Goal: Task Accomplishment & Management: Use online tool/utility

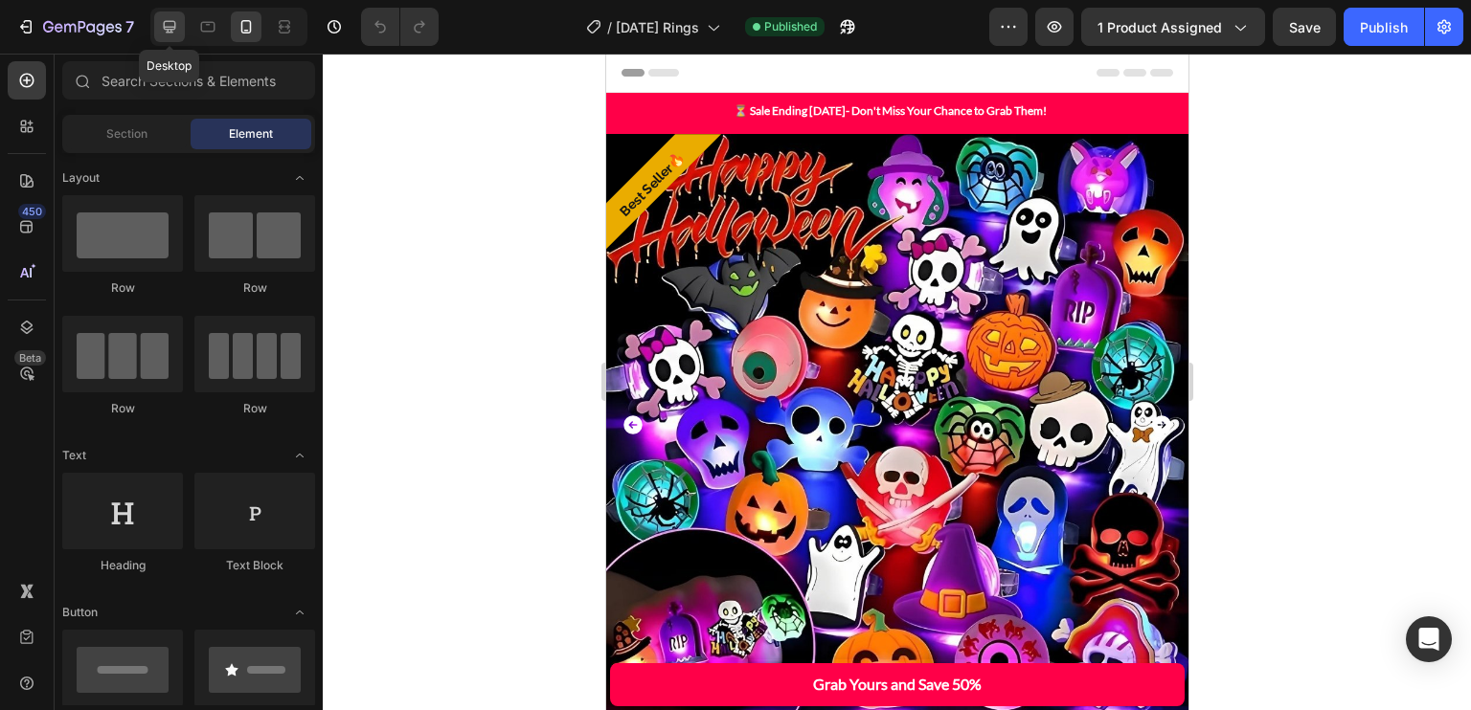
click at [158, 19] on div at bounding box center [169, 26] width 31 height 31
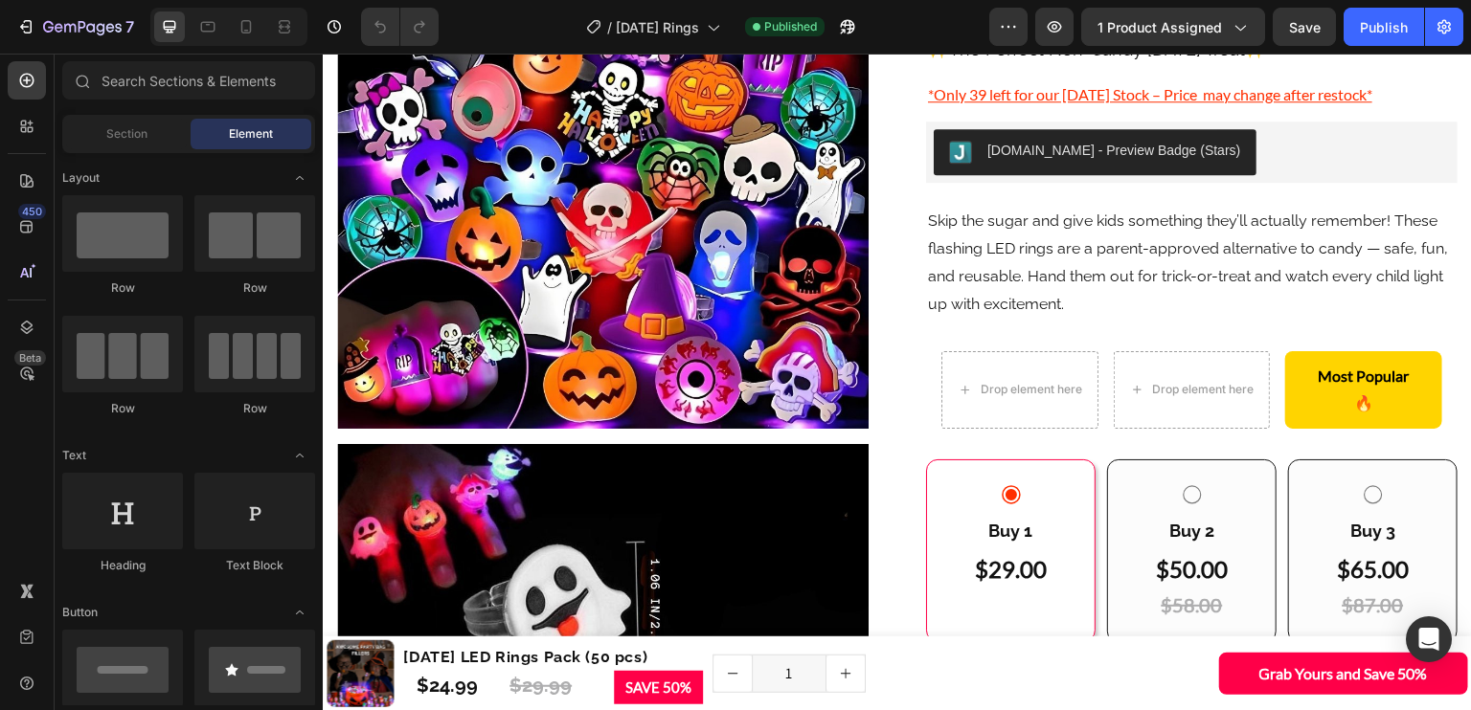
scroll to position [314, 0]
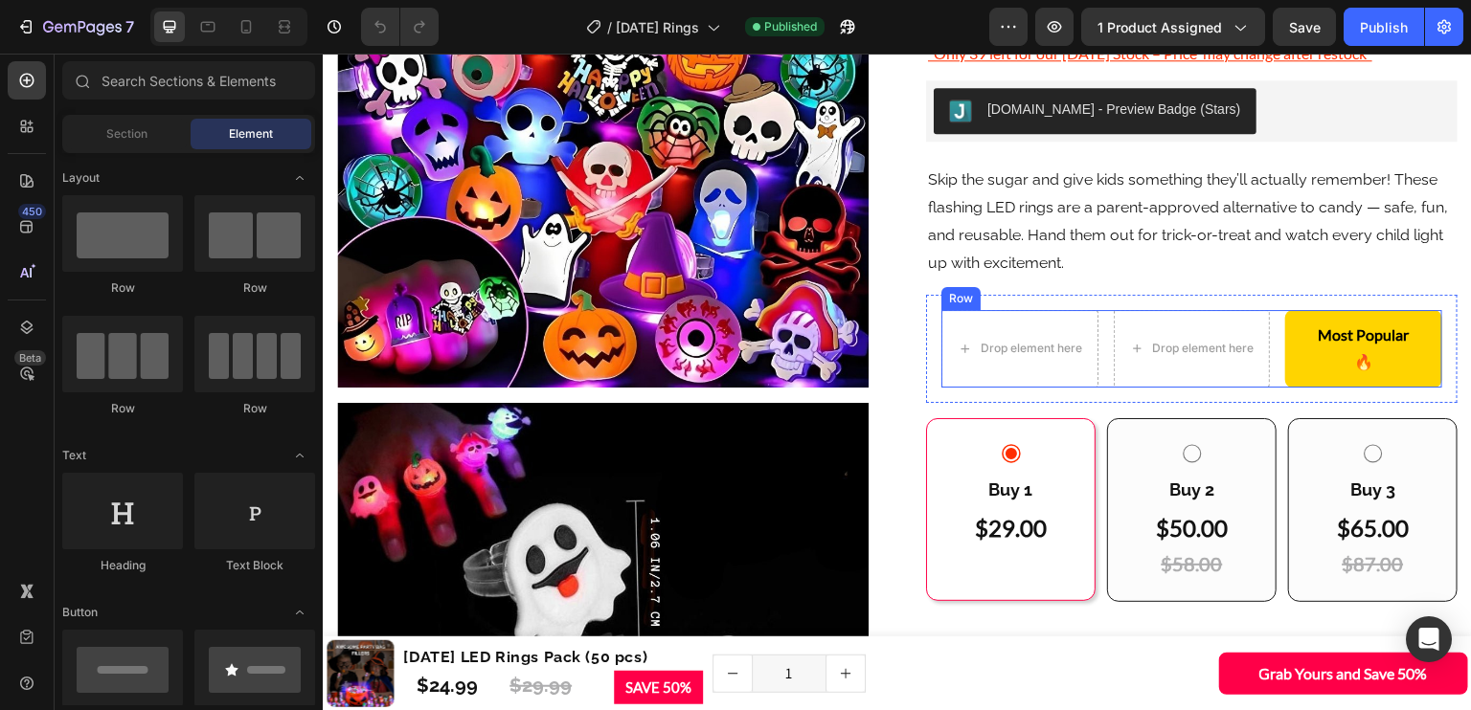
click at [1258, 335] on div "Drop element here Drop element here Most Popular 🔥 Button Row" at bounding box center [1191, 349] width 501 height 79
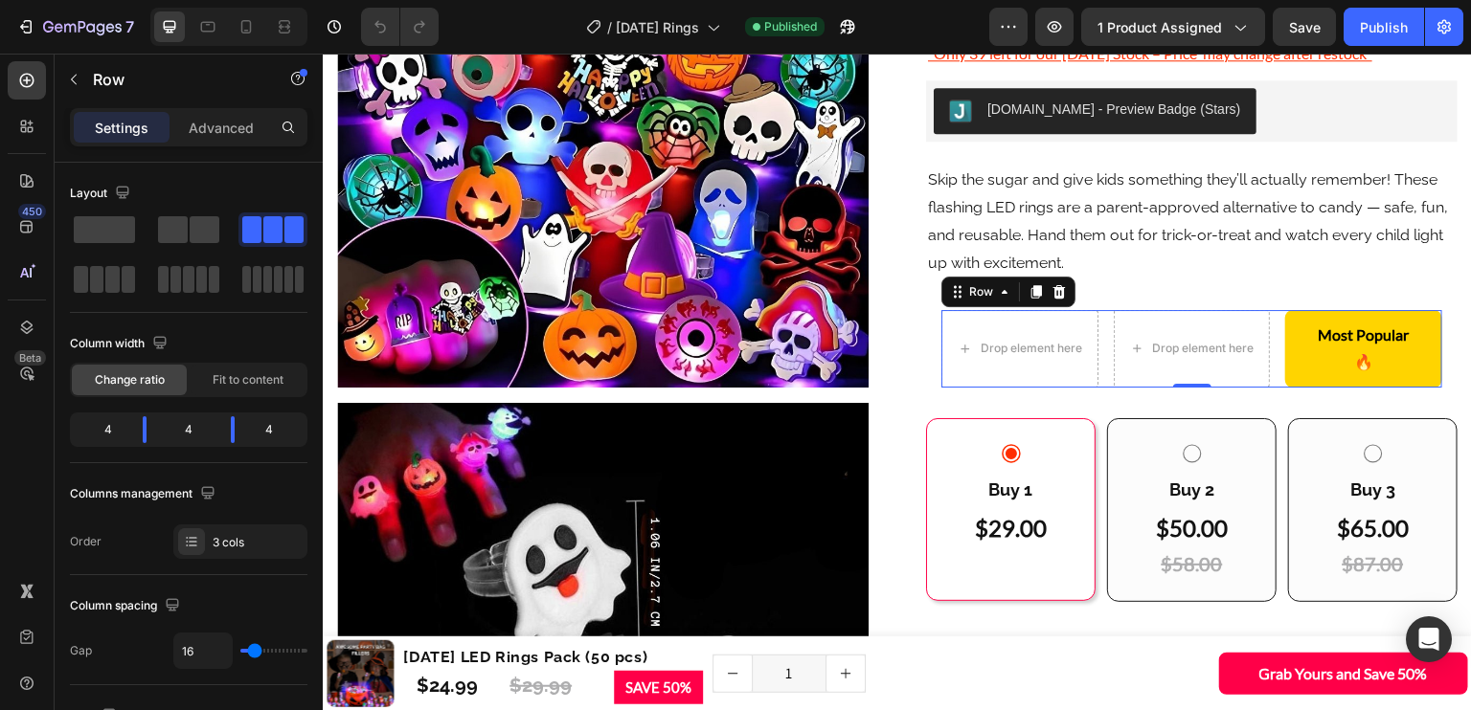
scroll to position [603, 0]
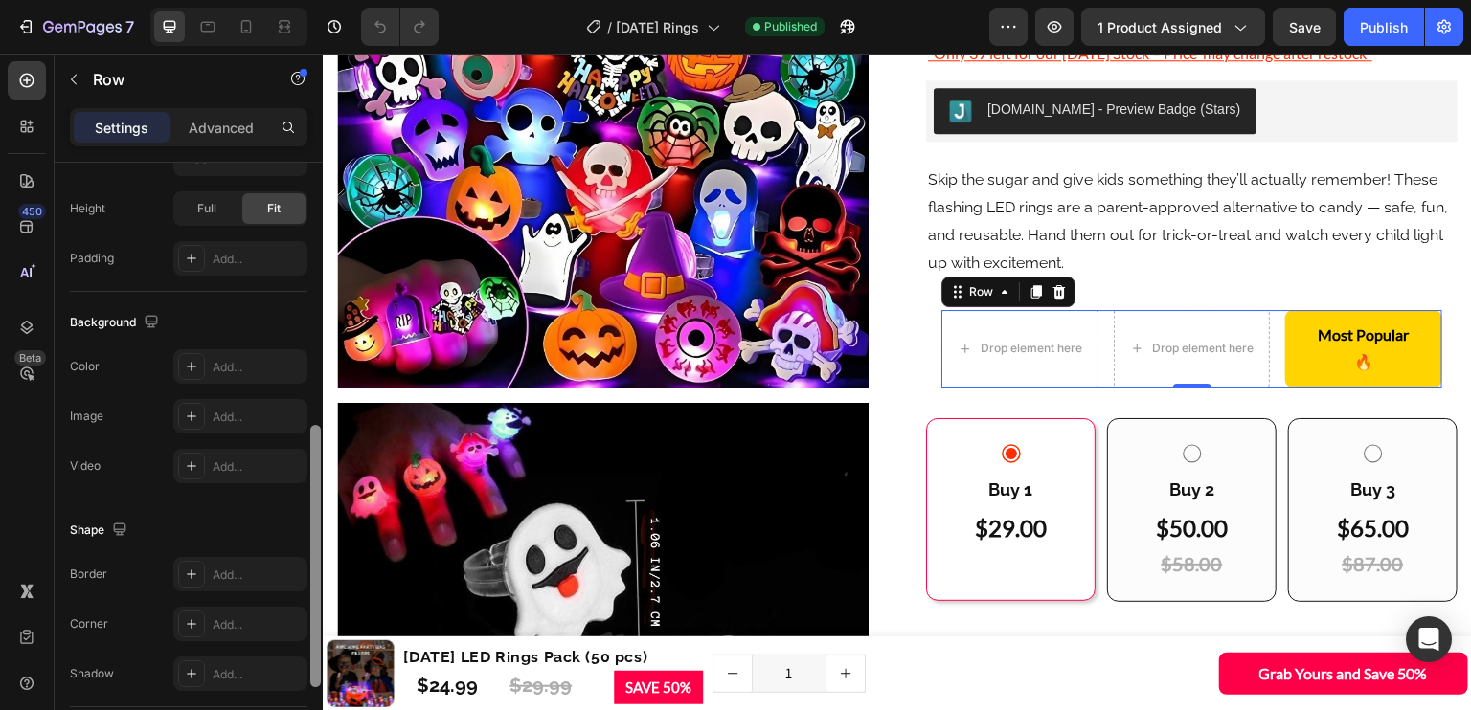
drag, startPoint x: 309, startPoint y: 198, endPoint x: 320, endPoint y: 518, distance: 319.9
click at [321, 518] on div at bounding box center [315, 464] width 14 height 603
click at [926, 356] on div "Drop element here Drop element here Most Popular 🔥 Button Row 0 Row" at bounding box center [1191, 349] width 531 height 109
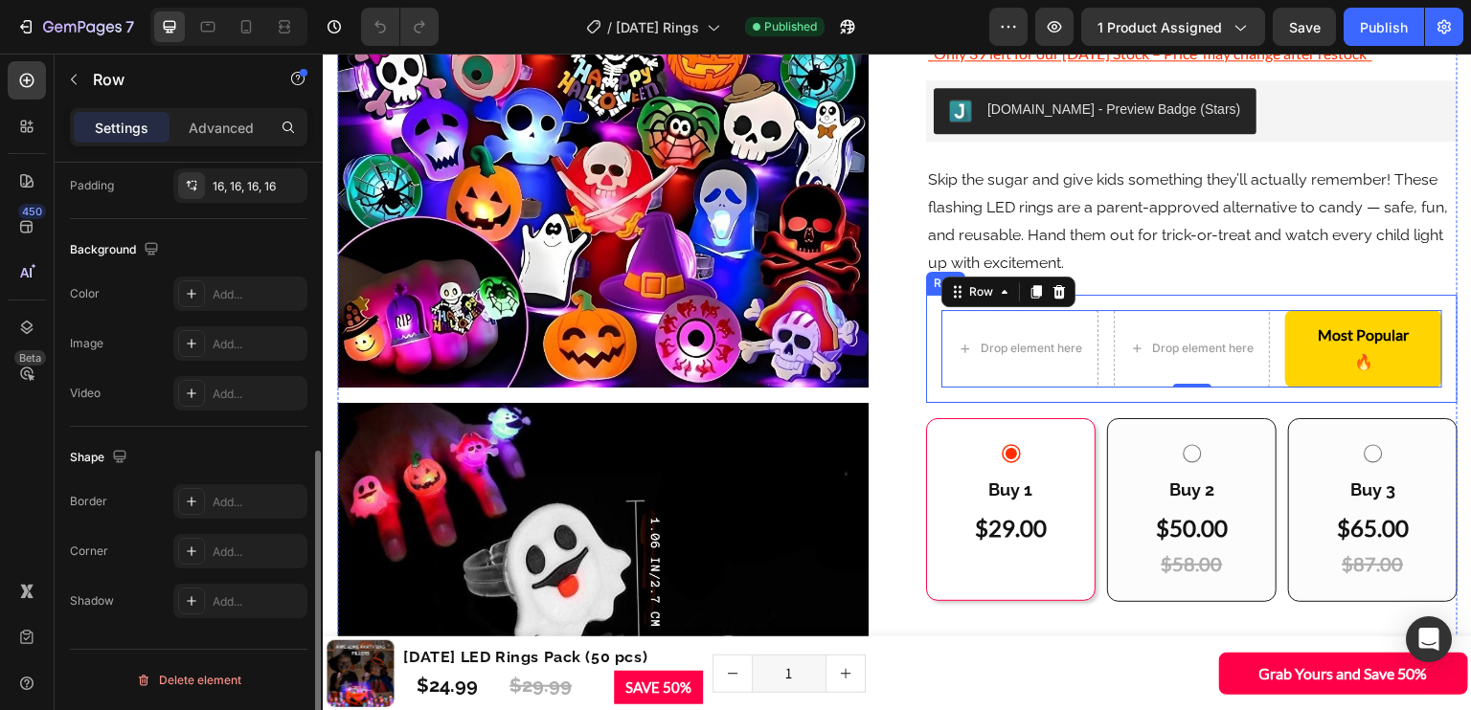
scroll to position [563, 0]
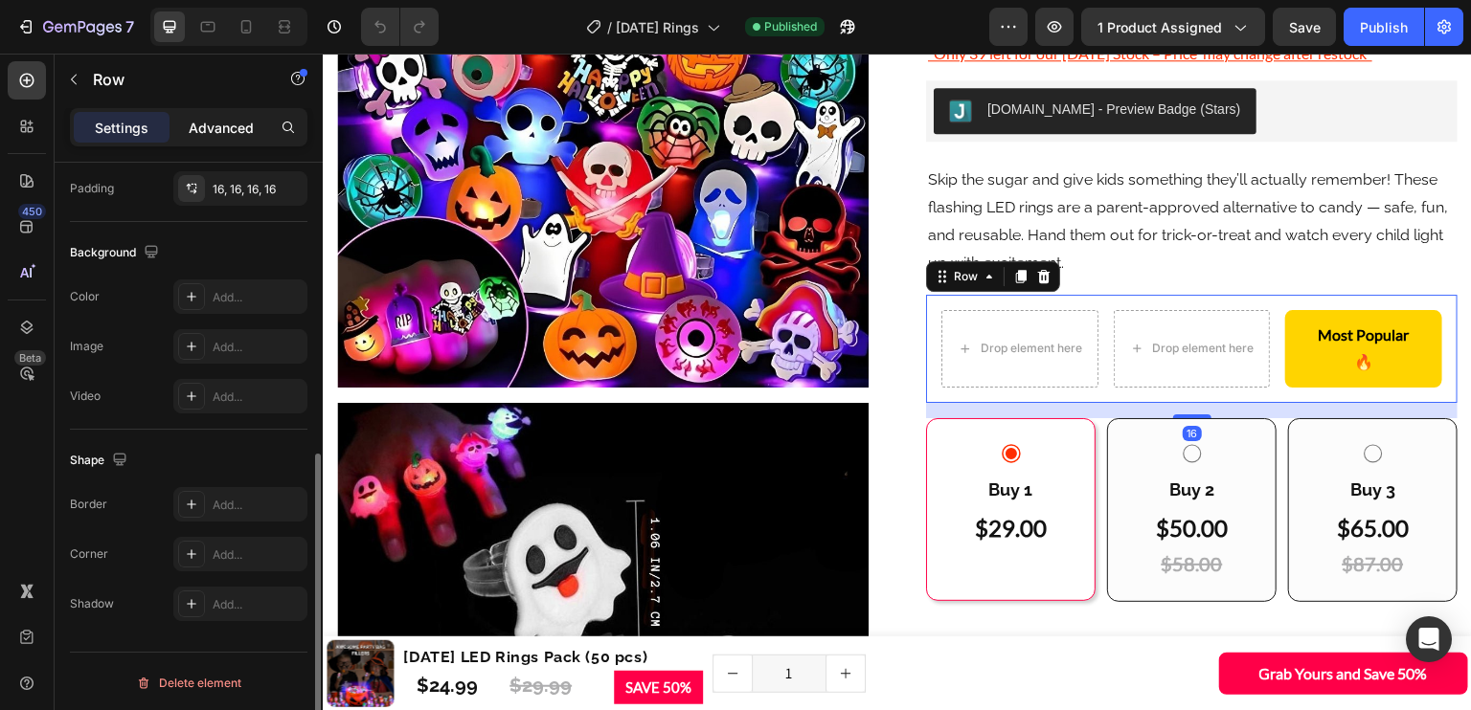
click at [233, 137] on p "Advanced" at bounding box center [221, 128] width 65 height 20
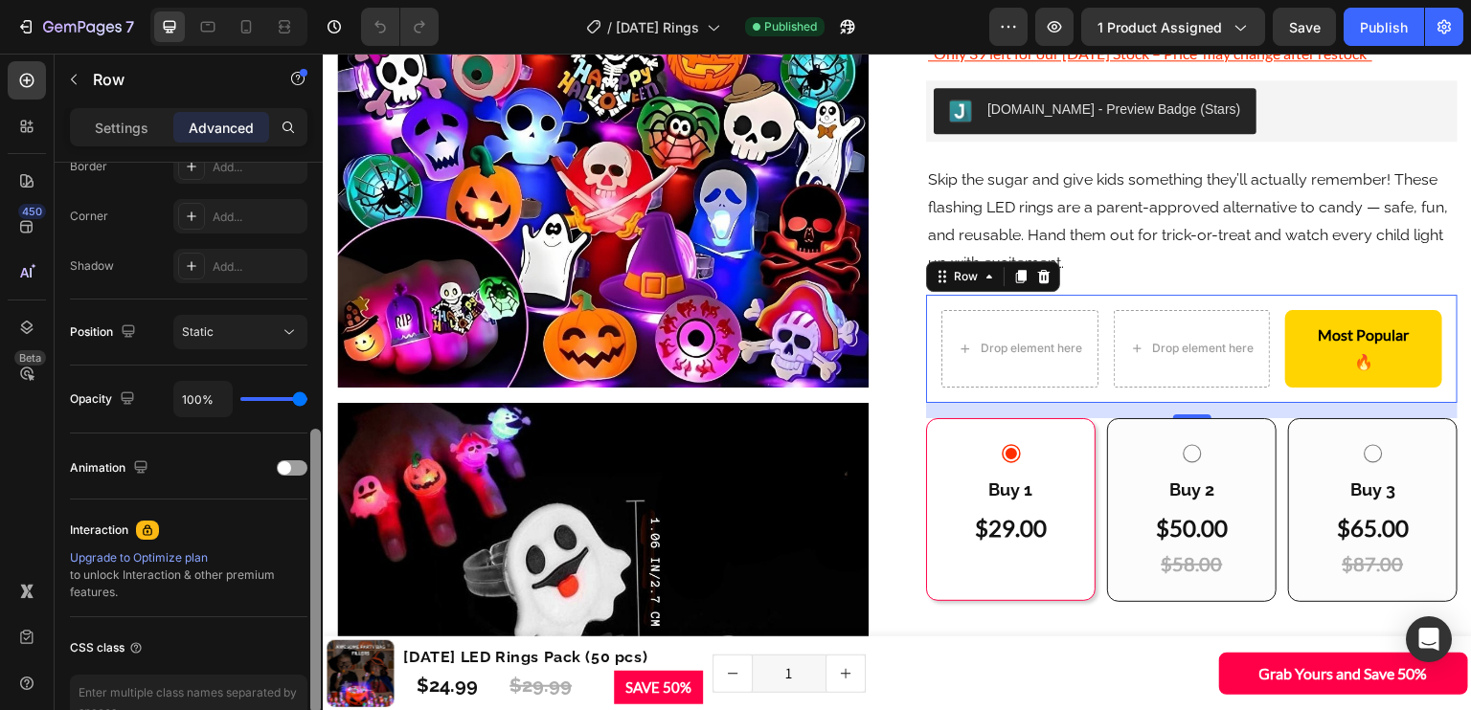
scroll to position [0, 0]
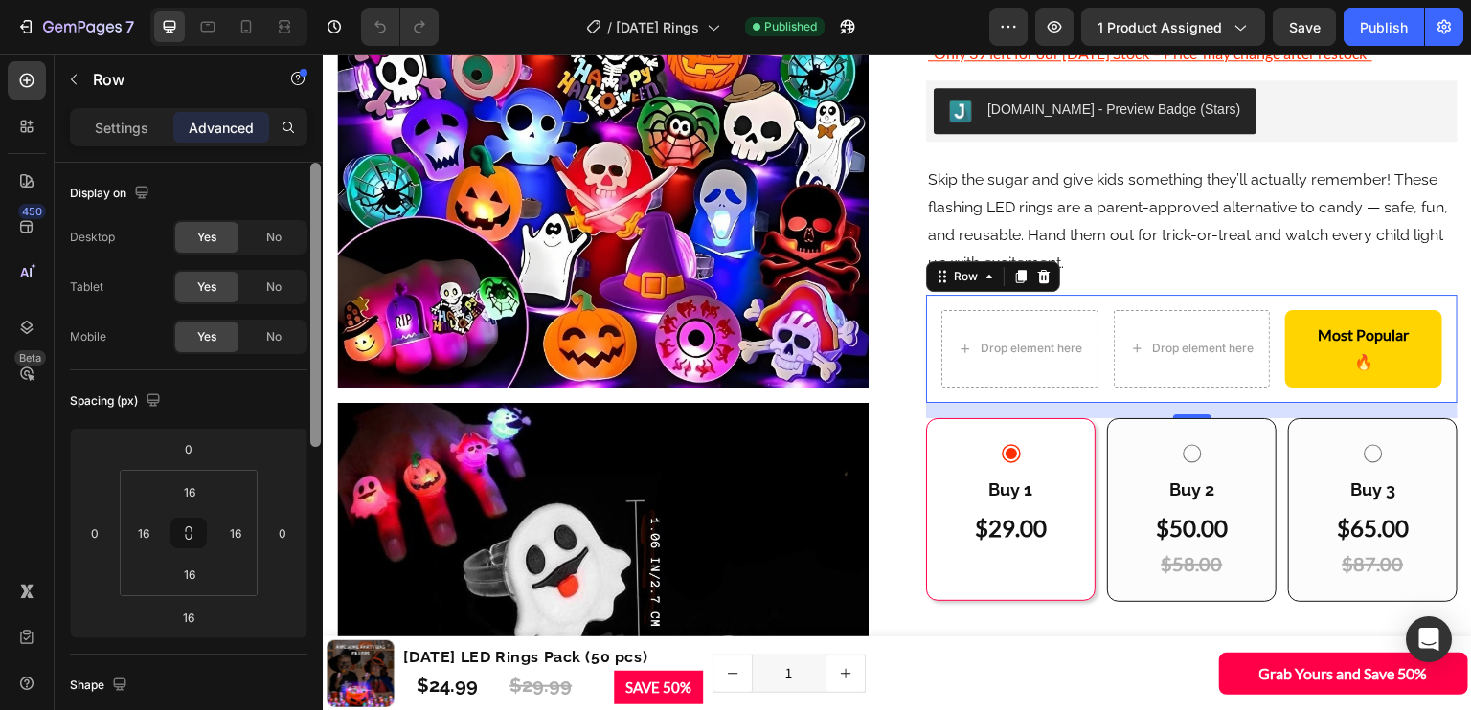
click at [312, 332] on div at bounding box center [315, 464] width 14 height 603
click at [211, 617] on div "16" at bounding box center [189, 617] width 48 height 31
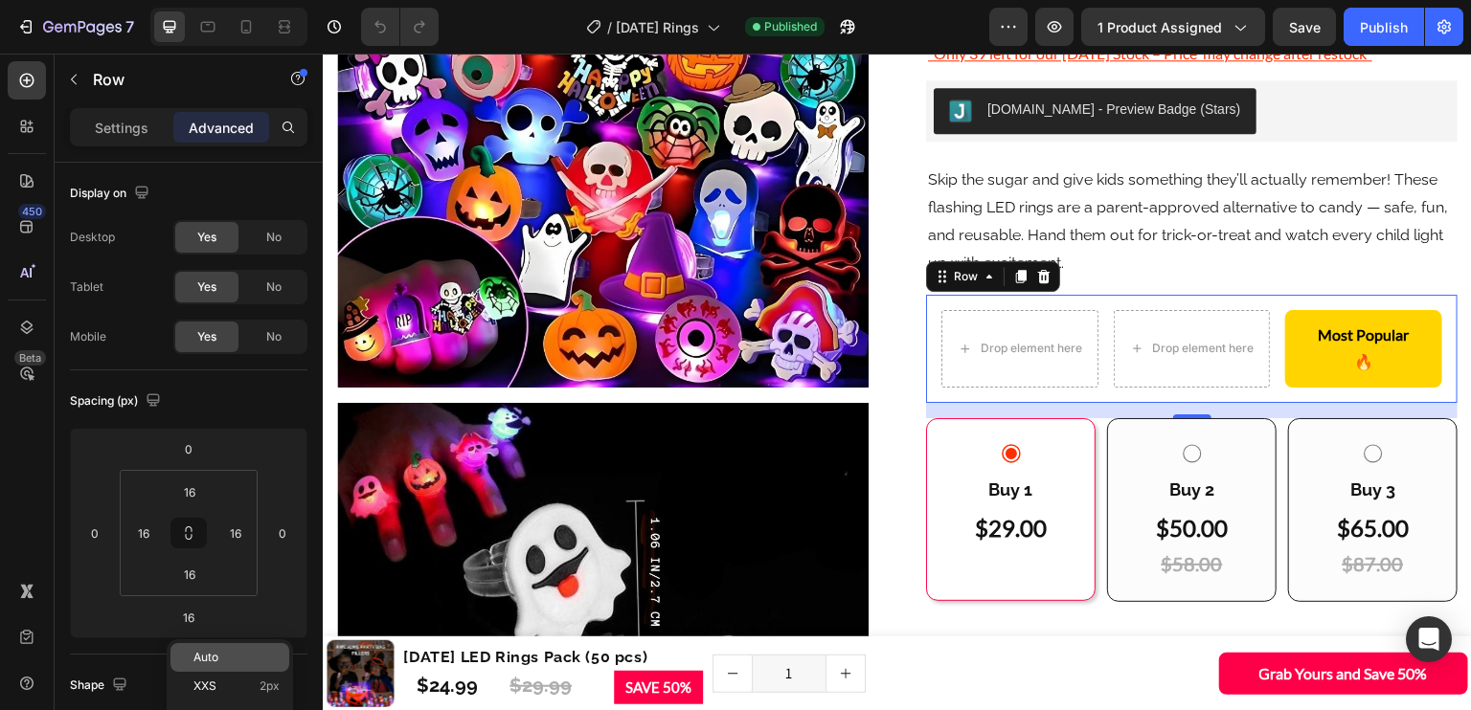
click at [211, 647] on div "Auto" at bounding box center [229, 657] width 119 height 29
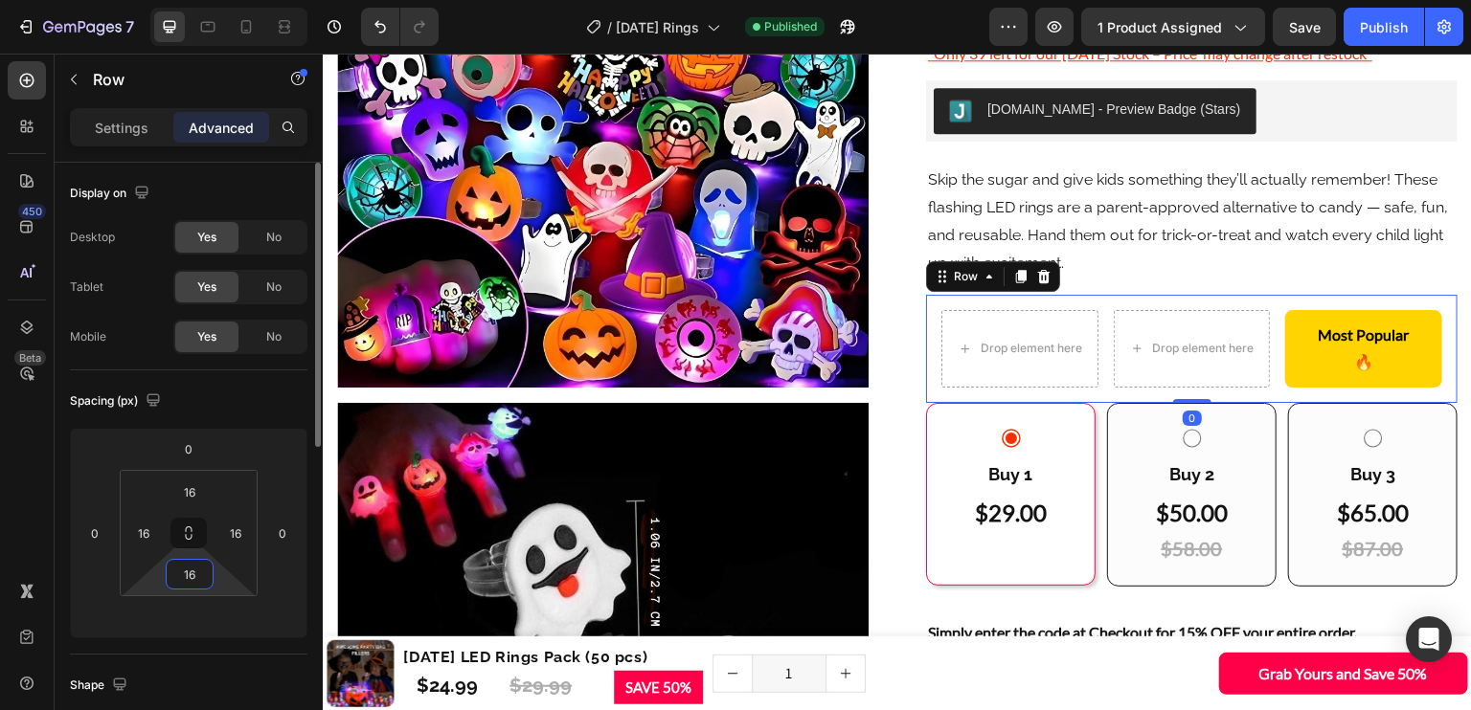
click at [183, 582] on input "16" at bounding box center [189, 574] width 38 height 29
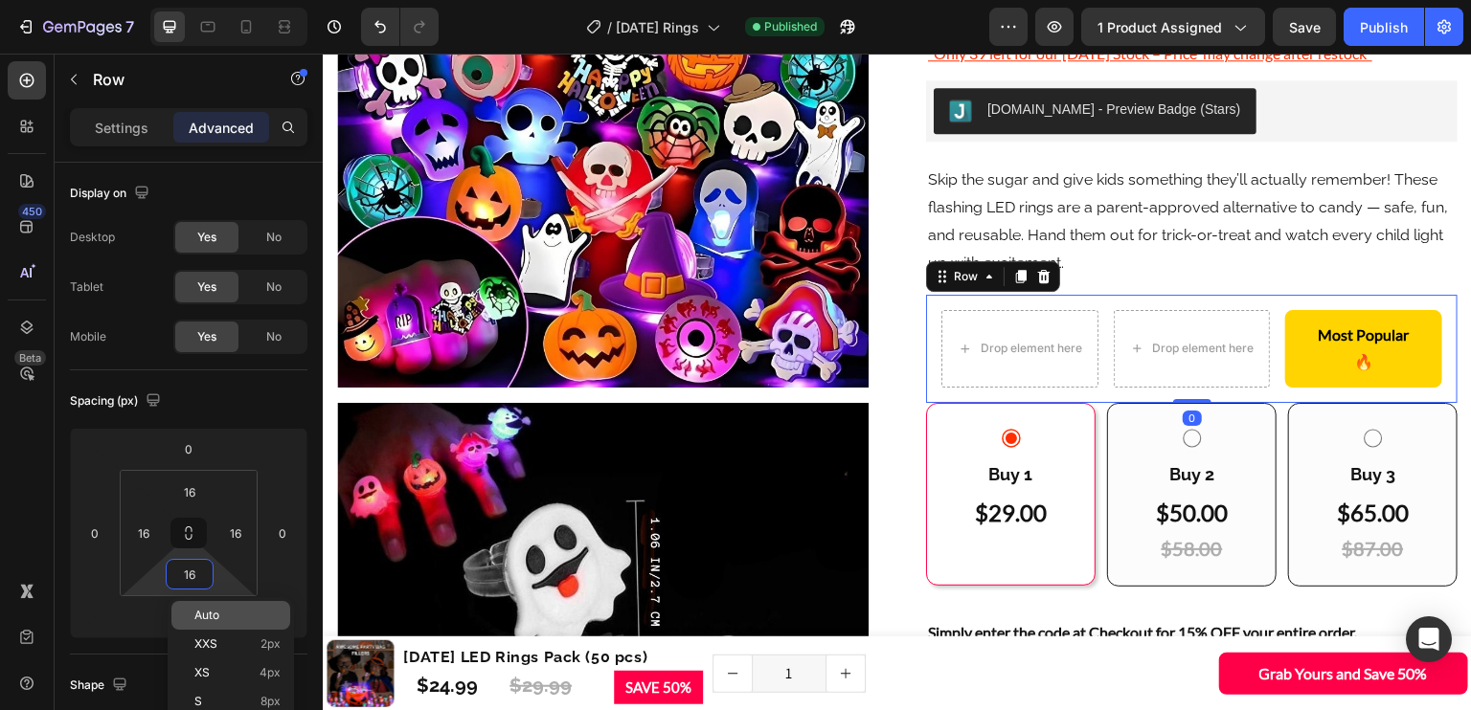
click at [209, 613] on span "Auto" at bounding box center [206, 615] width 25 height 13
type input "Auto"
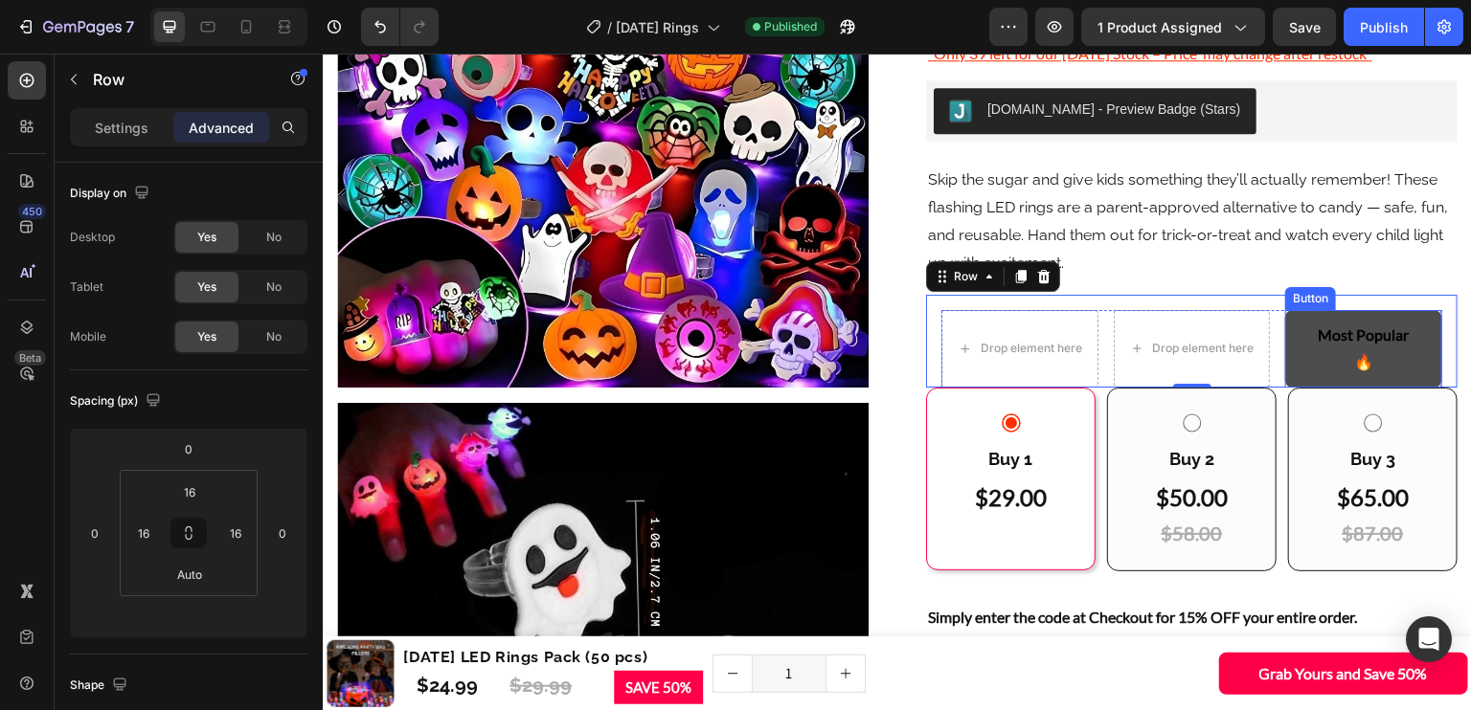
click at [1415, 365] on button "Most Popular 🔥" at bounding box center [1363, 349] width 157 height 79
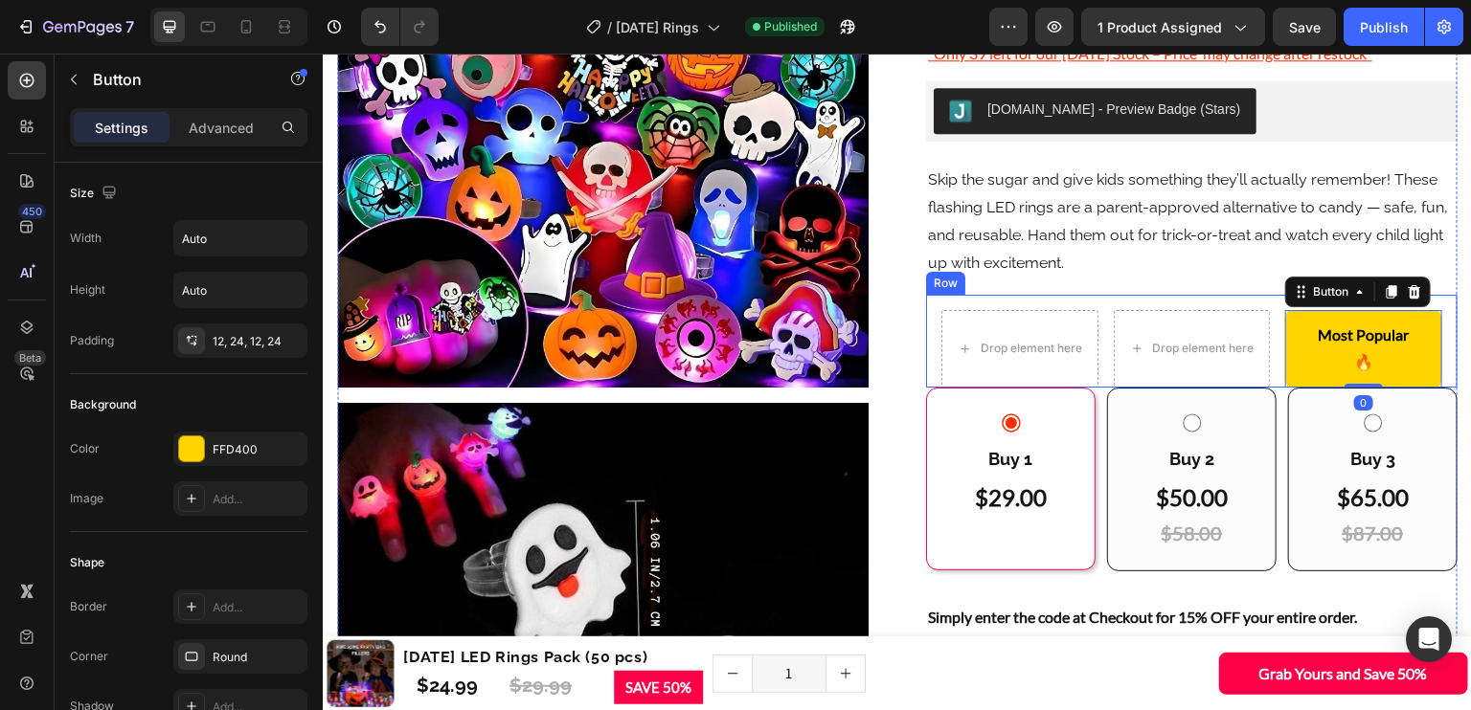
click at [1248, 300] on div "Drop element here Drop element here Most Popular 🔥 Button 0 Row Row" at bounding box center [1191, 342] width 531 height 94
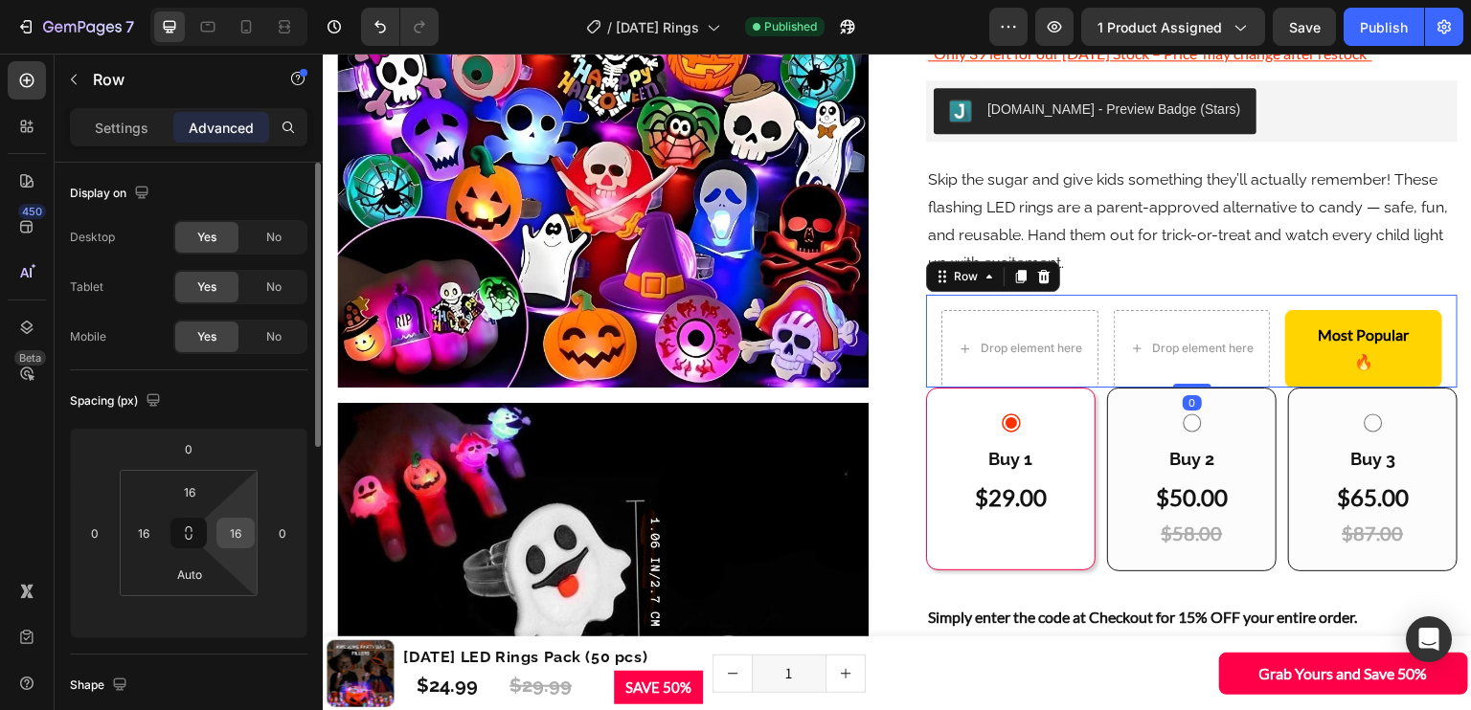
click at [241, 518] on div "16" at bounding box center [235, 533] width 38 height 31
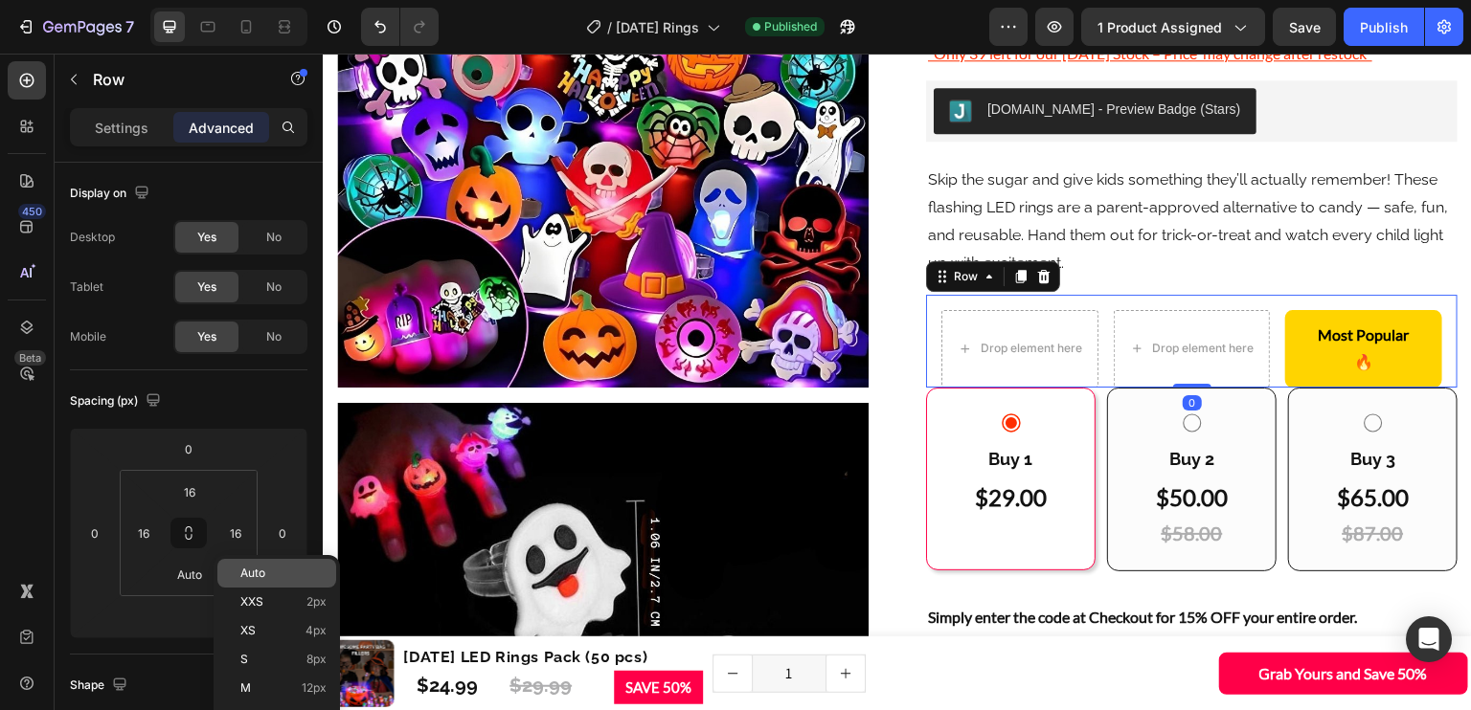
click at [264, 573] on span "Auto" at bounding box center [252, 573] width 25 height 13
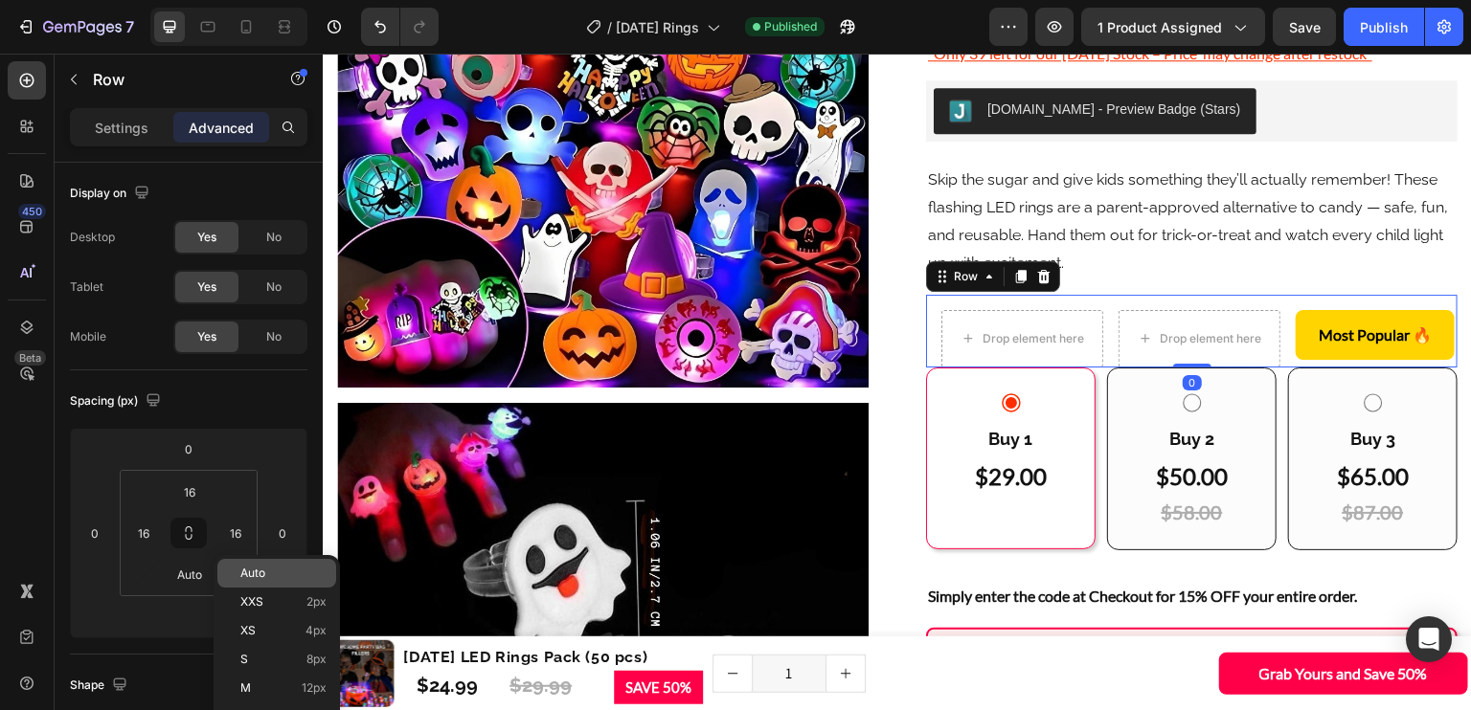
type input "Auto"
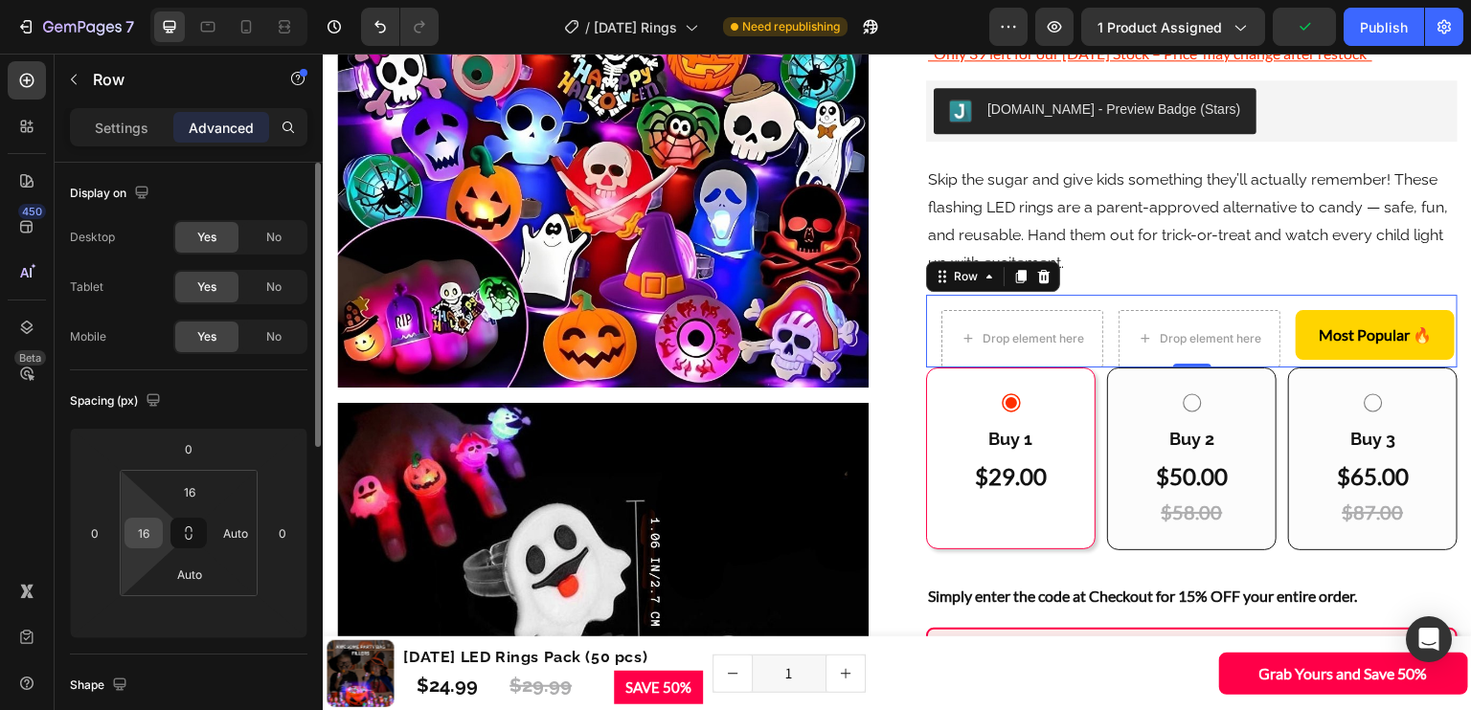
click at [146, 539] on input "16" at bounding box center [143, 533] width 29 height 29
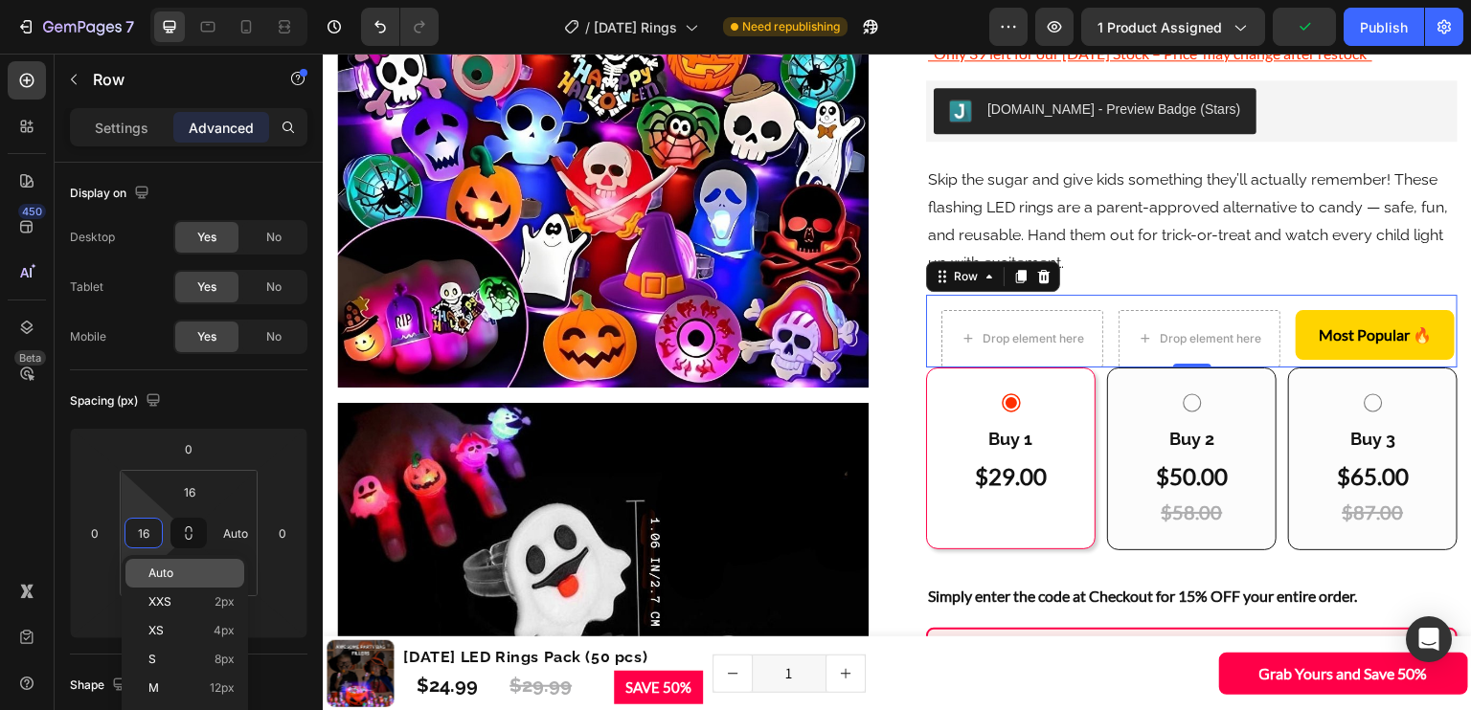
click at [184, 579] on p "Auto" at bounding box center [191, 573] width 86 height 13
type input "Auto"
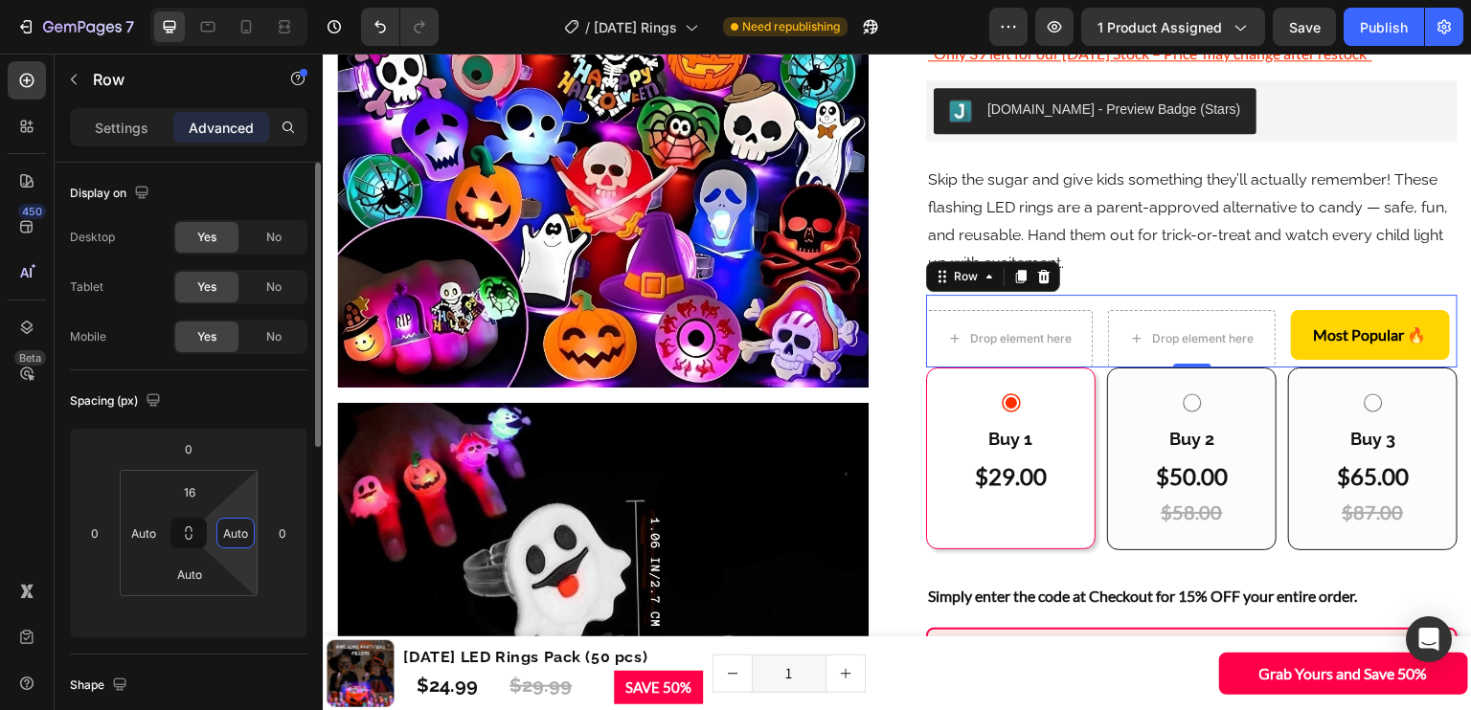
click at [226, 543] on input "Auto" at bounding box center [235, 533] width 29 height 29
type input "12"
click at [145, 535] on input "Auto" at bounding box center [143, 533] width 29 height 29
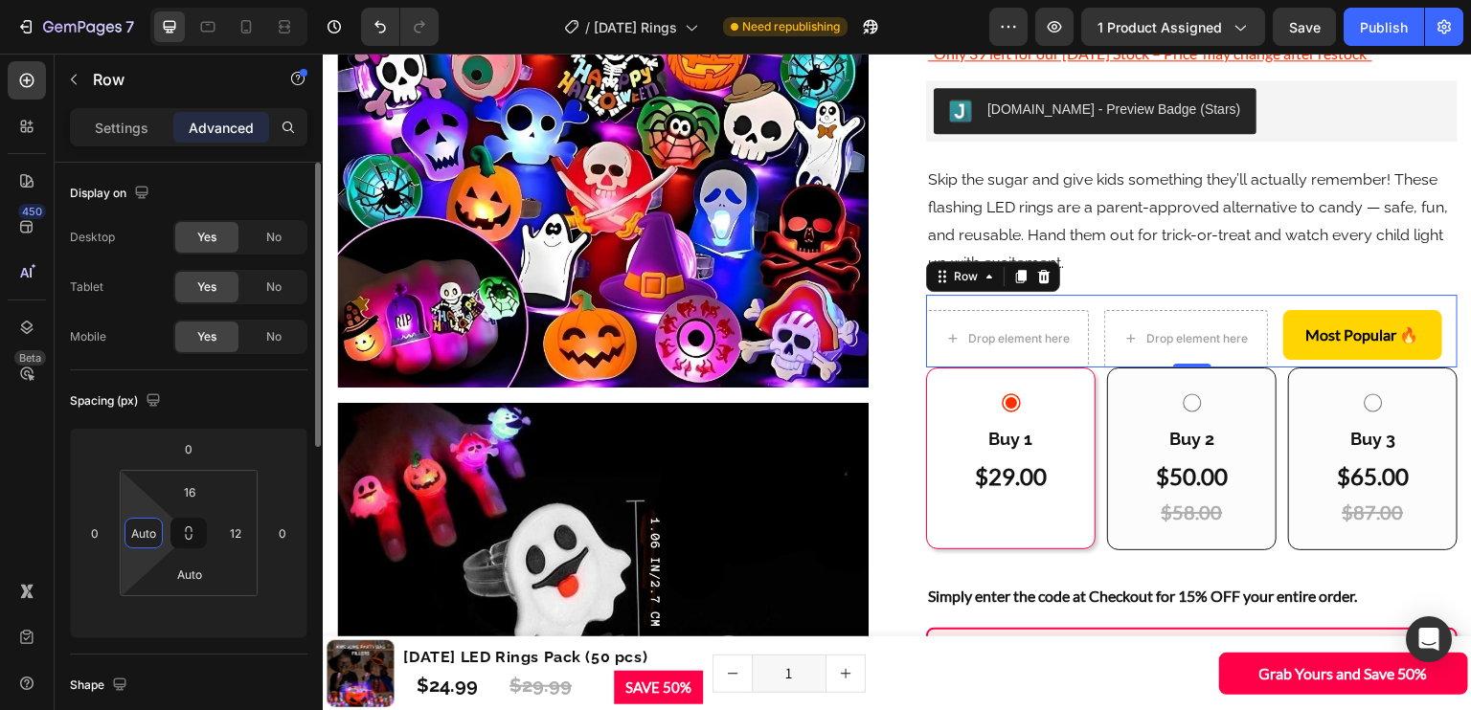
click at [145, 535] on input "Auto" at bounding box center [143, 533] width 29 height 29
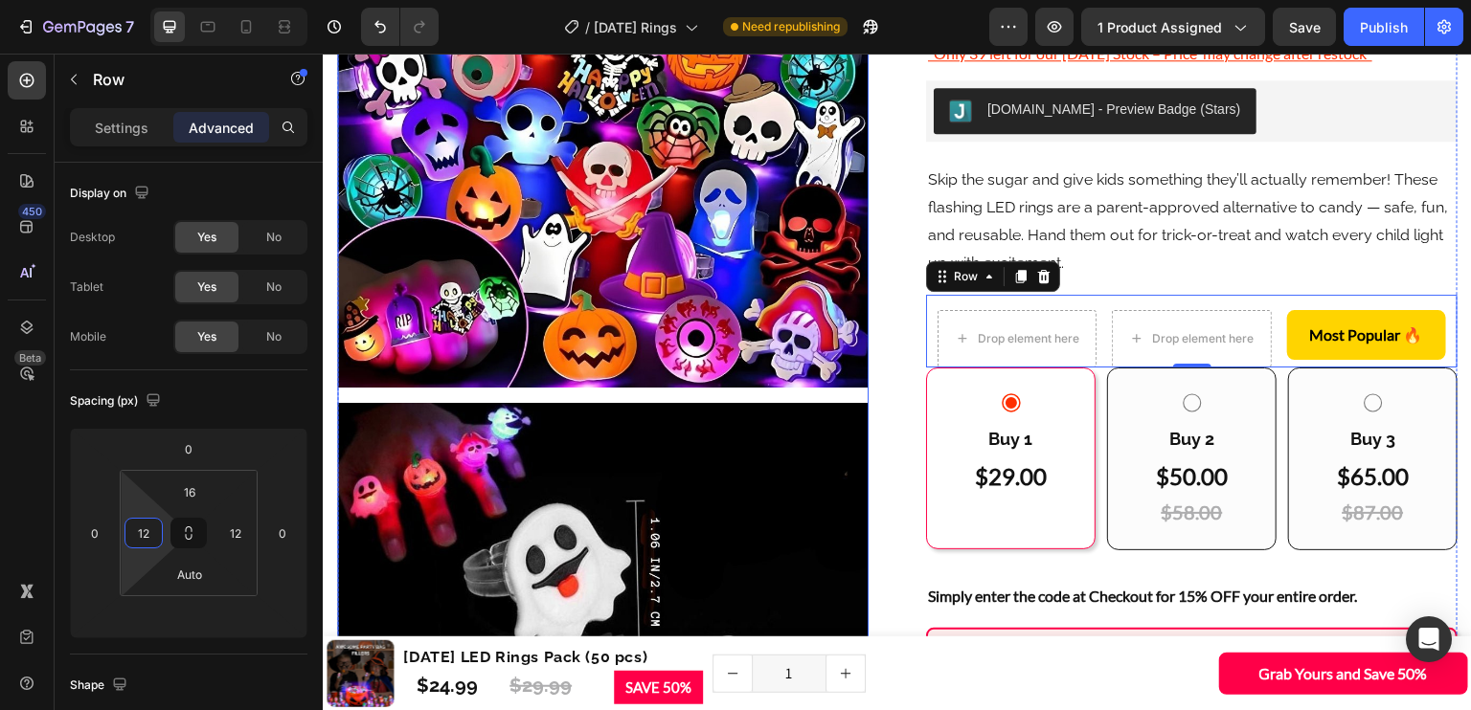
type input "1"
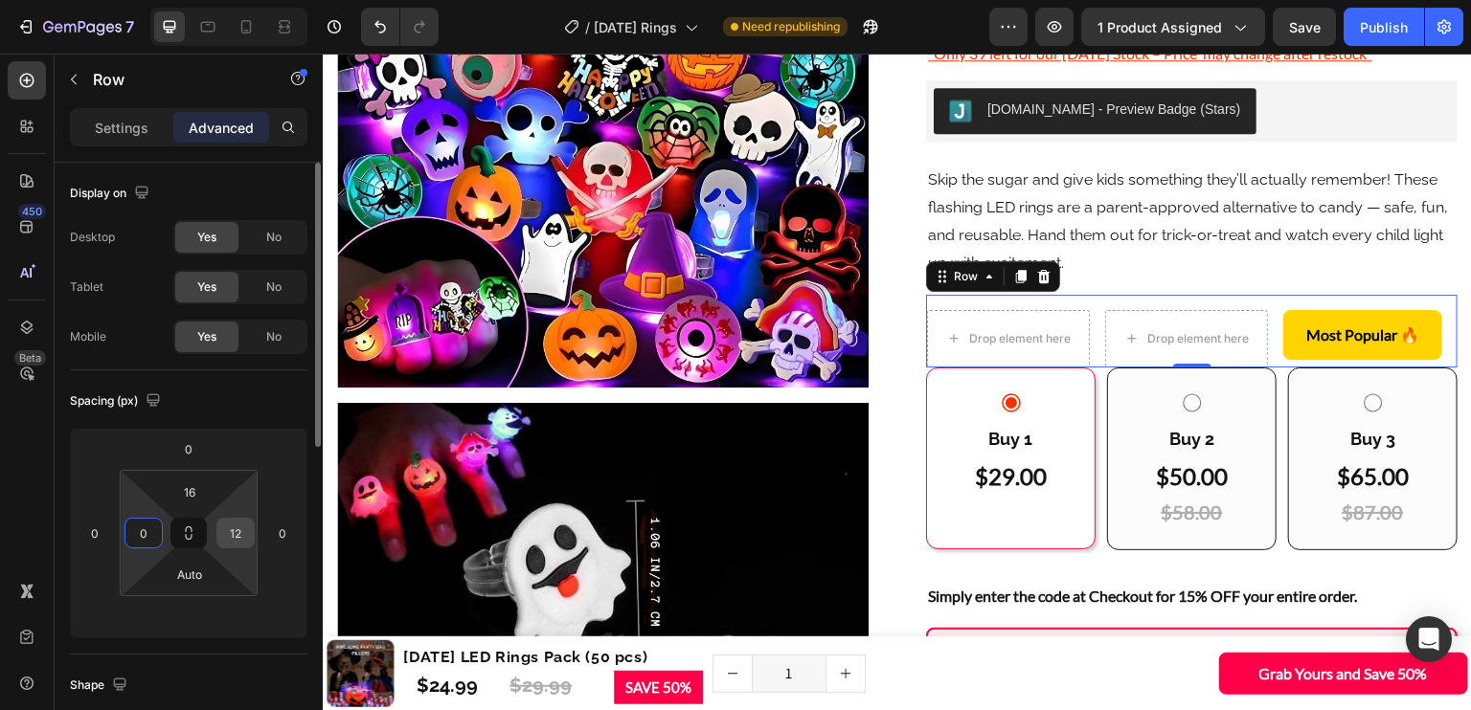
type input "0"
click at [231, 539] on input "12" at bounding box center [235, 533] width 29 height 29
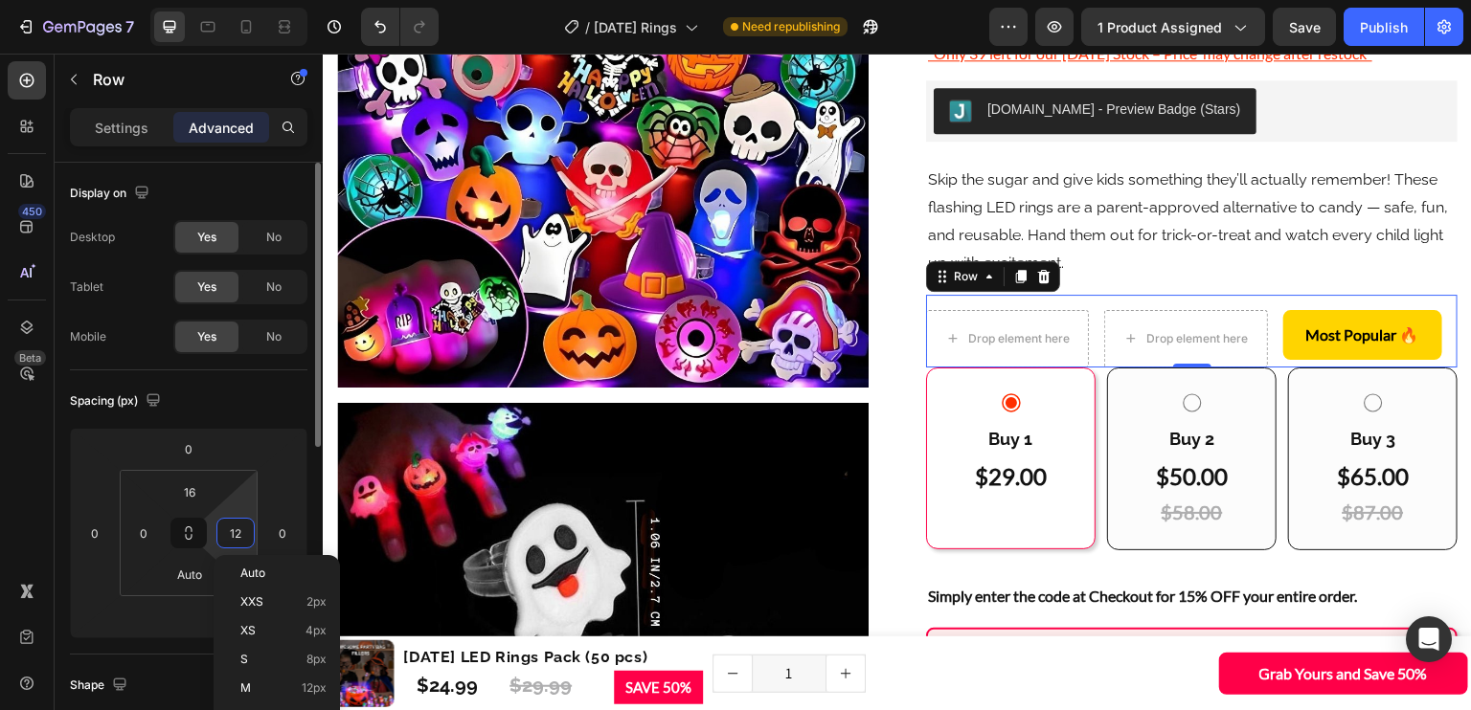
type input "0"
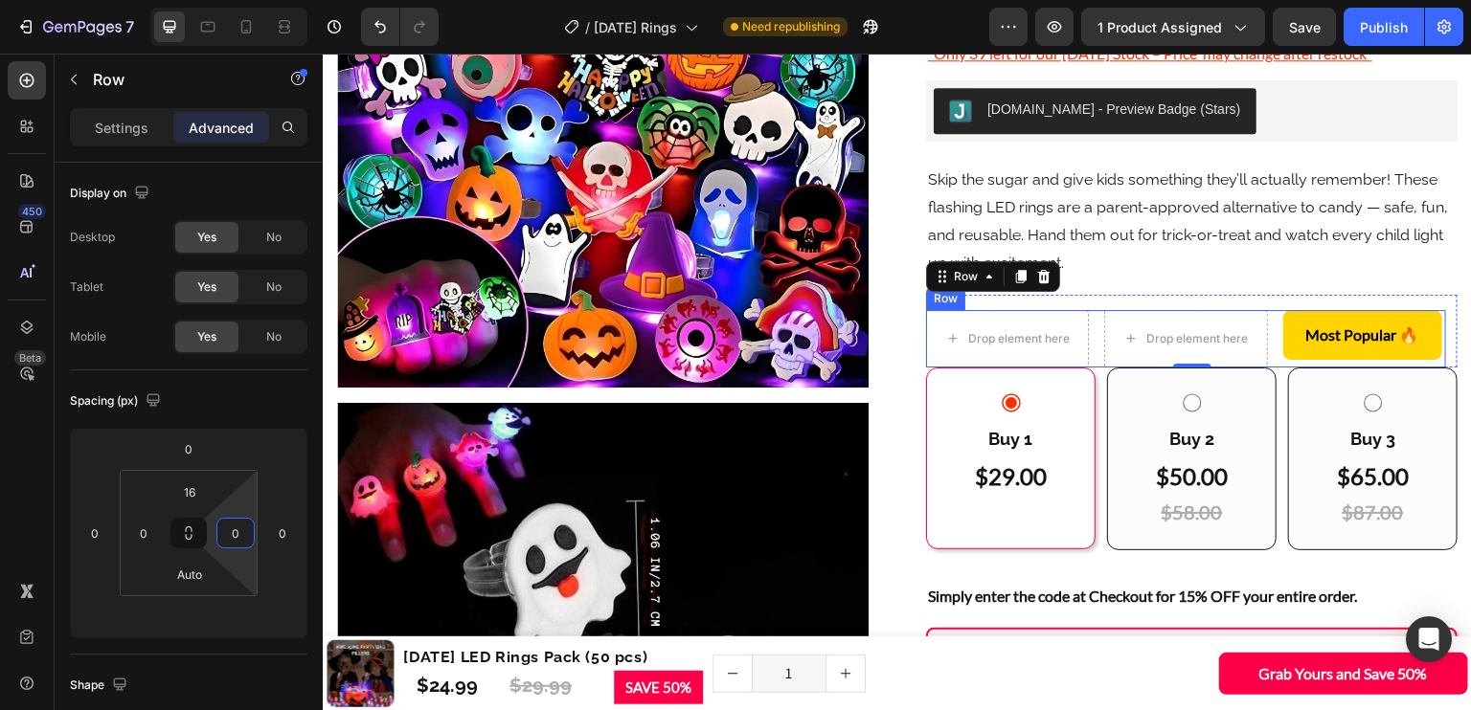
click at [1264, 324] on div "Drop element here Drop element here Most Popular 🔥 Button Row" at bounding box center [1186, 338] width 520 height 57
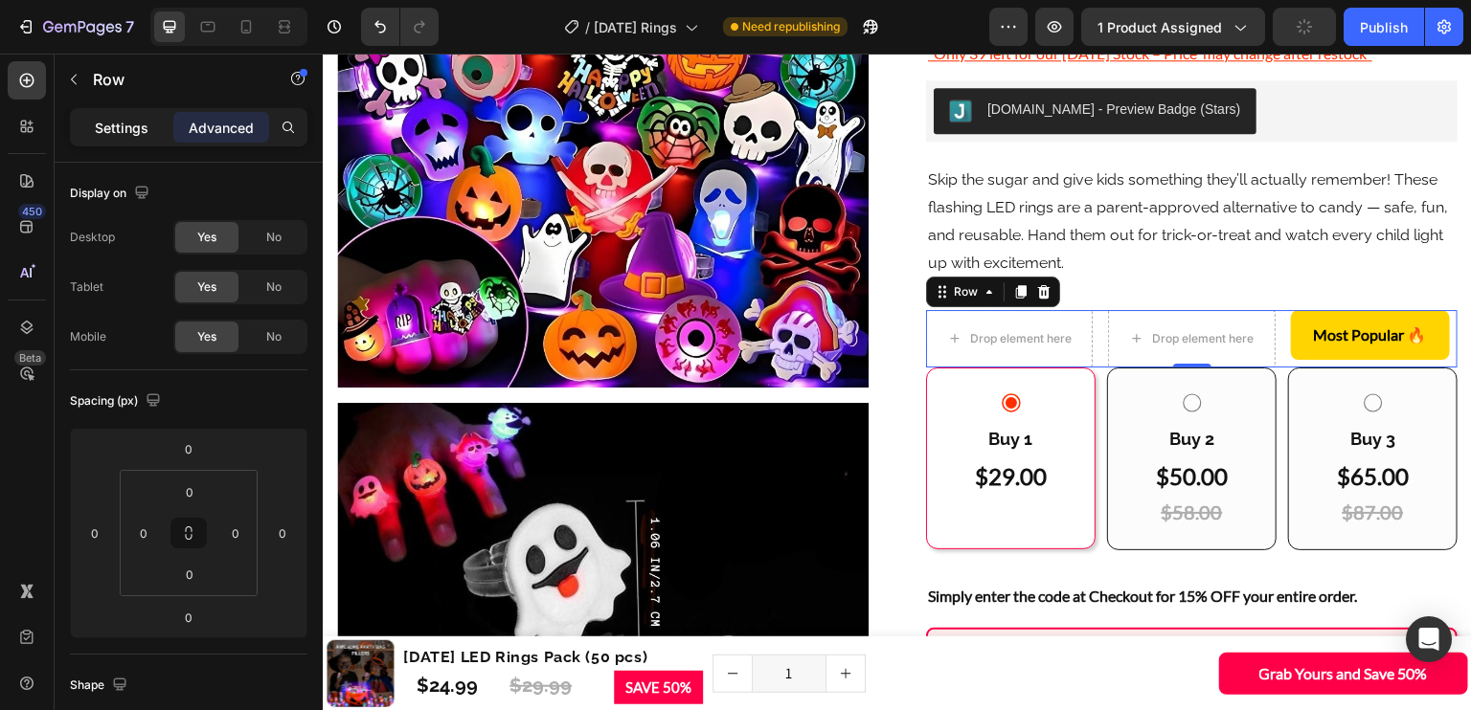
click at [122, 114] on div "Settings" at bounding box center [122, 127] width 96 height 31
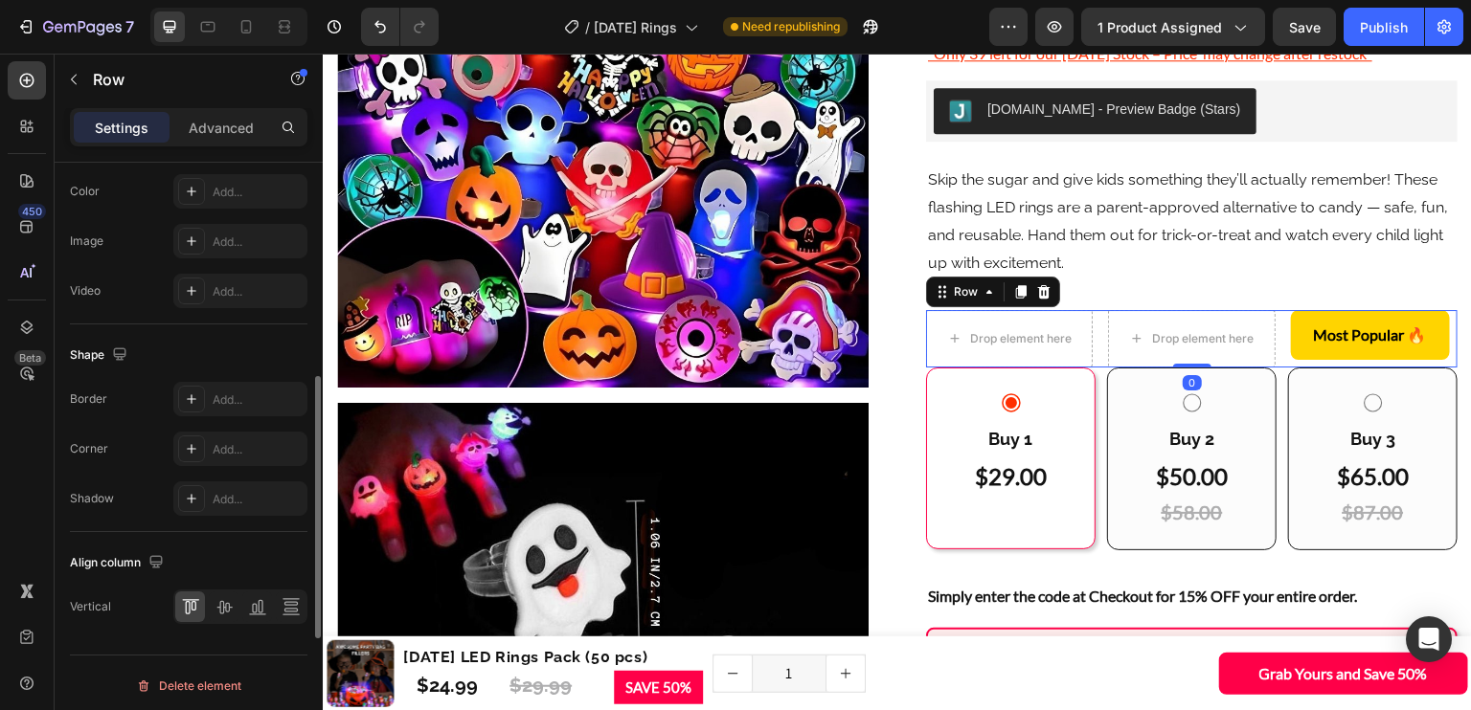
scroll to position [781, 0]
click at [255, 604] on icon at bounding box center [257, 604] width 19 height 19
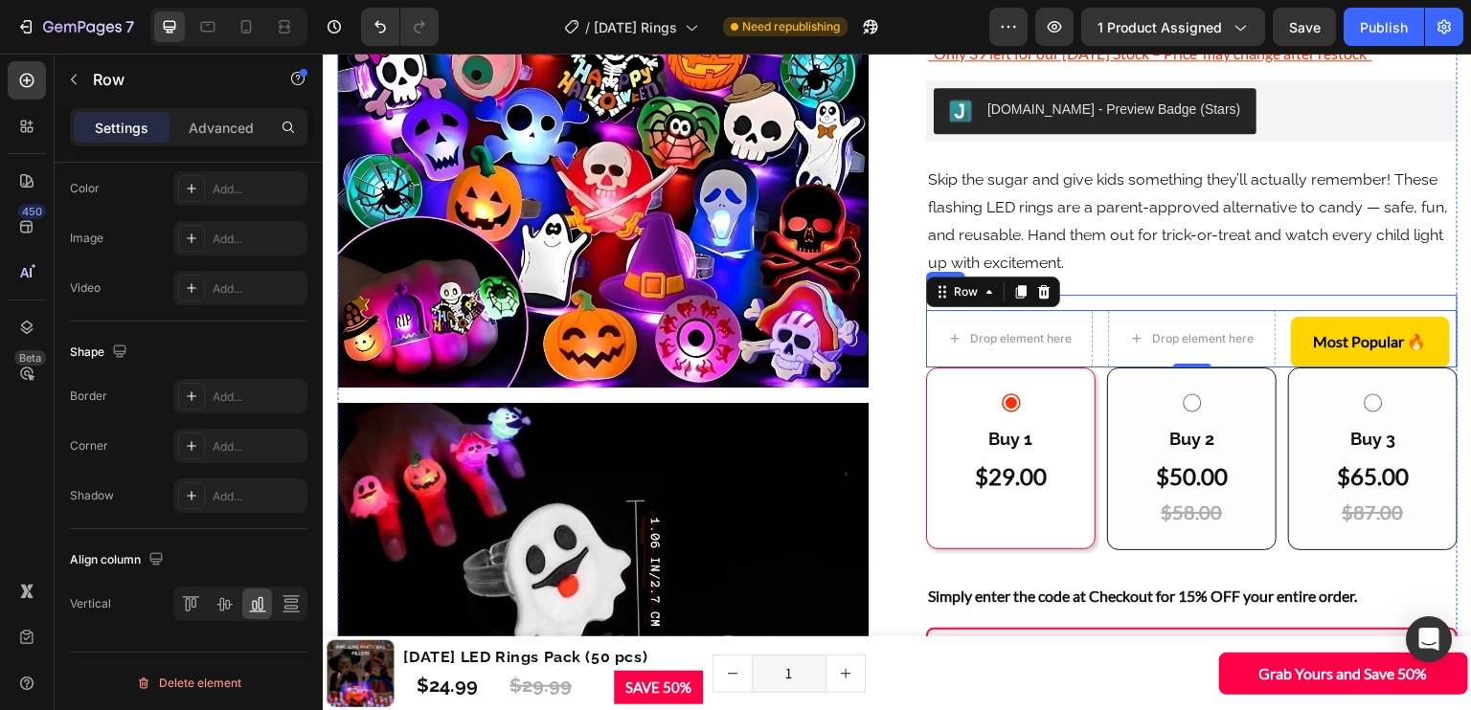
click at [1268, 301] on div "Drop element here Drop element here Most Popular 🔥 Button Row 0 Row" at bounding box center [1191, 331] width 531 height 73
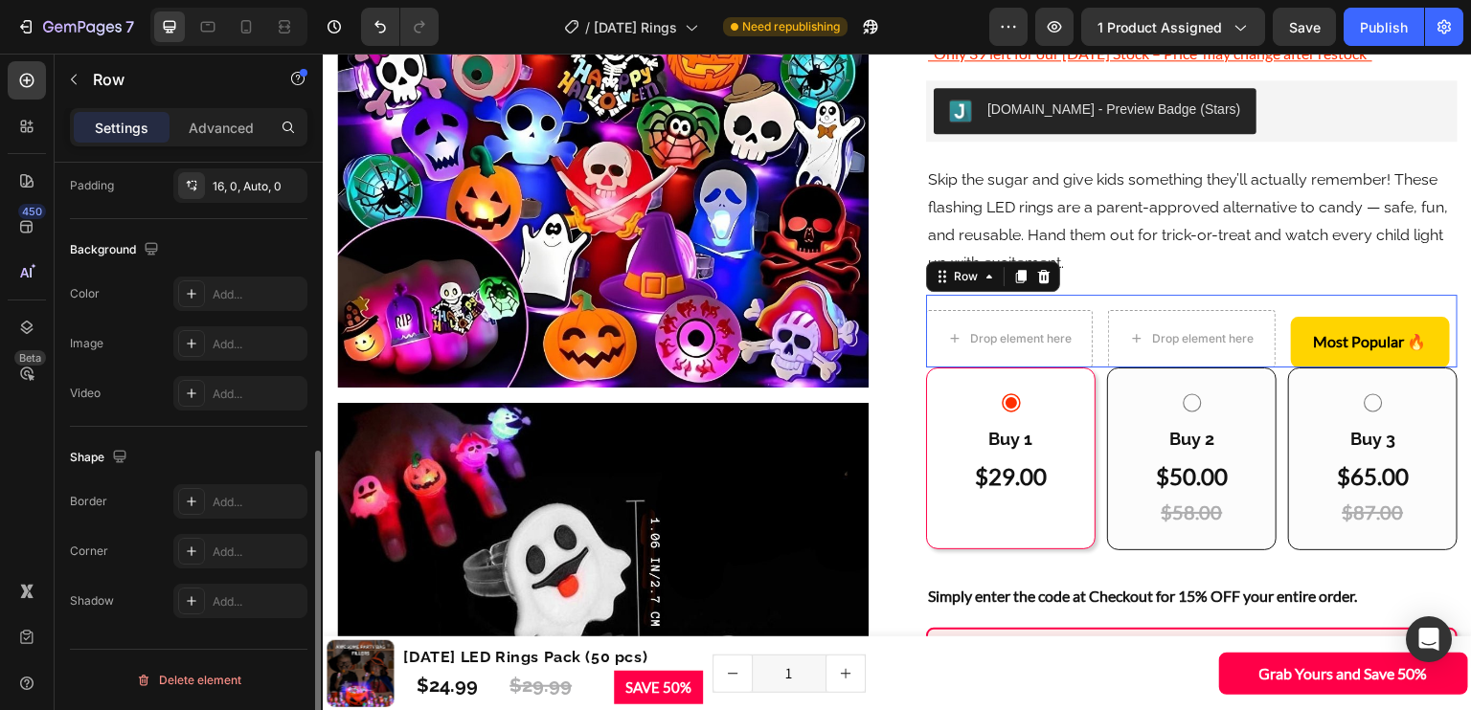
scroll to position [563, 0]
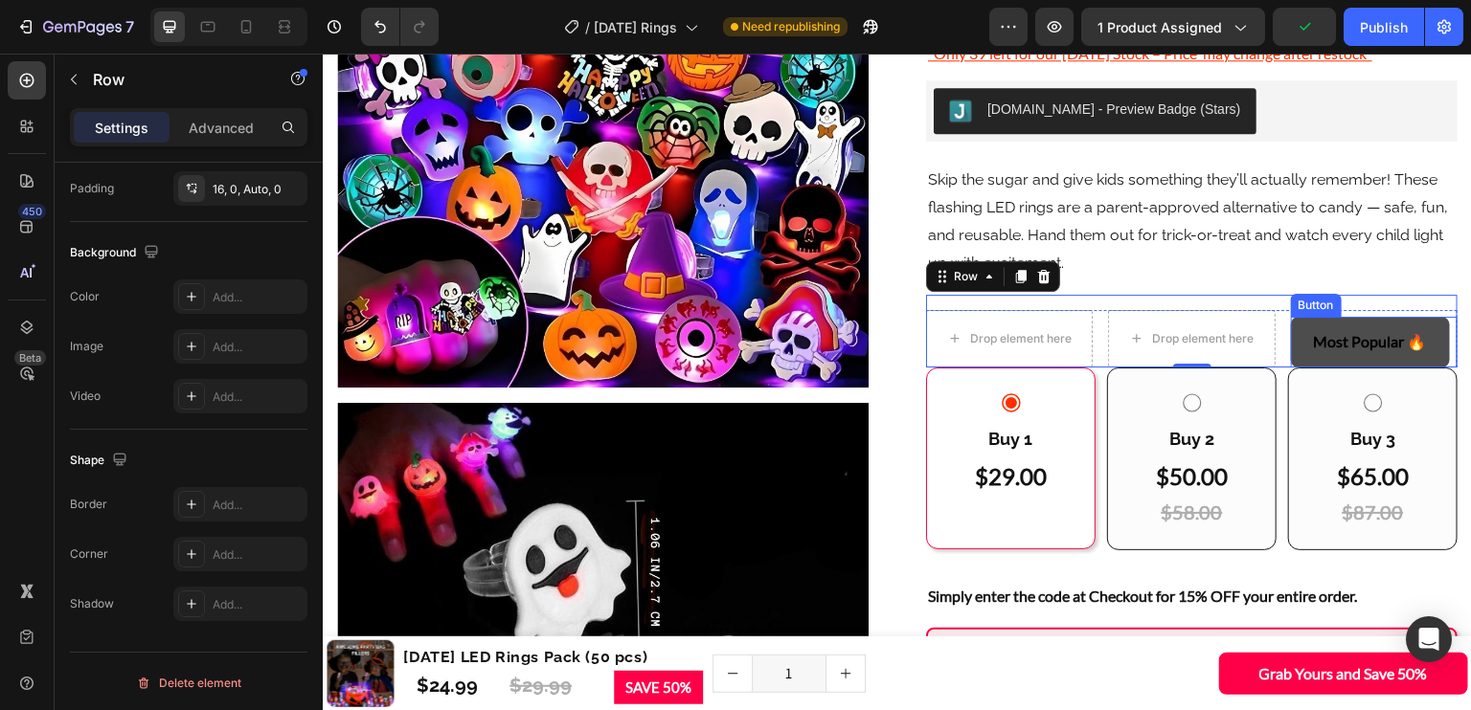
click at [1291, 344] on button "Most Popular 🔥" at bounding box center [1370, 342] width 159 height 51
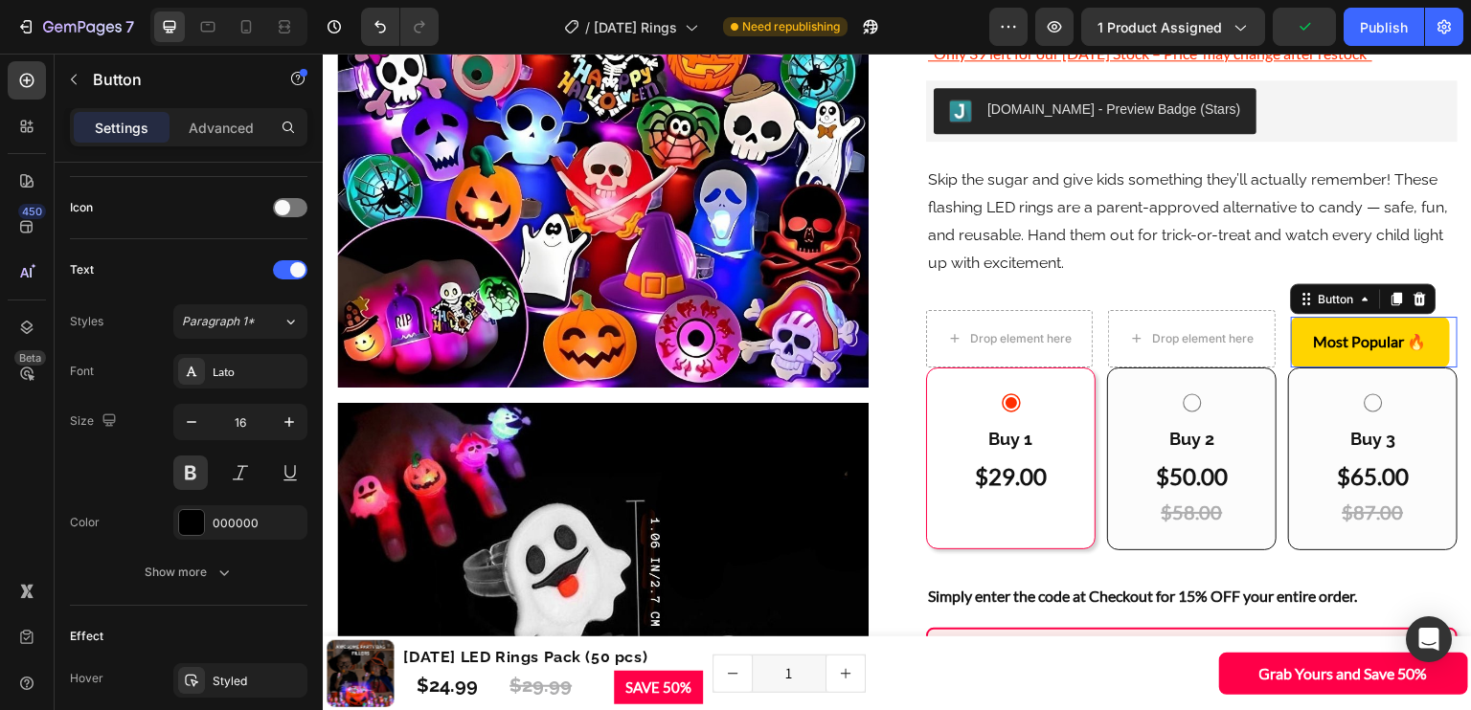
scroll to position [0, 0]
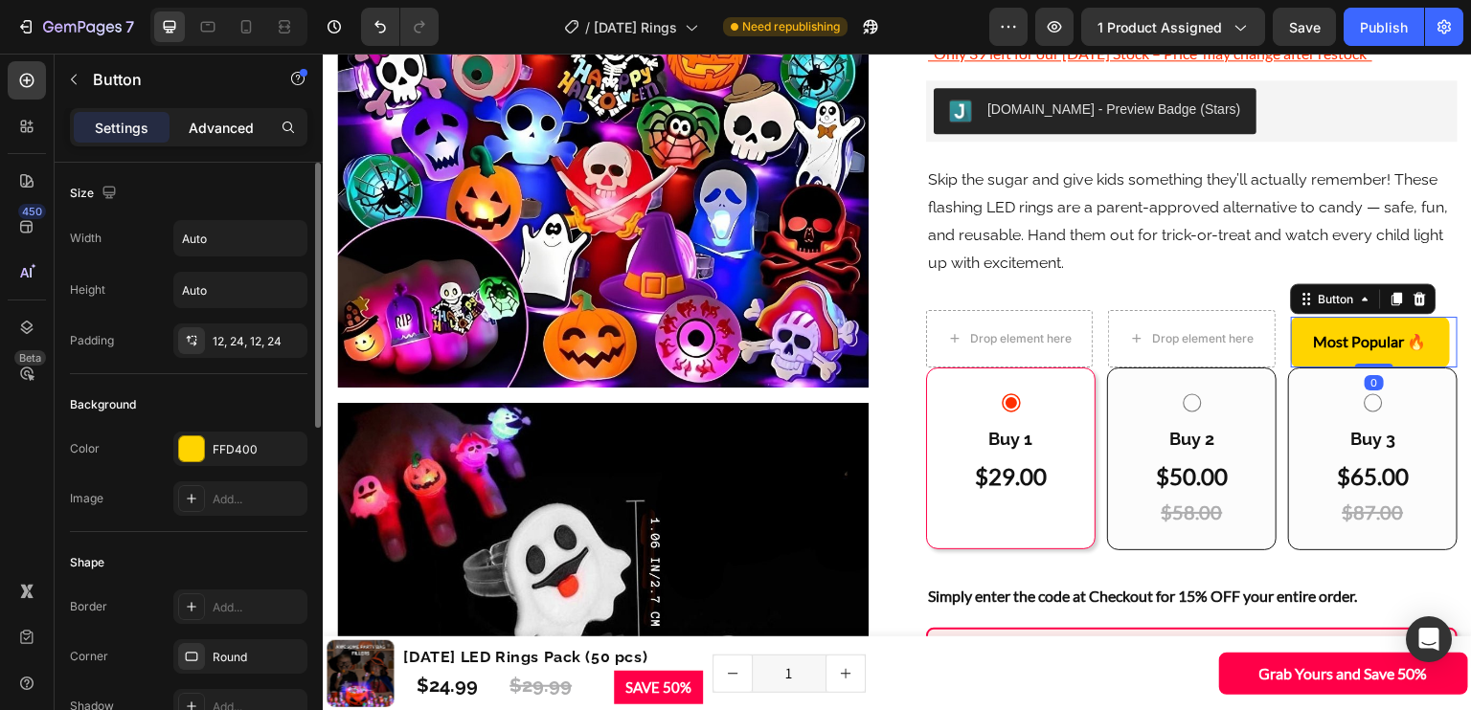
click at [241, 123] on p "Advanced" at bounding box center [221, 128] width 65 height 20
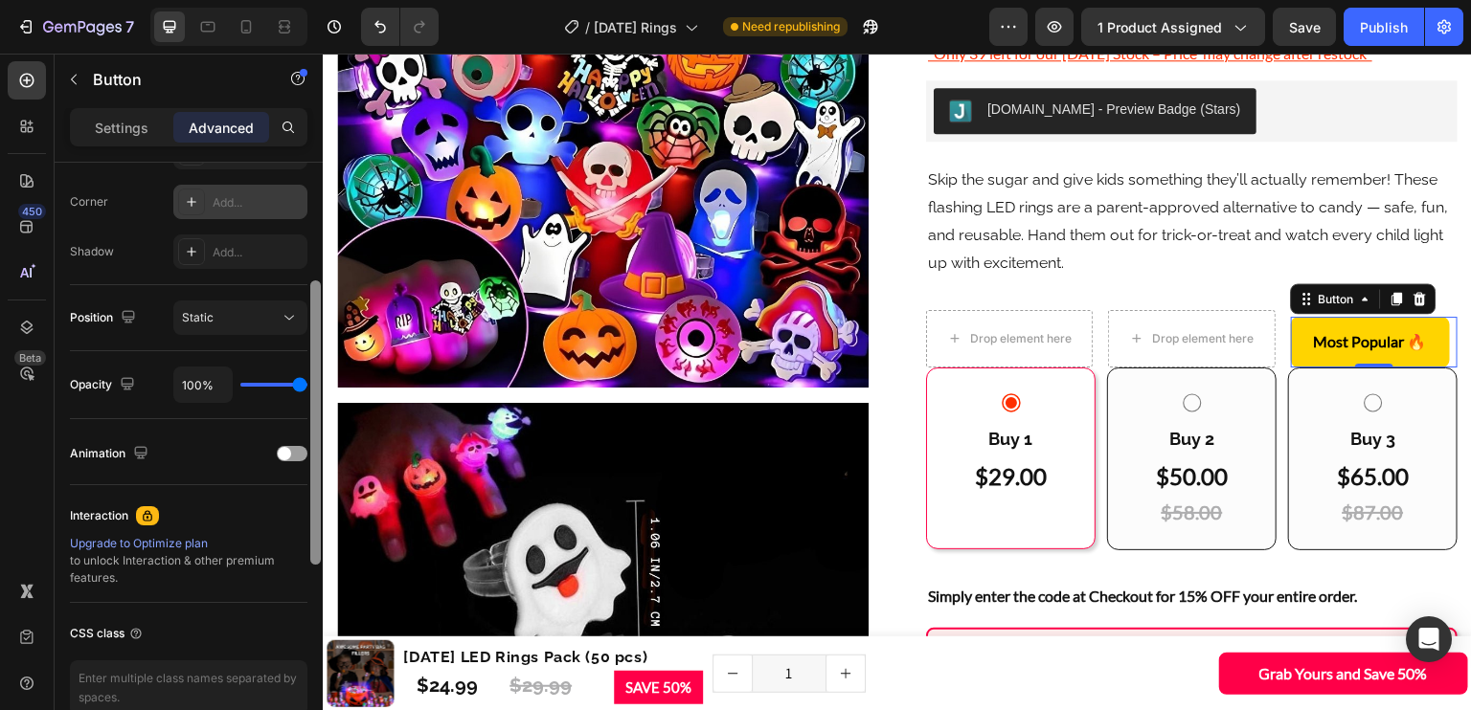
scroll to position [410, 0]
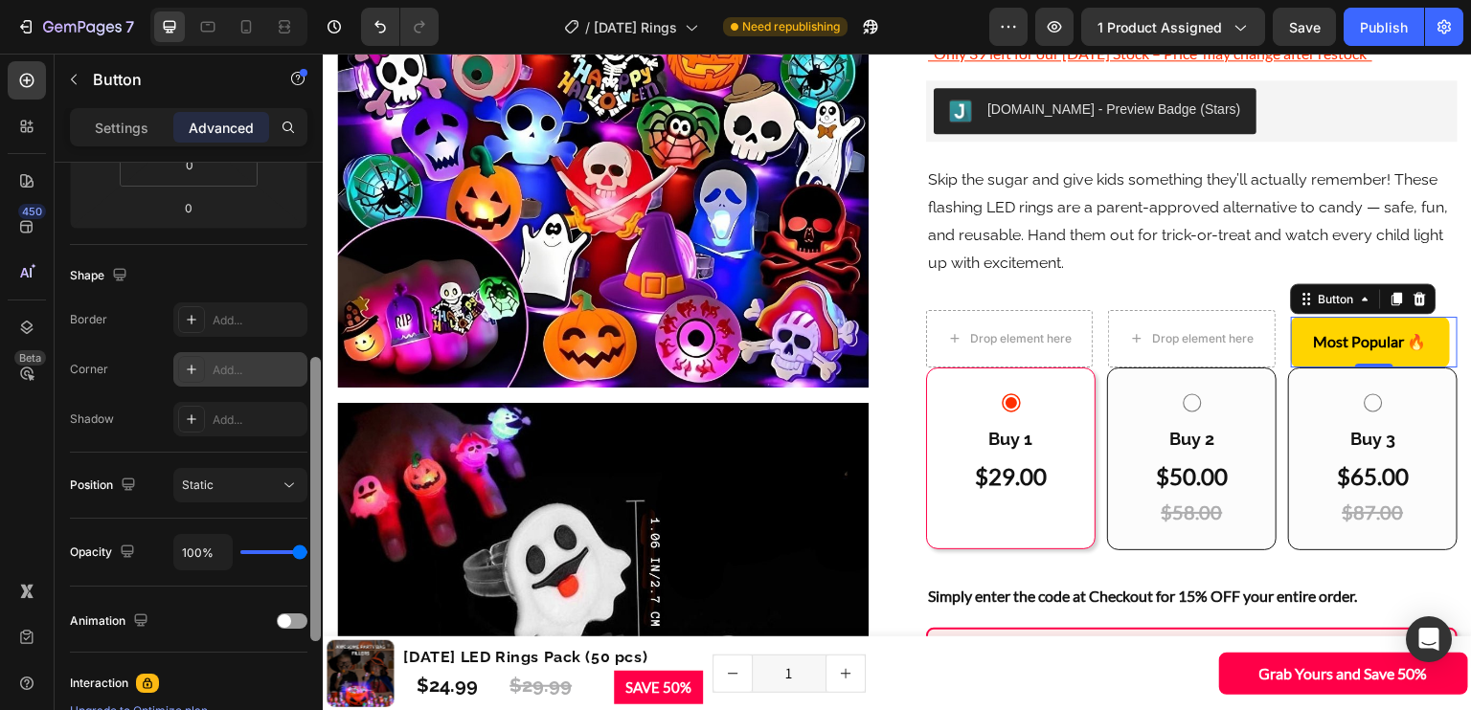
drag, startPoint x: 310, startPoint y: 180, endPoint x: 306, endPoint y: 374, distance: 194.4
click at [306, 374] on div "Display on Desktop Yes No Tablet Yes No Mobile Yes No Spacing (px) 0 0 0 0 0 0 …" at bounding box center [189, 464] width 268 height 602
click at [287, 485] on icon at bounding box center [289, 485] width 19 height 19
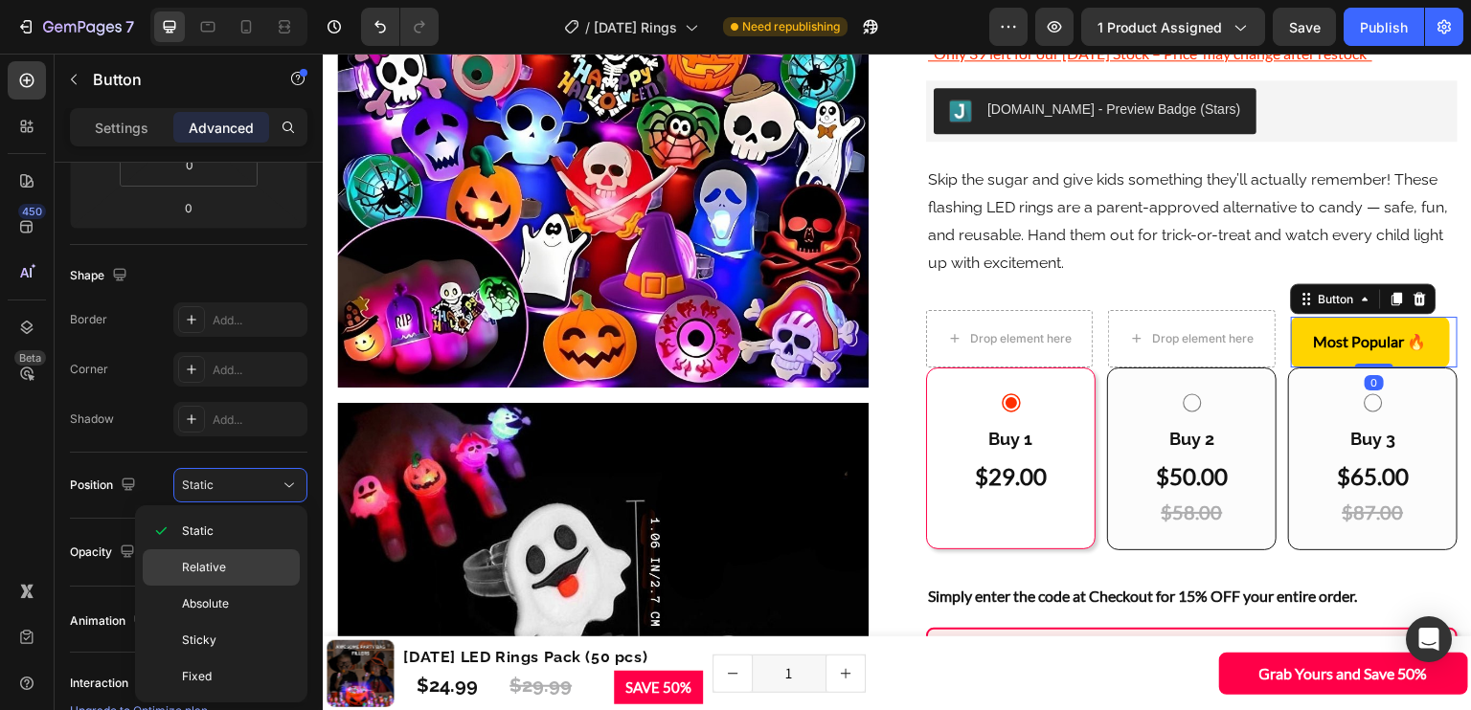
click at [279, 562] on p "Relative" at bounding box center [236, 567] width 109 height 17
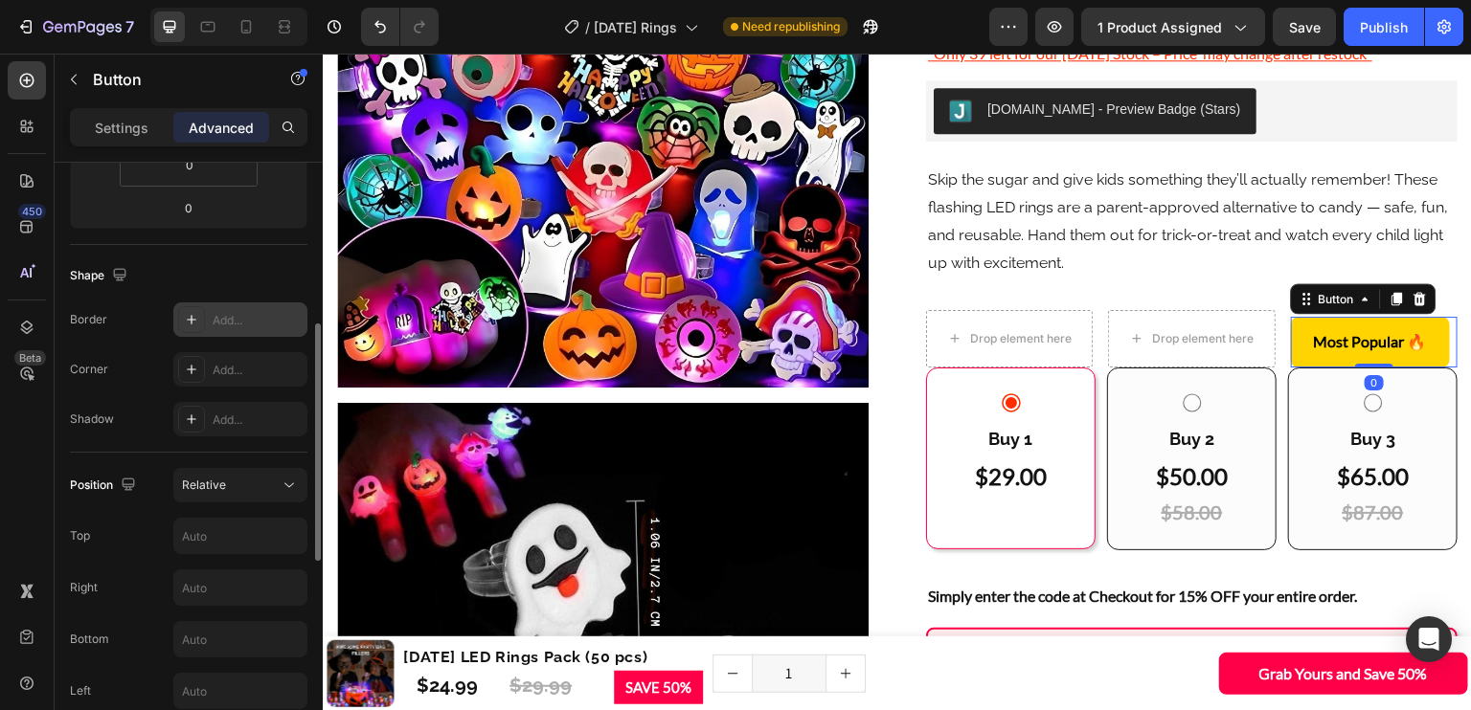
click at [241, 317] on div "Add..." at bounding box center [258, 320] width 90 height 17
click at [292, 314] on icon "button" at bounding box center [287, 319] width 15 height 15
click at [243, 521] on input "text" at bounding box center [240, 536] width 132 height 34
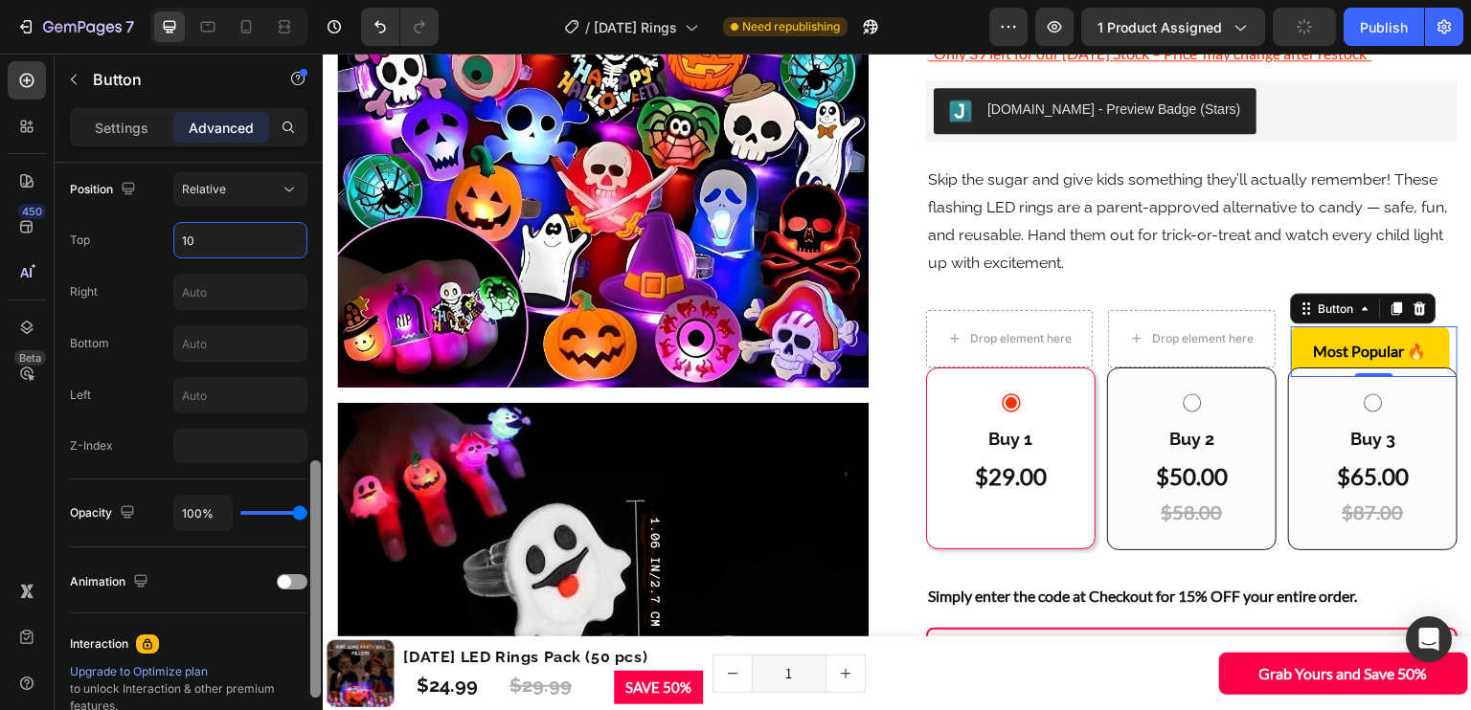
scroll to position [720, 0]
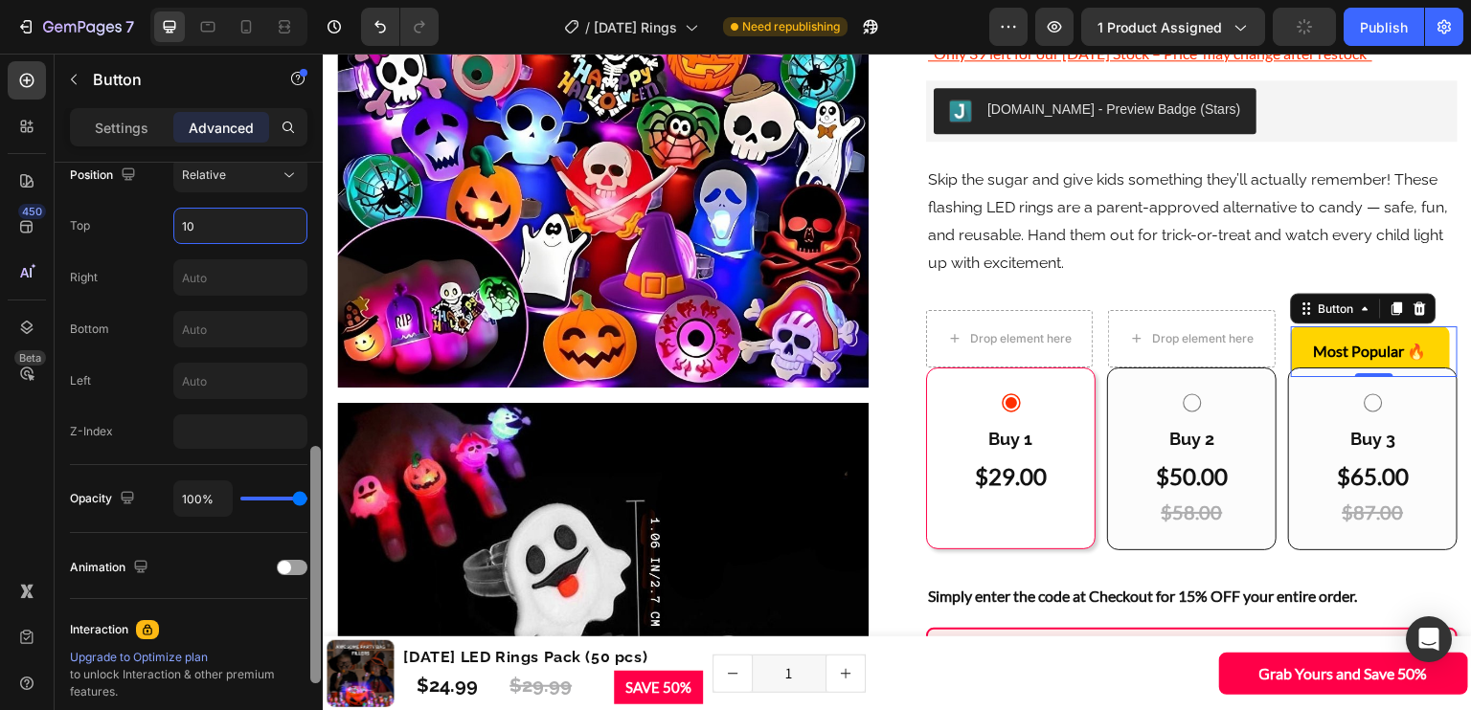
drag, startPoint x: 314, startPoint y: 422, endPoint x: 291, endPoint y: 516, distance: 96.6
click at [309, 545] on div at bounding box center [315, 464] width 14 height 603
type input "10"
click at [206, 419] on input "number" at bounding box center [240, 432] width 134 height 34
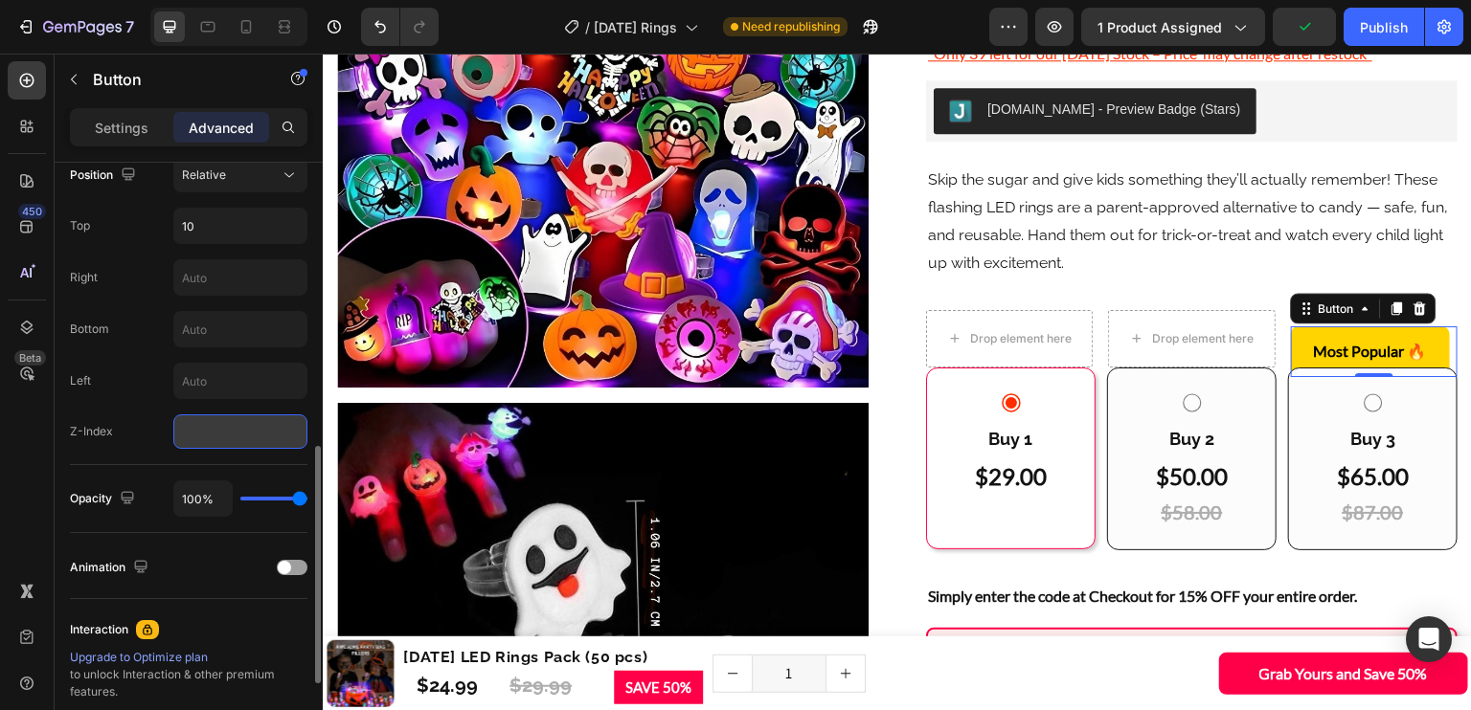
type input "1"
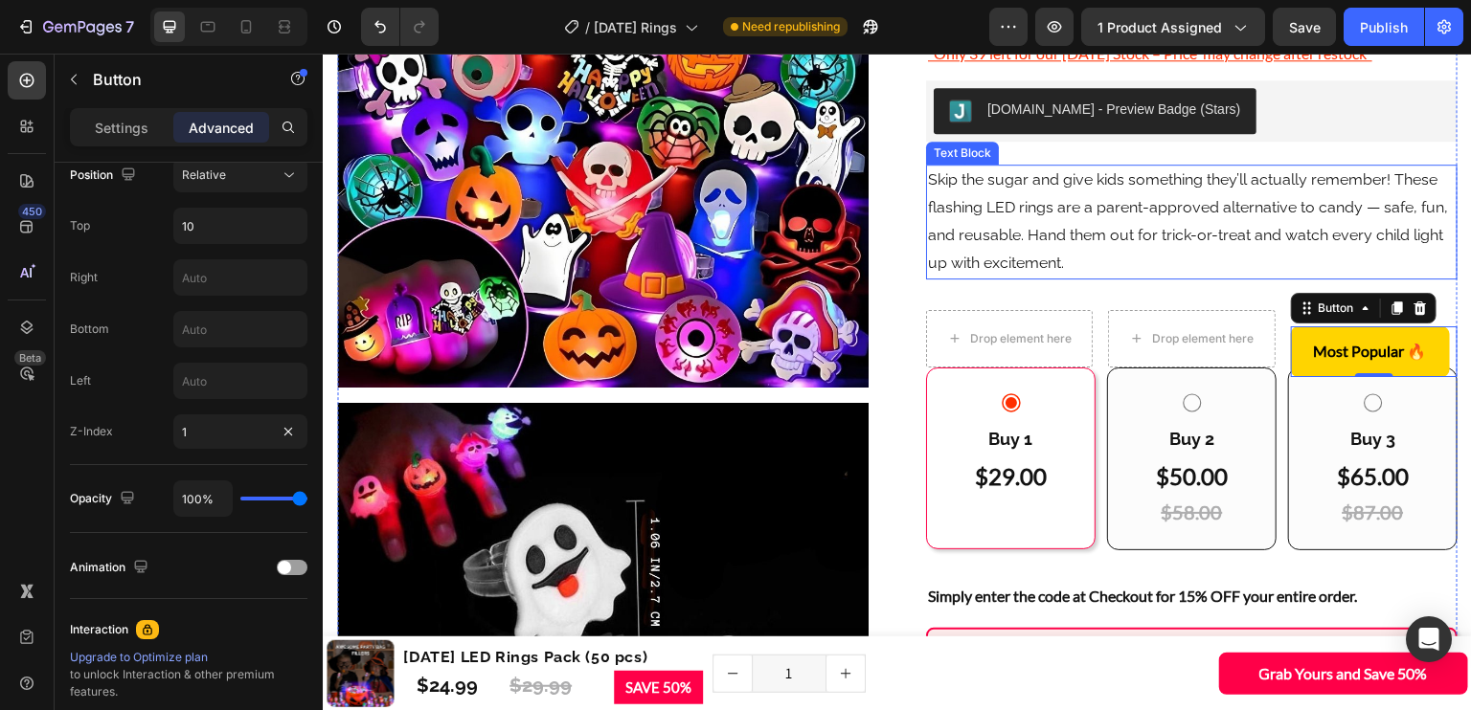
click at [1371, 245] on p "Skip the sugar and give kids something they’ll actually remember! These flashin…" at bounding box center [1192, 222] width 528 height 110
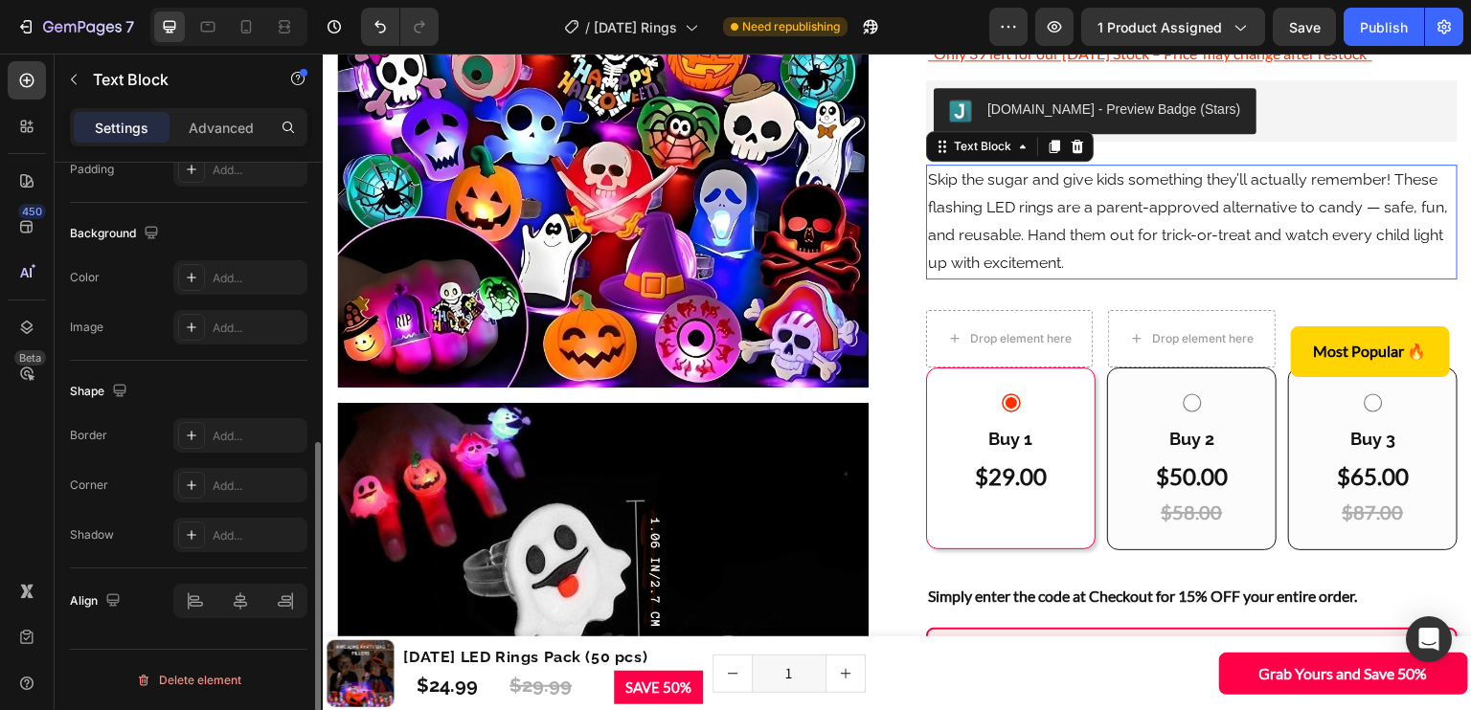
scroll to position [0, 0]
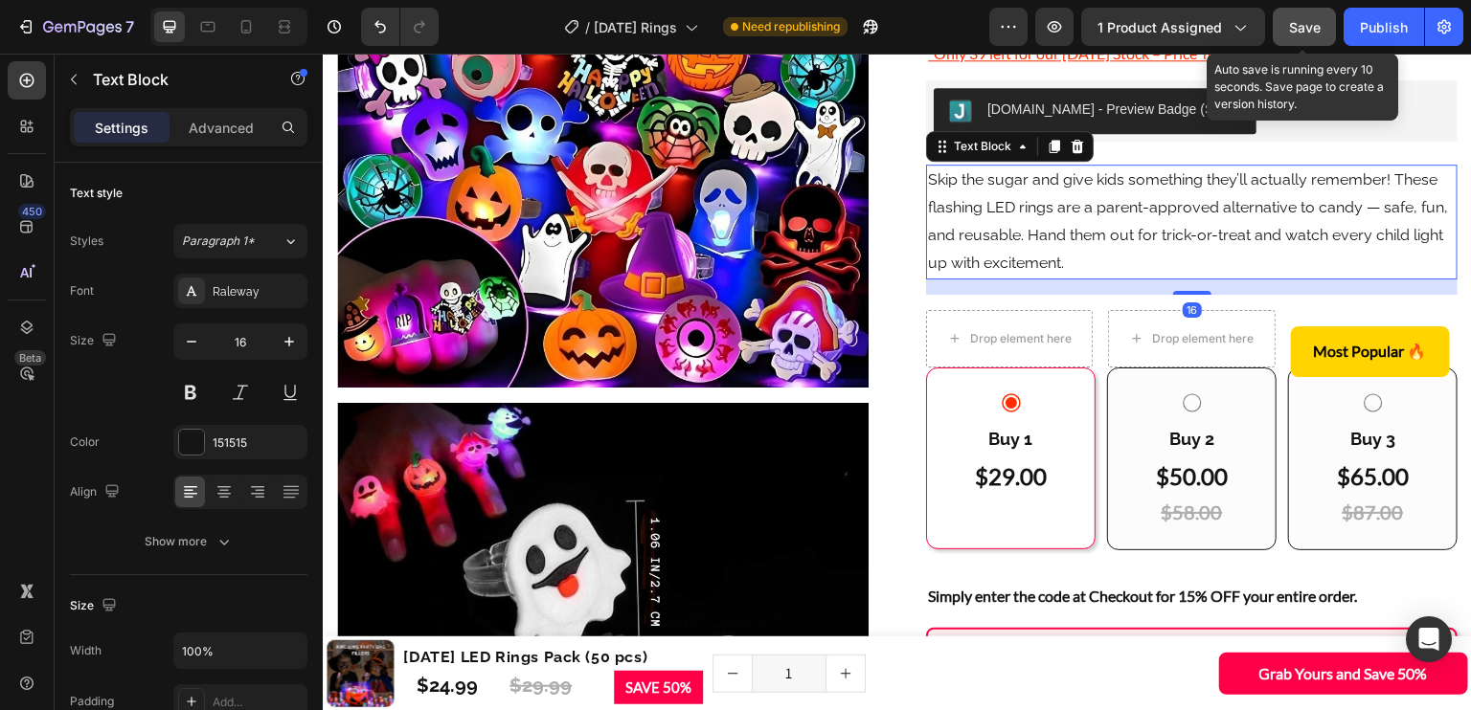
click at [1325, 26] on button "Save" at bounding box center [1303, 27] width 63 height 38
click at [1351, 23] on button "Publish" at bounding box center [1383, 27] width 80 height 38
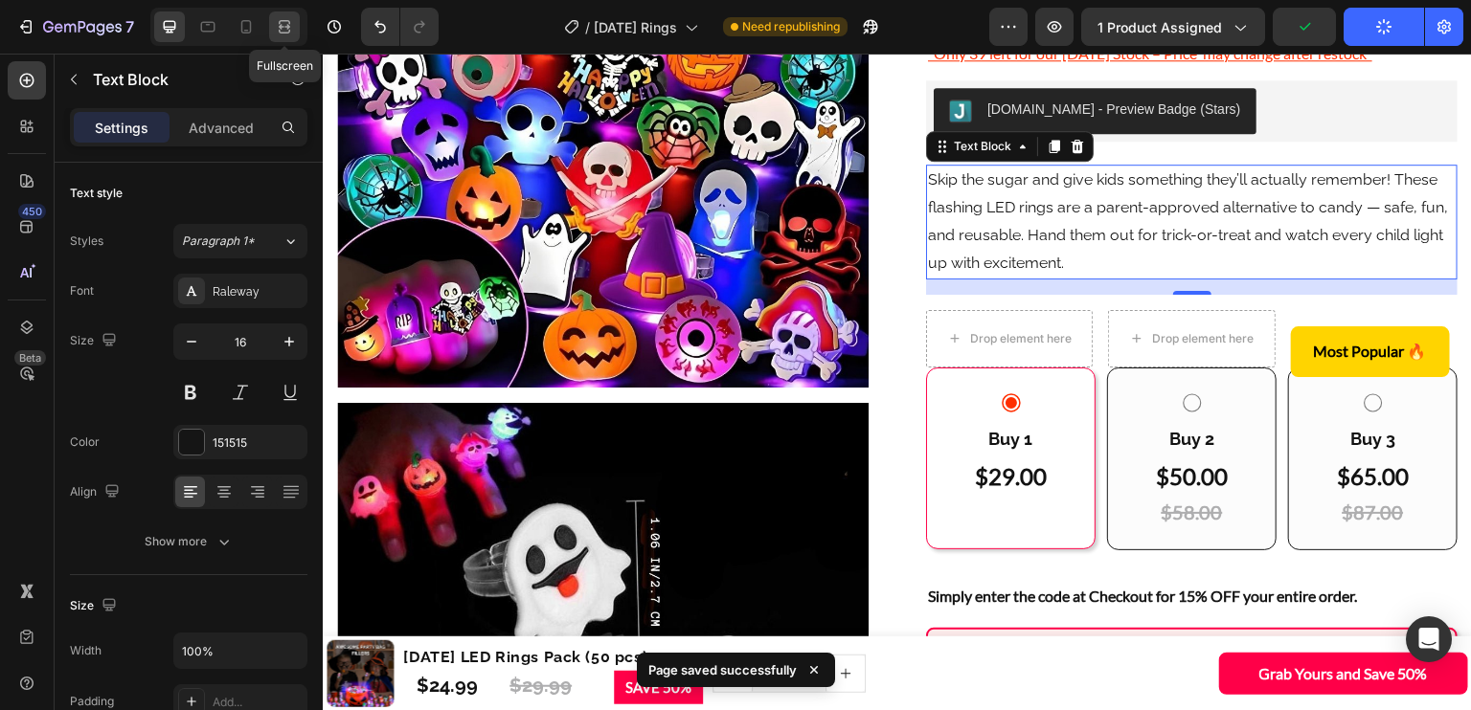
click at [281, 29] on icon at bounding box center [282, 26] width 6 height 5
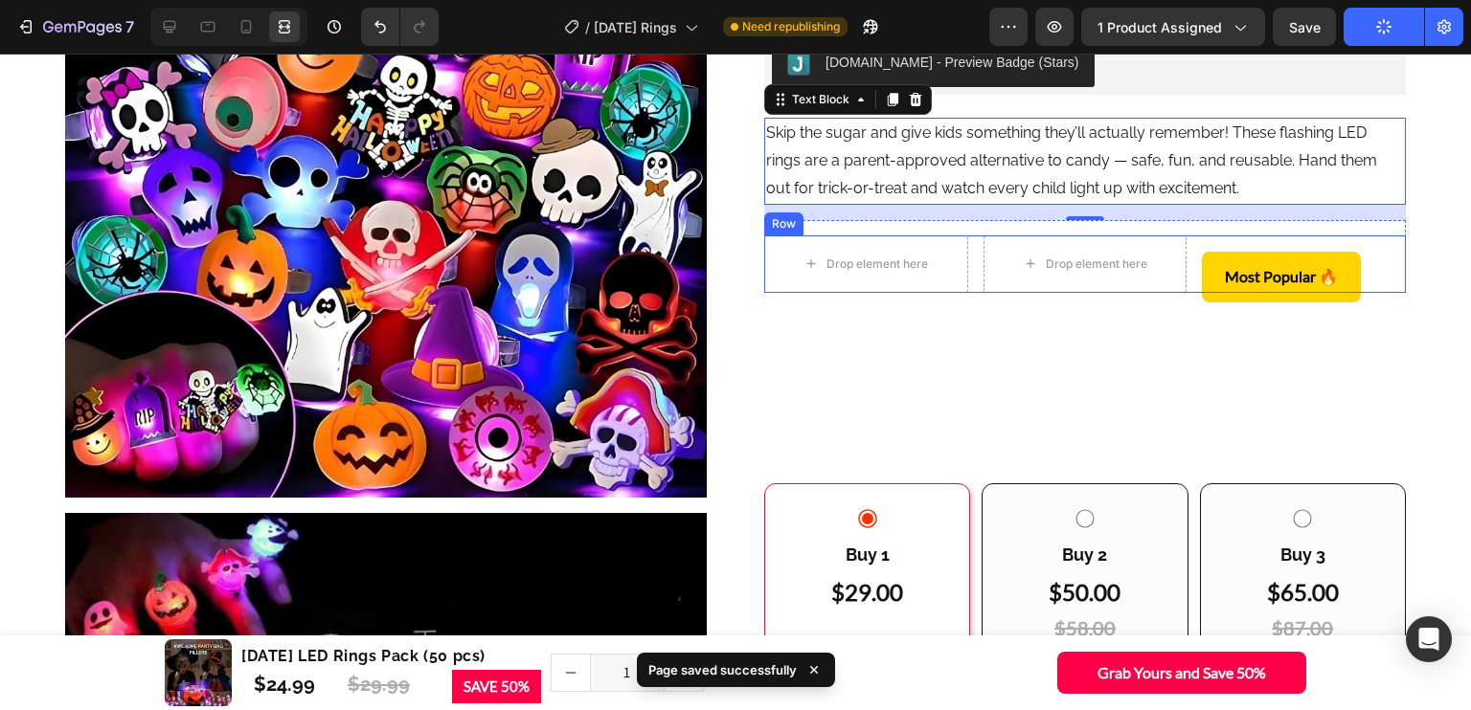
click at [1188, 293] on div "Drop element here Drop element here Most Popular 🔥 Button Row" at bounding box center [1084, 264] width 641 height 57
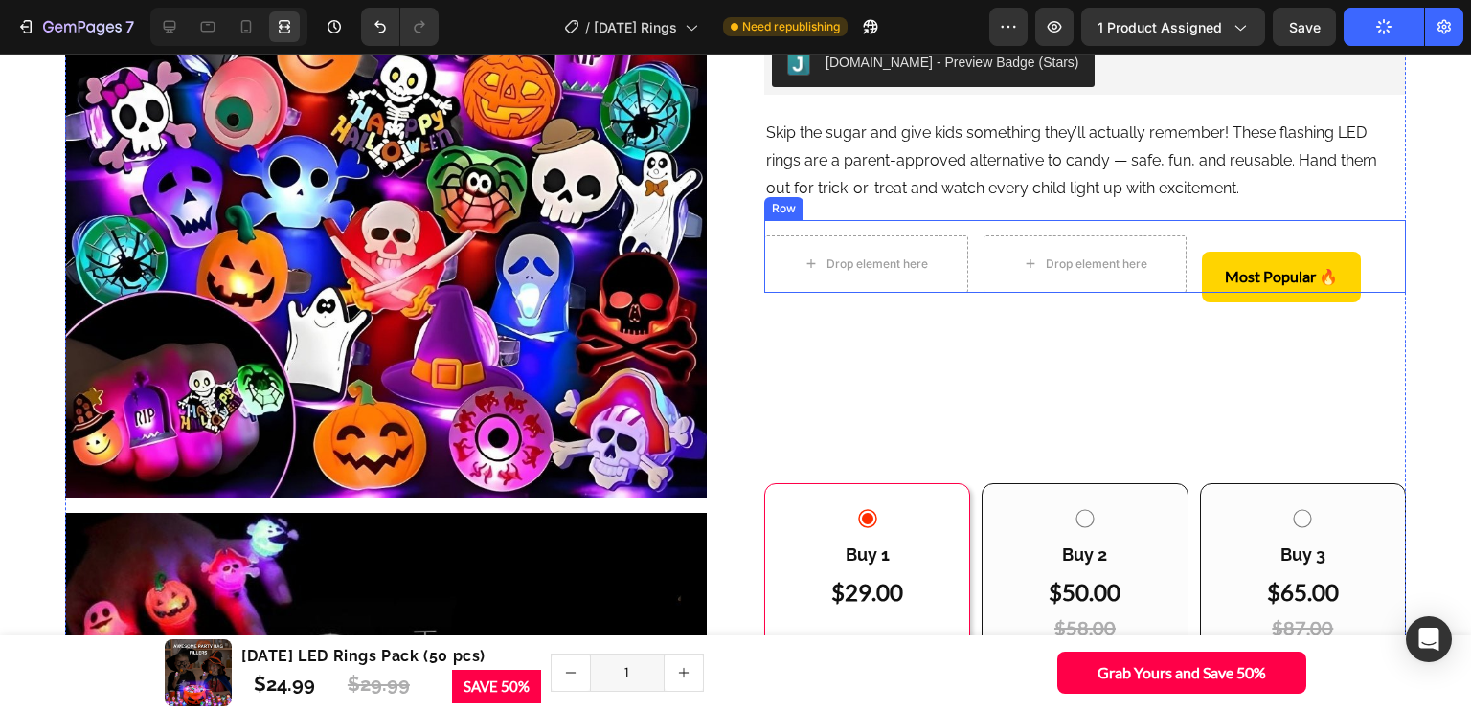
click at [1179, 274] on div "Drop element here Drop element here Most Popular 🔥 Button Row Row" at bounding box center [1084, 256] width 641 height 73
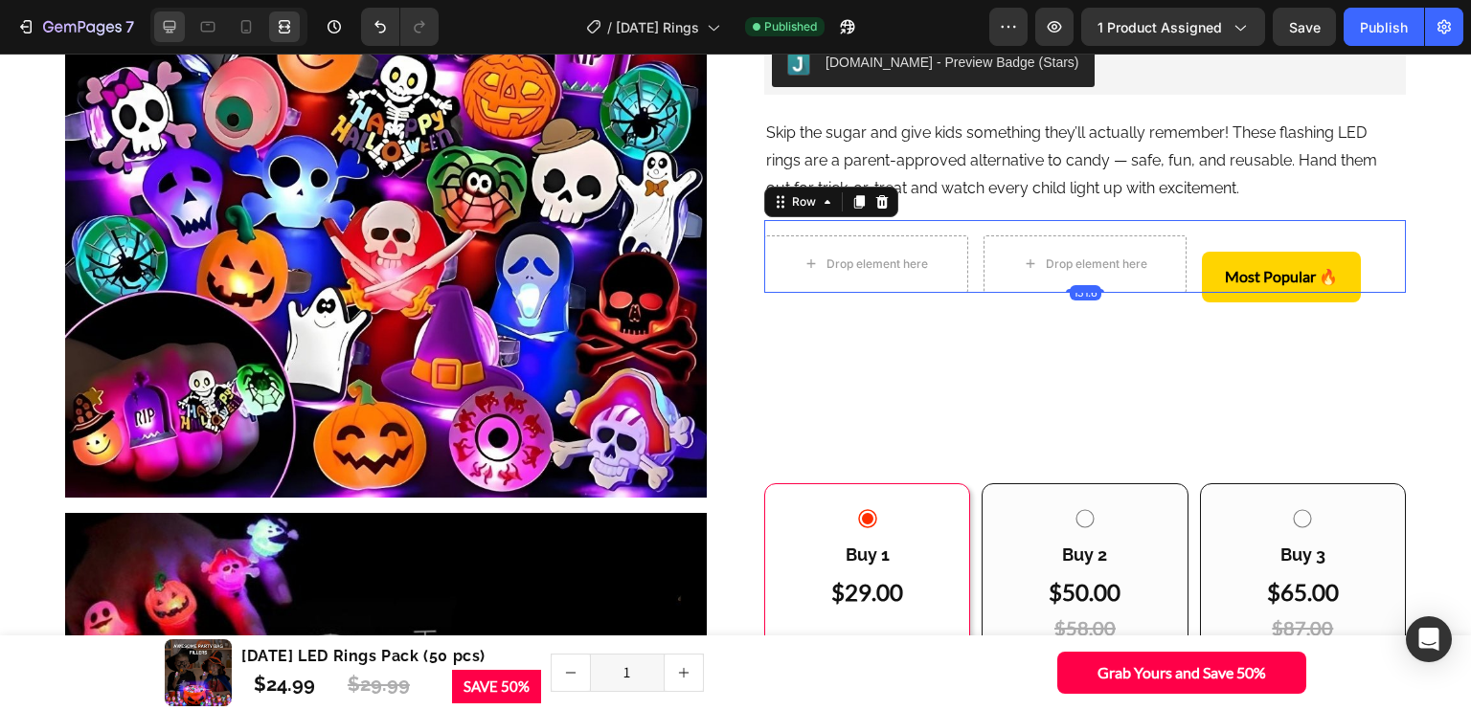
click at [174, 30] on icon at bounding box center [169, 26] width 19 height 19
click at [173, 30] on icon at bounding box center [169, 26] width 19 height 19
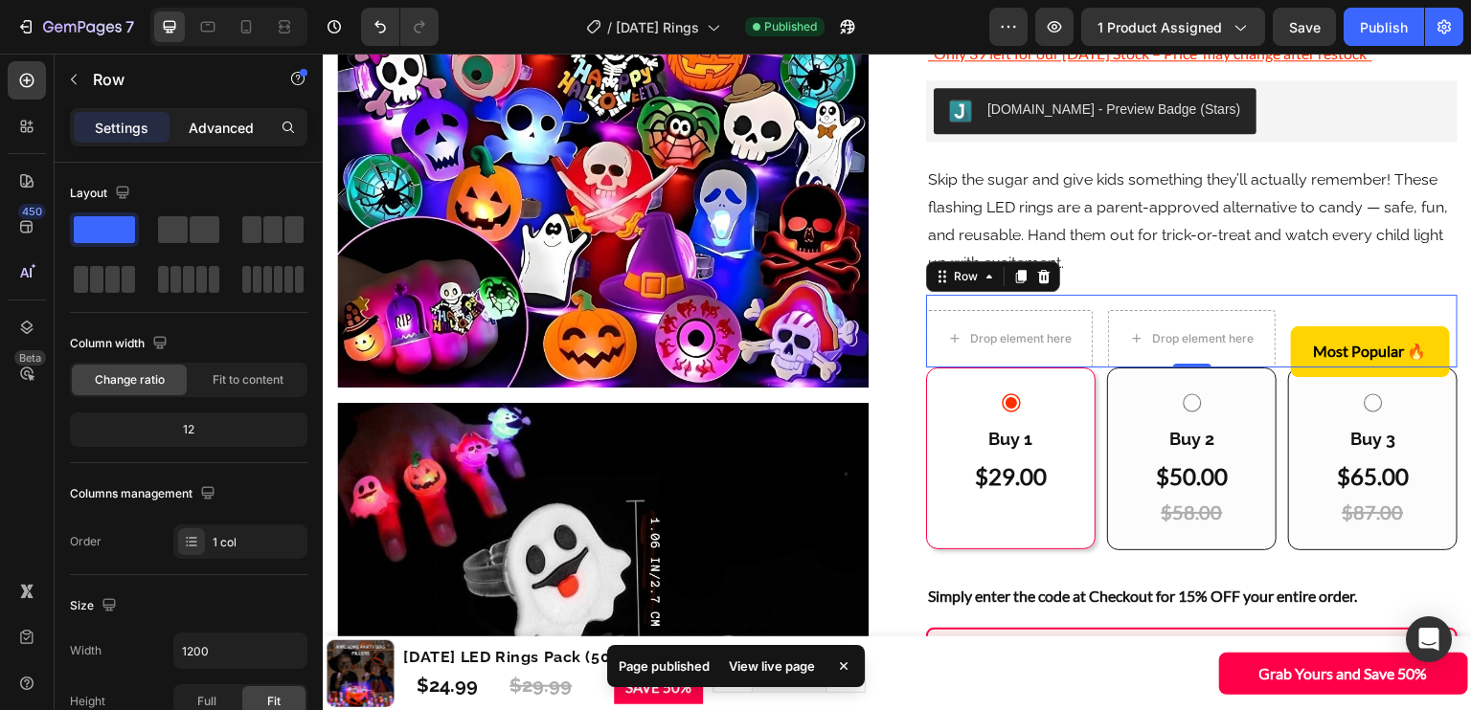
click at [225, 131] on p "Advanced" at bounding box center [221, 128] width 65 height 20
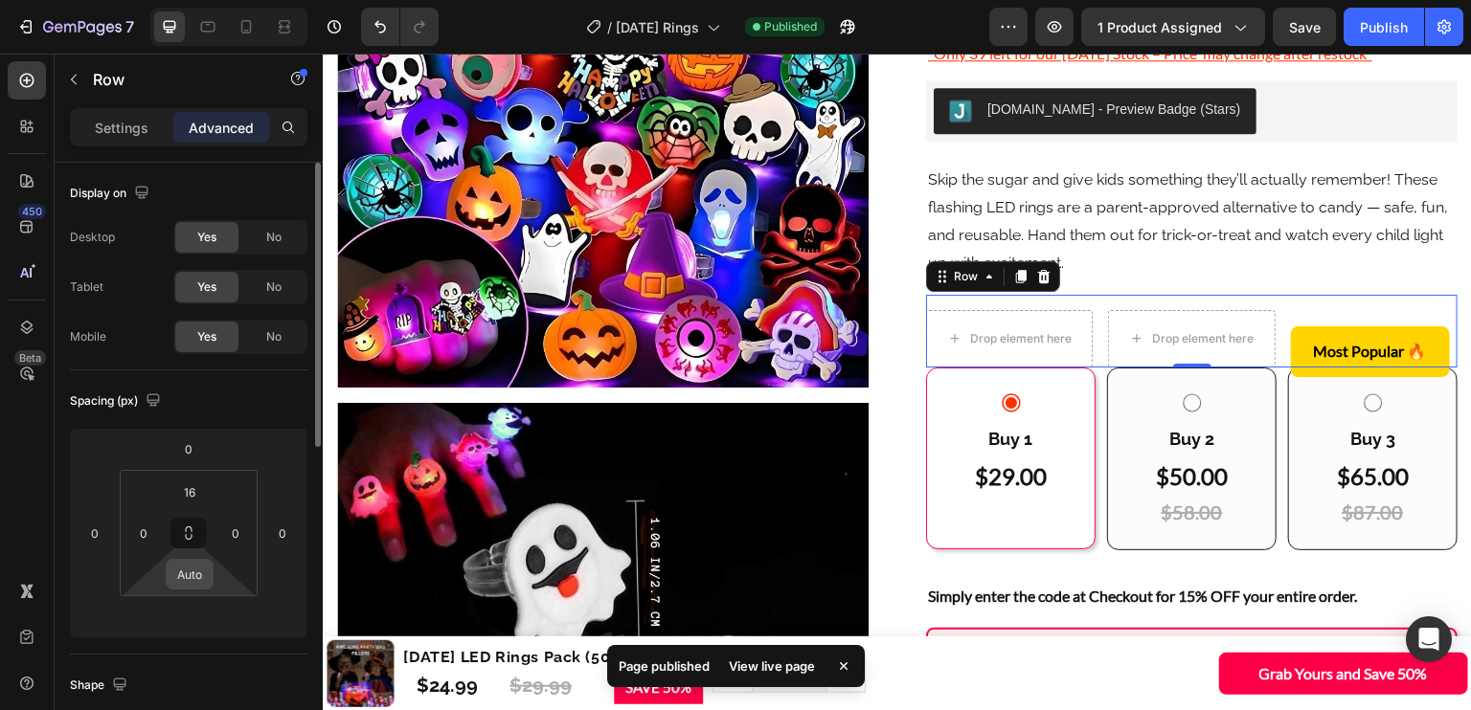
click at [195, 582] on input "Auto" at bounding box center [189, 574] width 38 height 29
type input "0"
click at [236, 397] on div "Spacing (px)" at bounding box center [188, 401] width 237 height 31
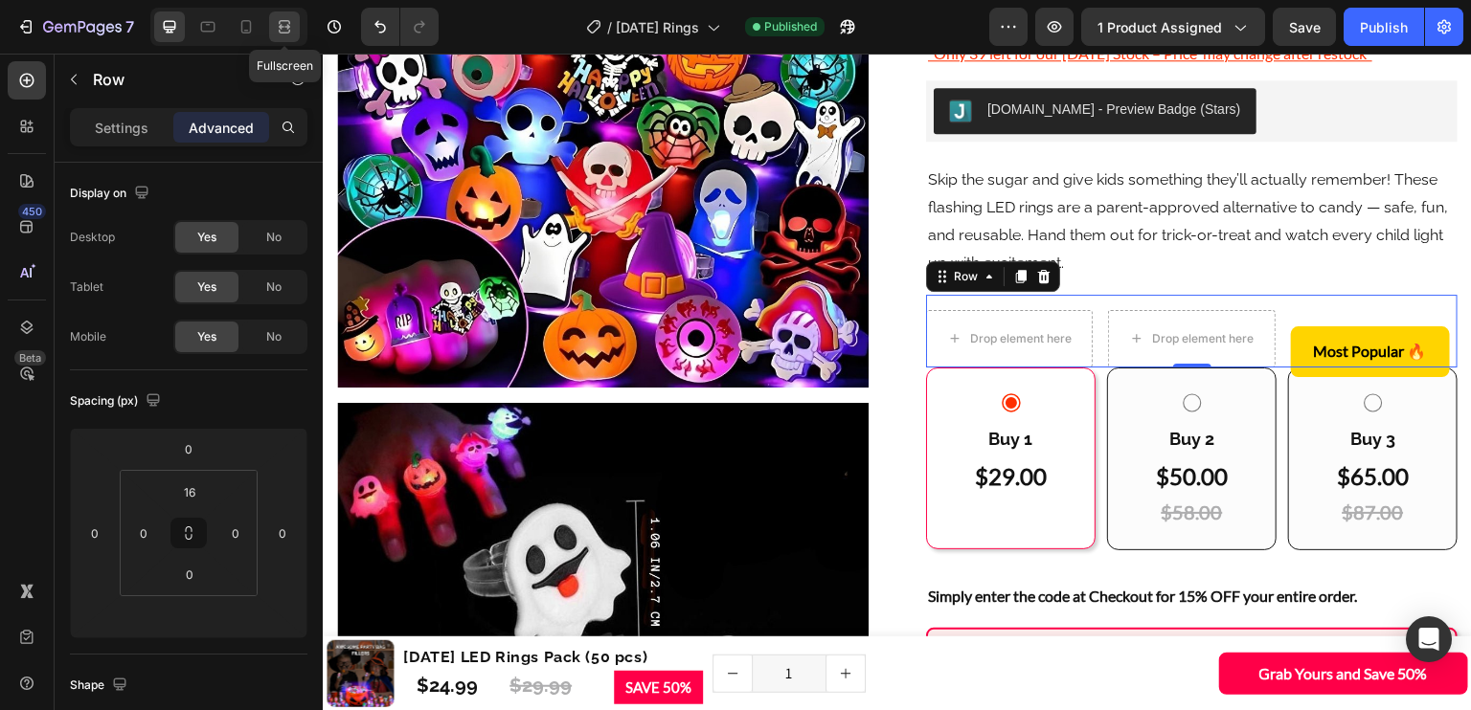
click at [288, 27] on icon at bounding box center [287, 26] width 6 height 5
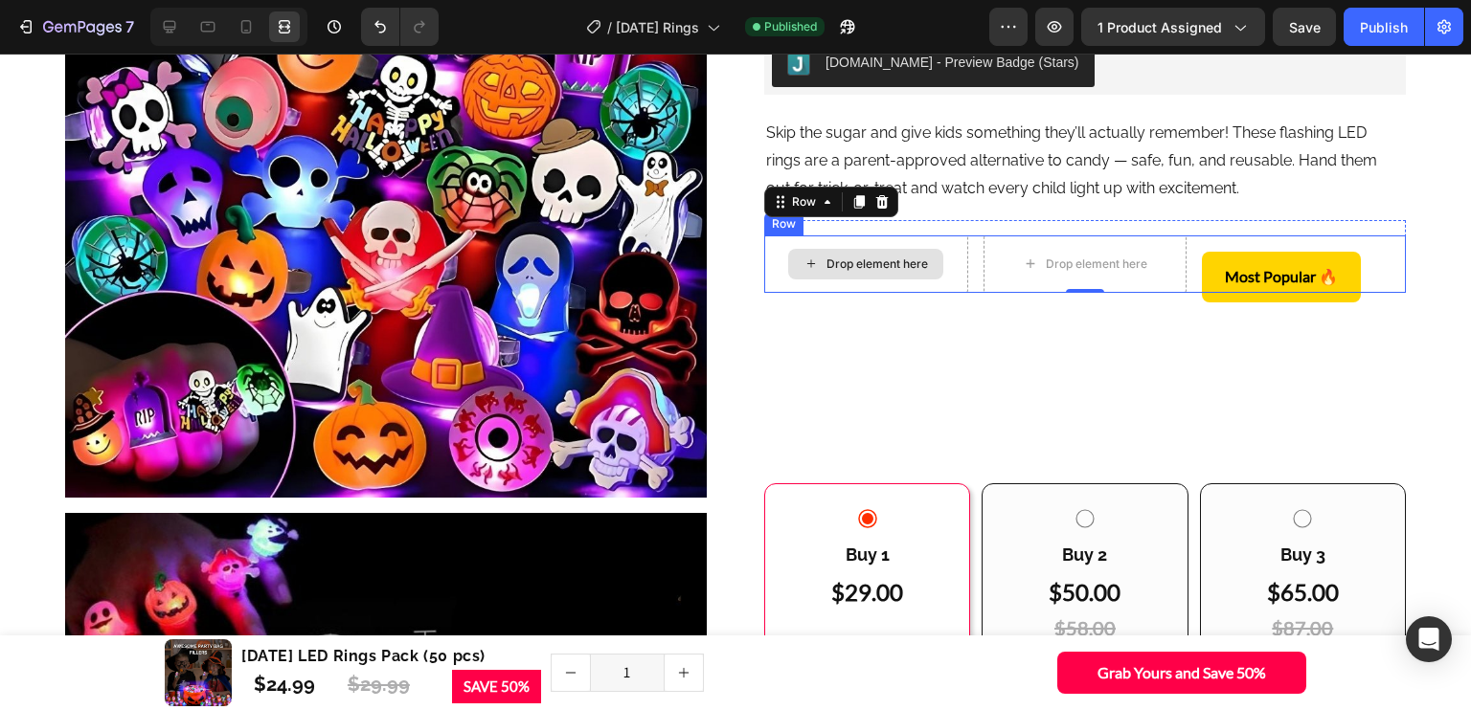
click at [1202, 281] on div "Most Popular 🔥 Button" at bounding box center [1303, 264] width 204 height 57
click at [1176, 274] on div "Drop element here Drop element here Most Popular 🔥 Button Row 0 Row" at bounding box center [1084, 256] width 641 height 73
click at [154, 26] on div at bounding box center [169, 26] width 31 height 31
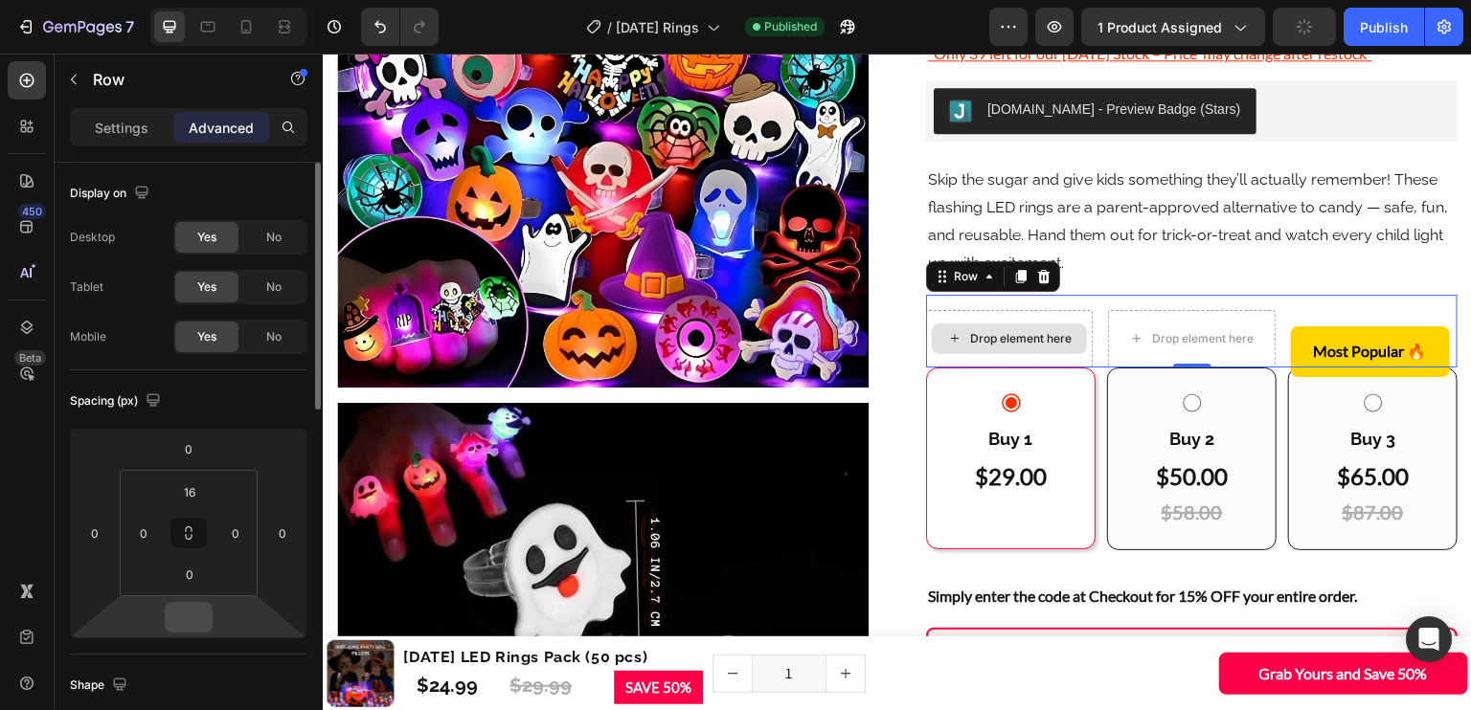
click at [191, 611] on input "number" at bounding box center [188, 617] width 38 height 29
type input "0"
click at [278, 401] on div "Spacing (px)" at bounding box center [188, 401] width 237 height 31
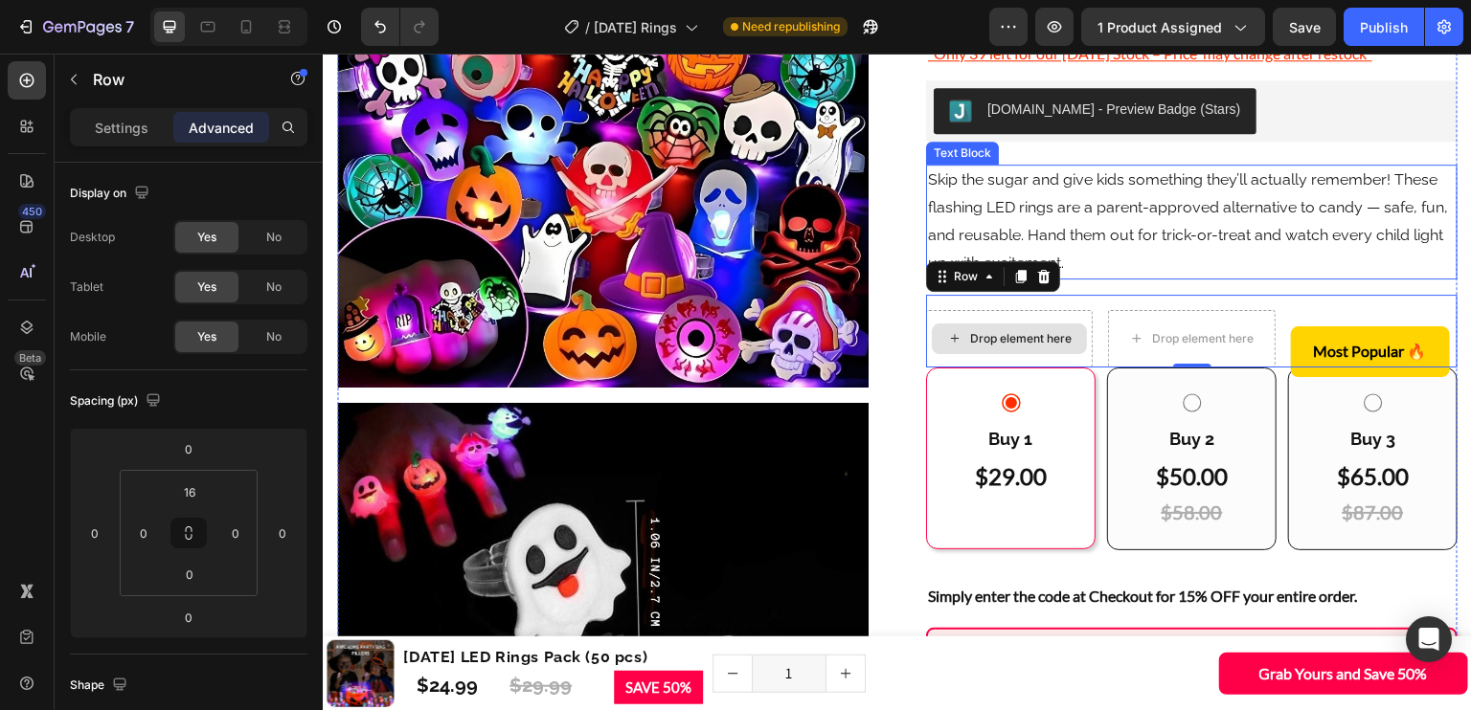
click at [1183, 267] on p "Skip the sugar and give kids something they’ll actually remember! These flashin…" at bounding box center [1192, 222] width 528 height 110
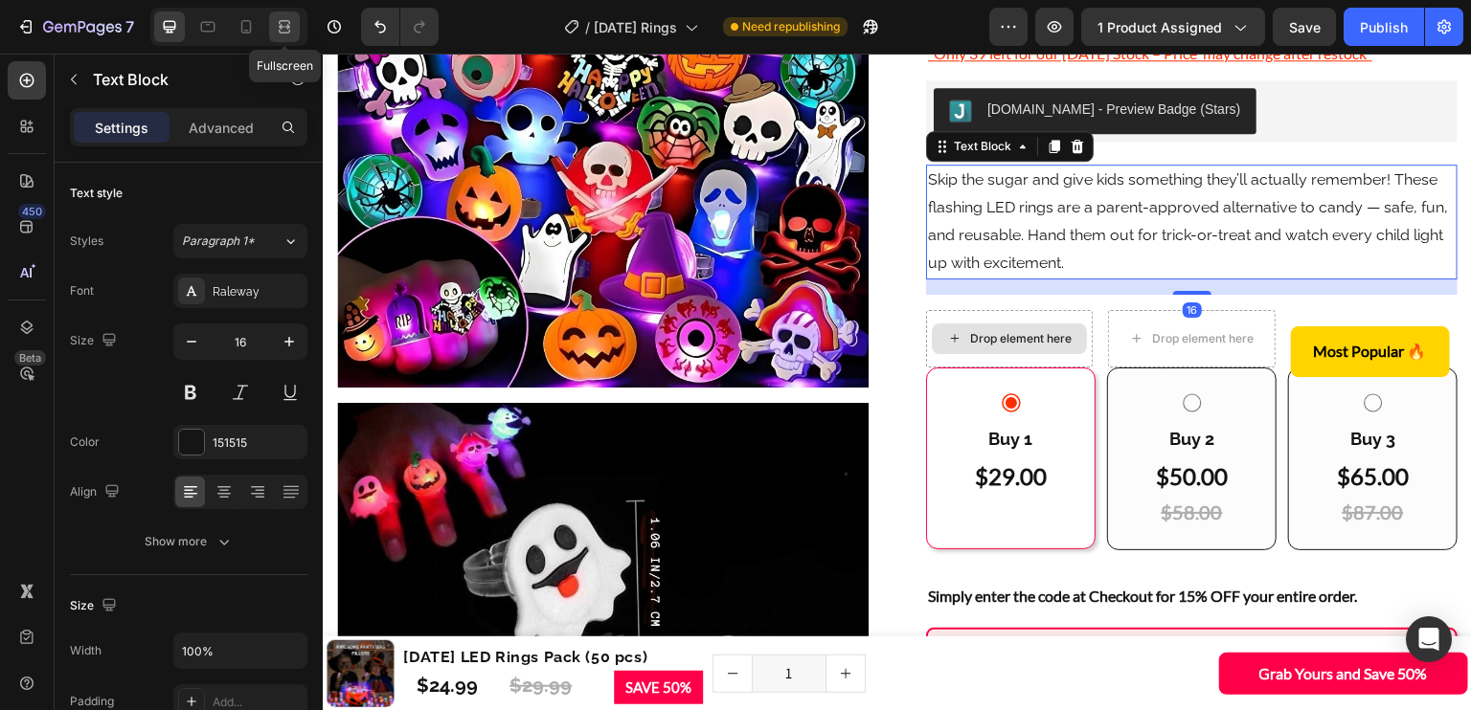
click at [275, 26] on icon at bounding box center [284, 26] width 19 height 19
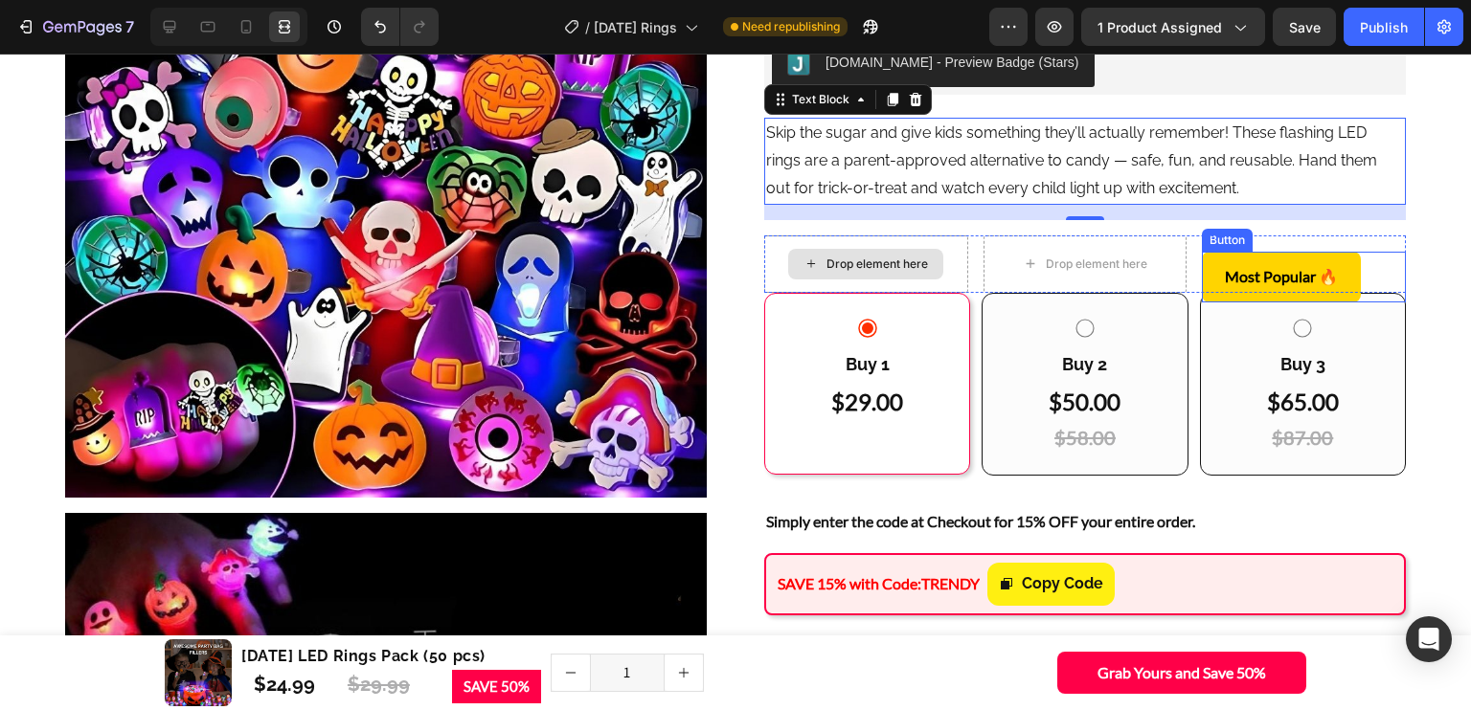
click at [1367, 303] on div "Most Popular 🔥 Button" at bounding box center [1303, 277] width 204 height 51
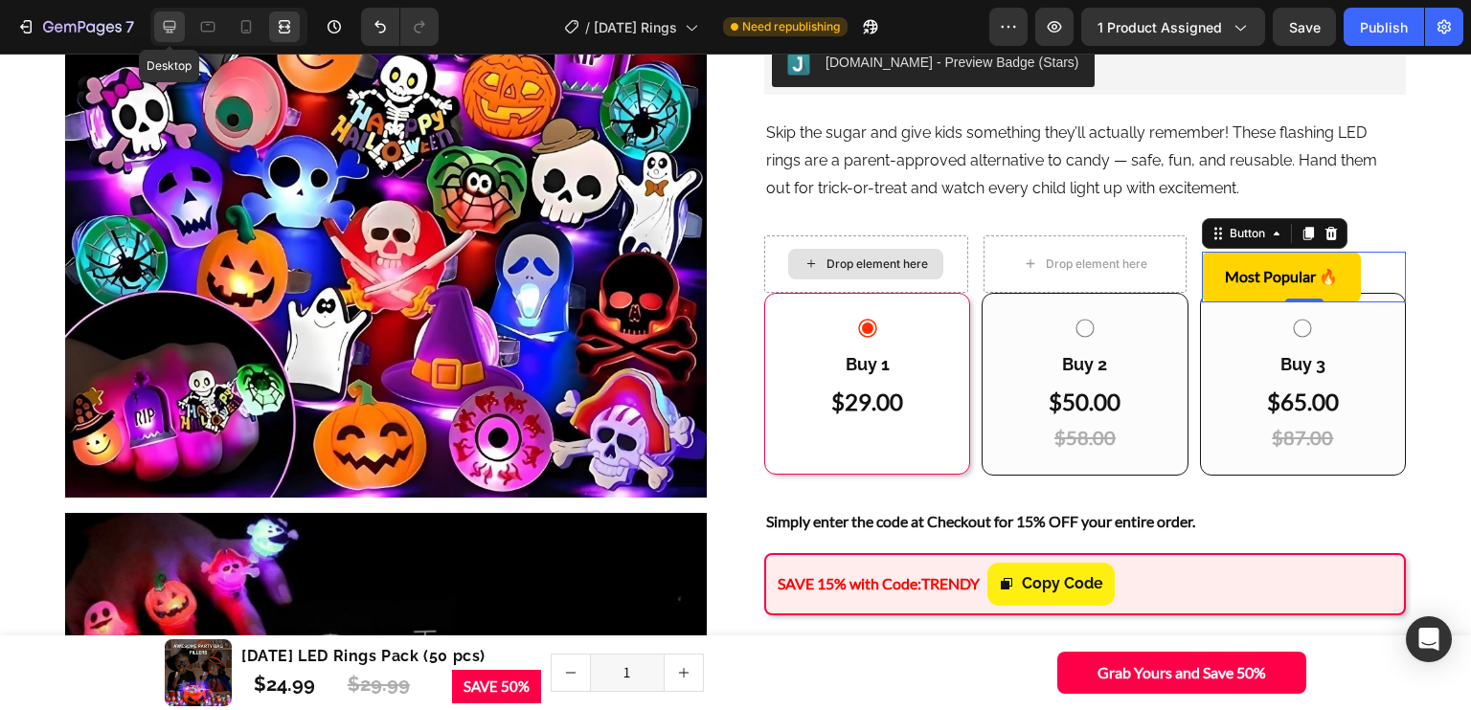
click at [171, 25] on icon at bounding box center [169, 26] width 19 height 19
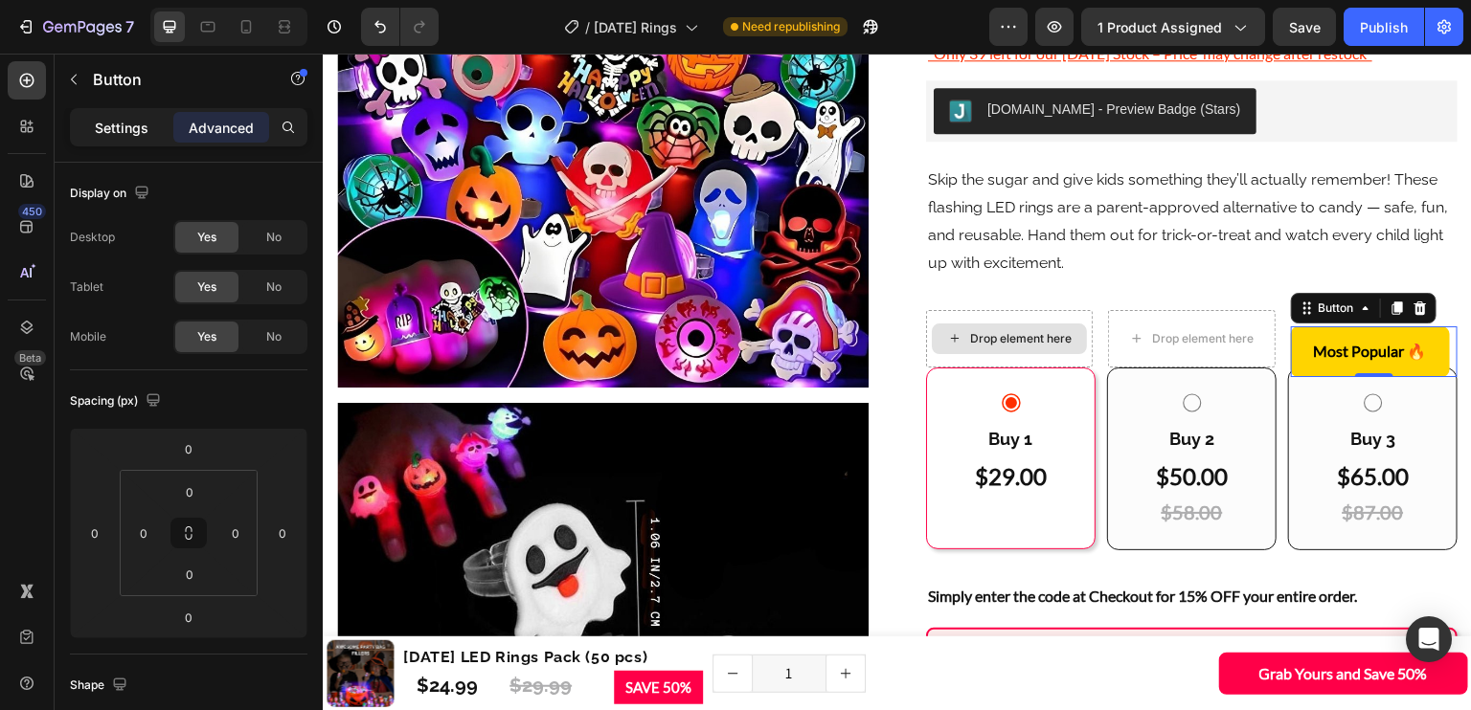
click at [159, 121] on div "Settings" at bounding box center [122, 127] width 96 height 31
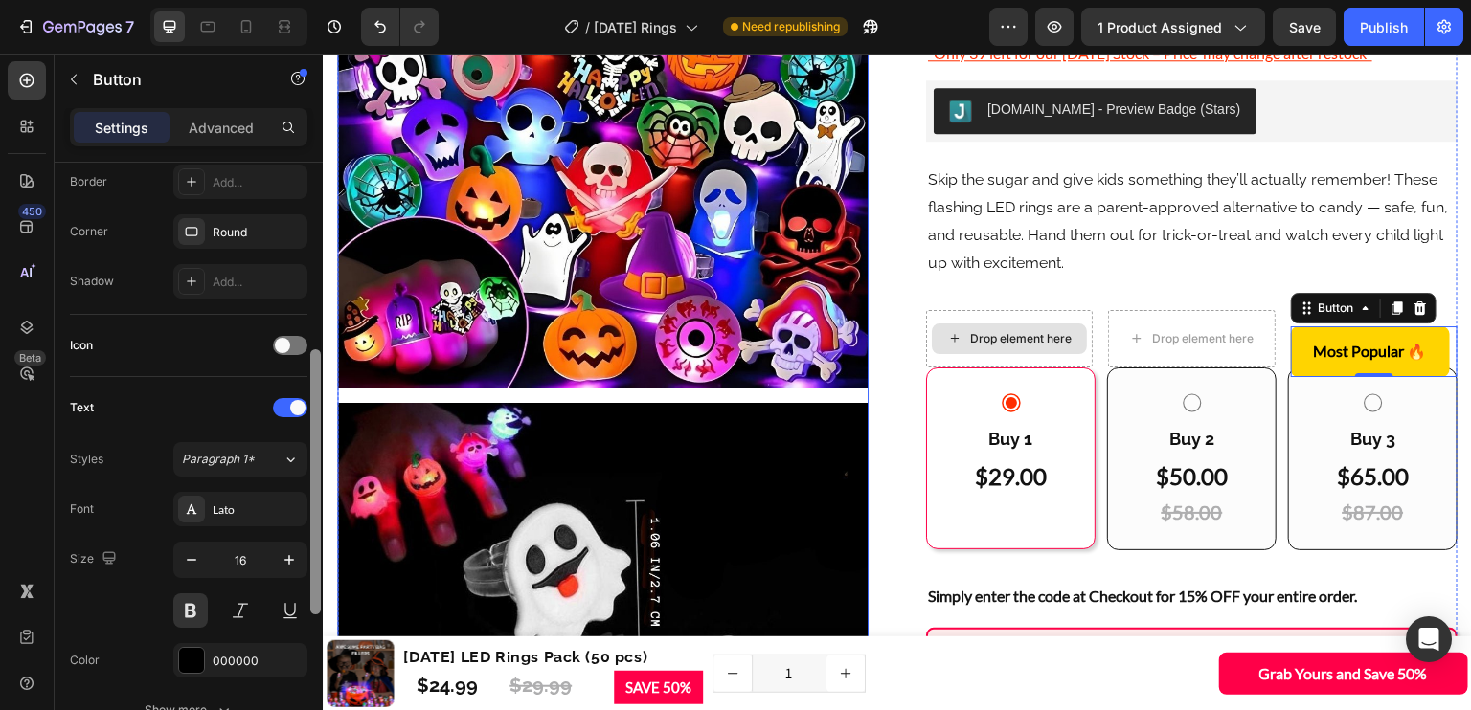
drag, startPoint x: 637, startPoint y: 269, endPoint x: 325, endPoint y: 527, distance: 404.6
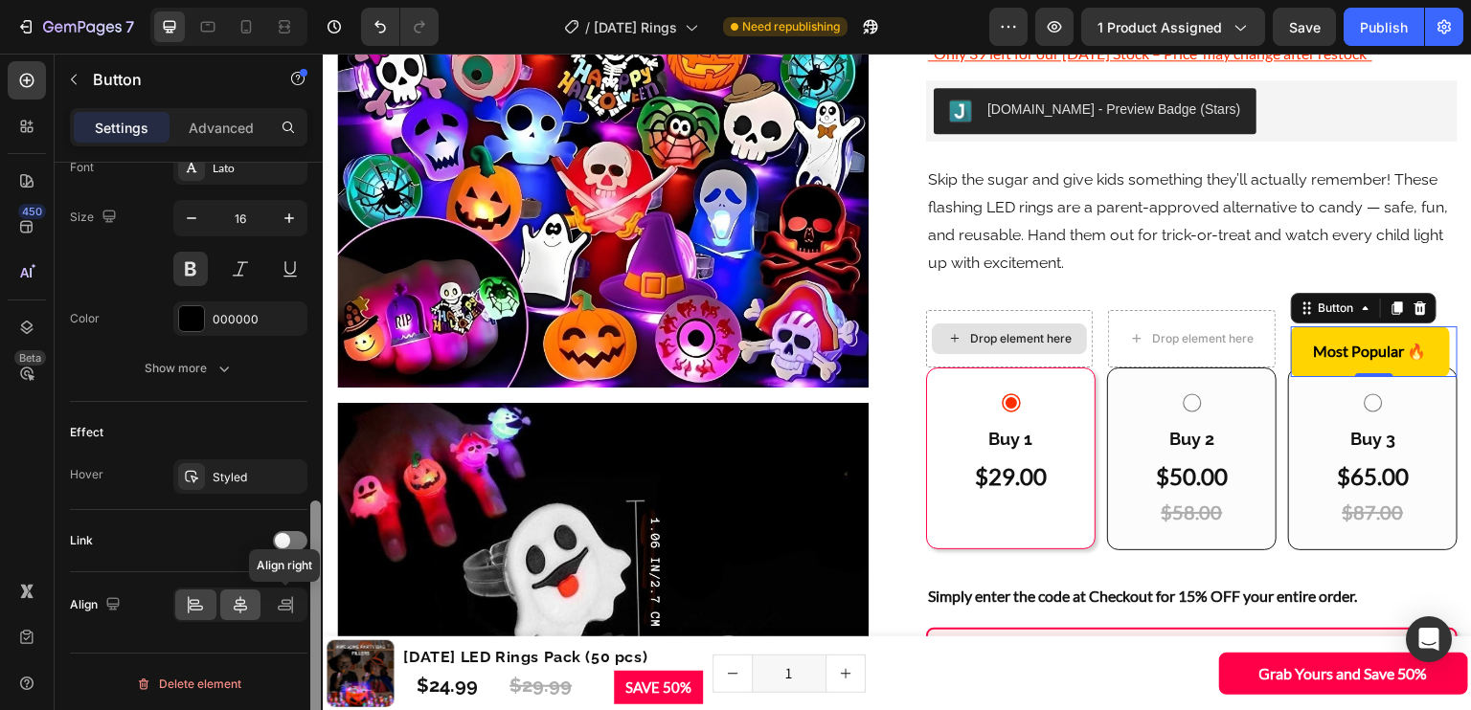
click at [239, 599] on icon at bounding box center [240, 604] width 19 height 19
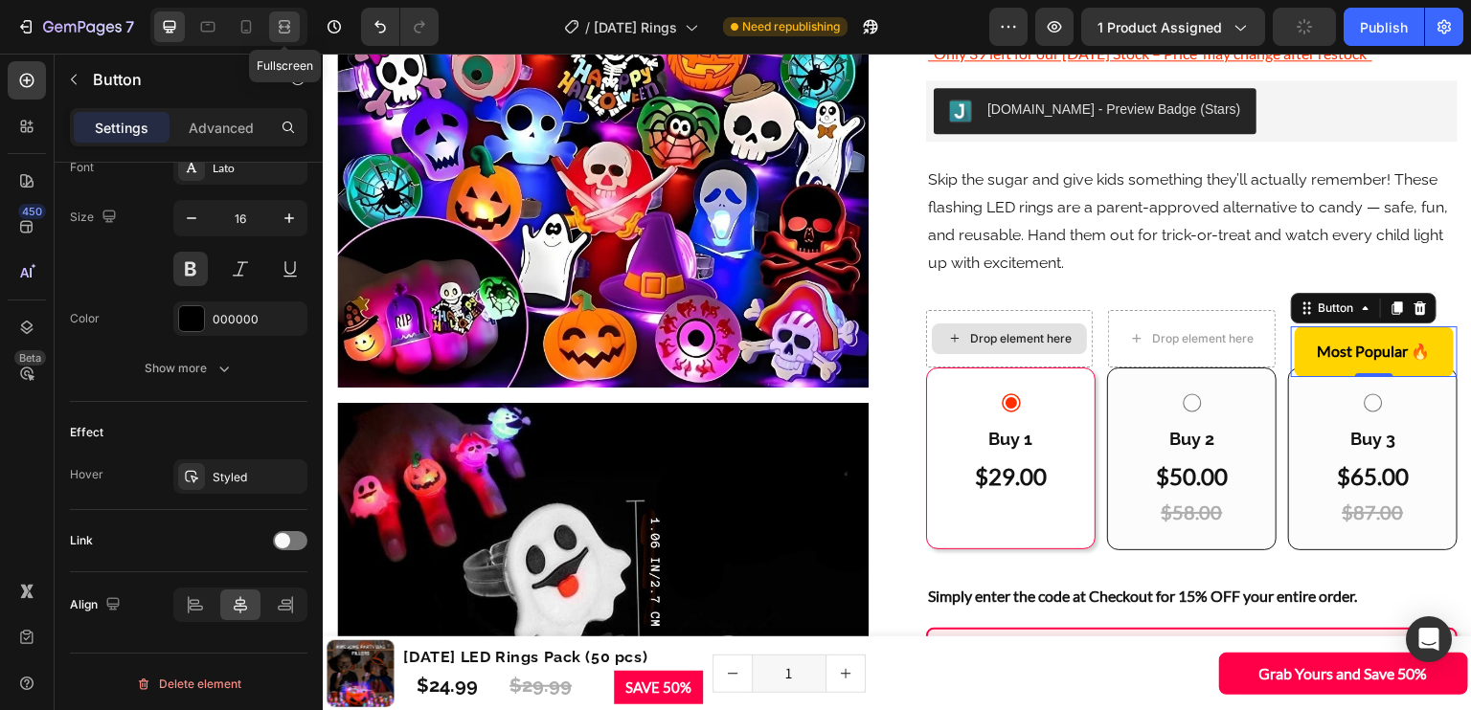
click at [274, 38] on div at bounding box center [284, 26] width 31 height 31
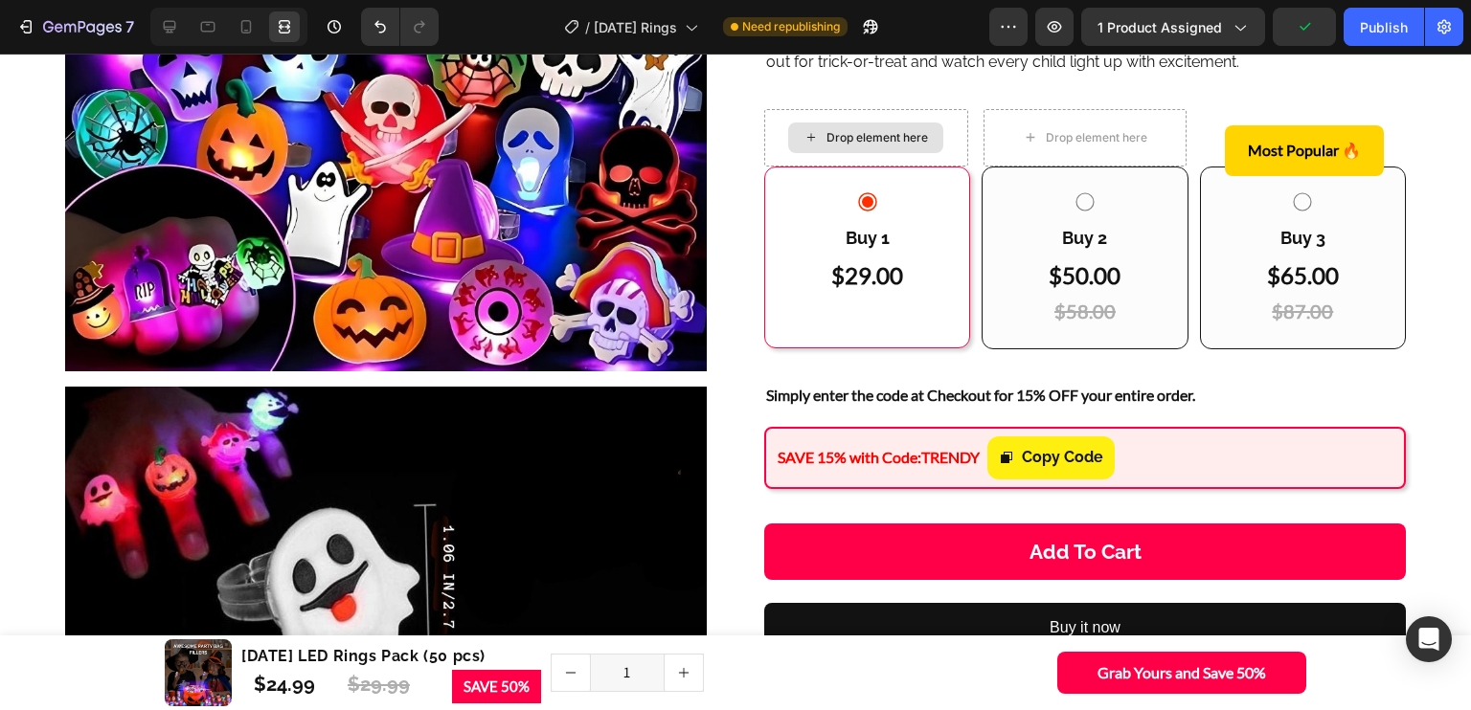
scroll to position [457, 0]
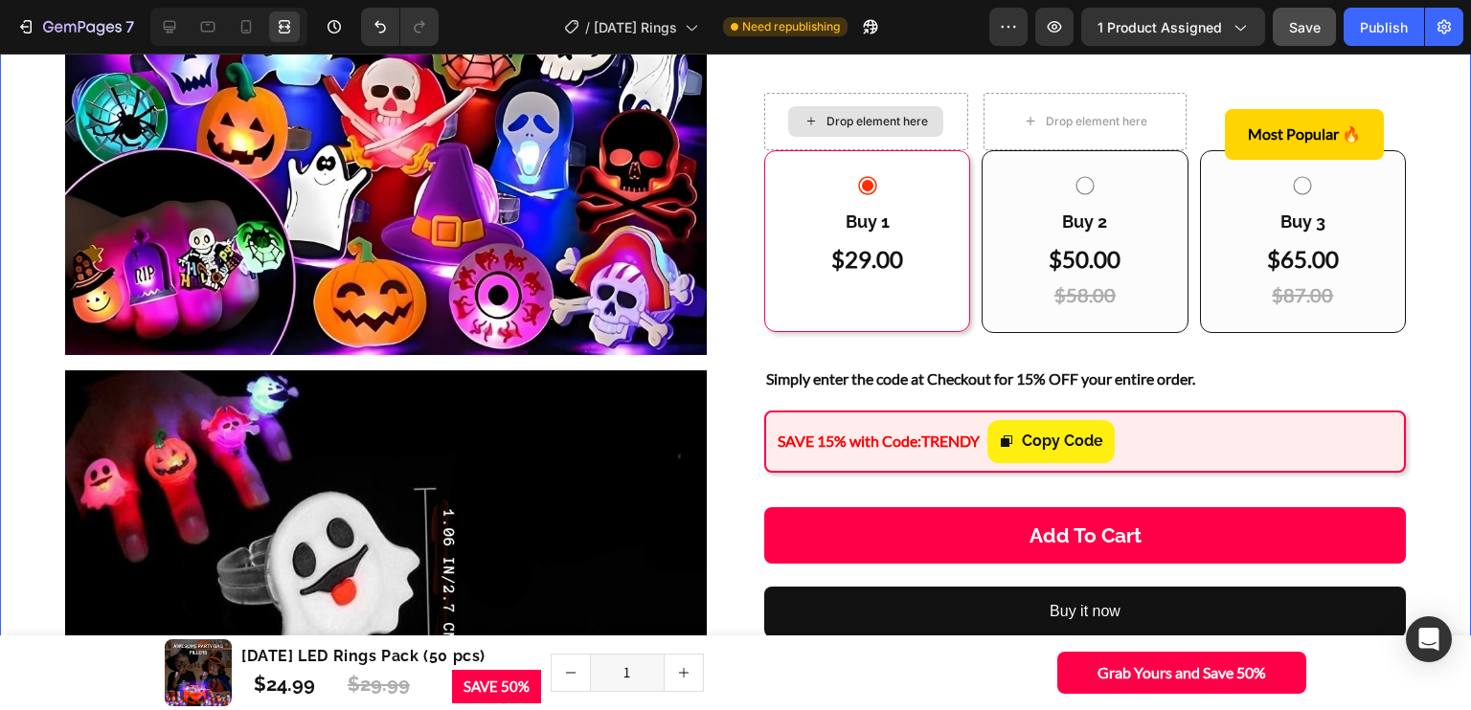
click at [1294, 22] on span "Save" at bounding box center [1305, 27] width 32 height 16
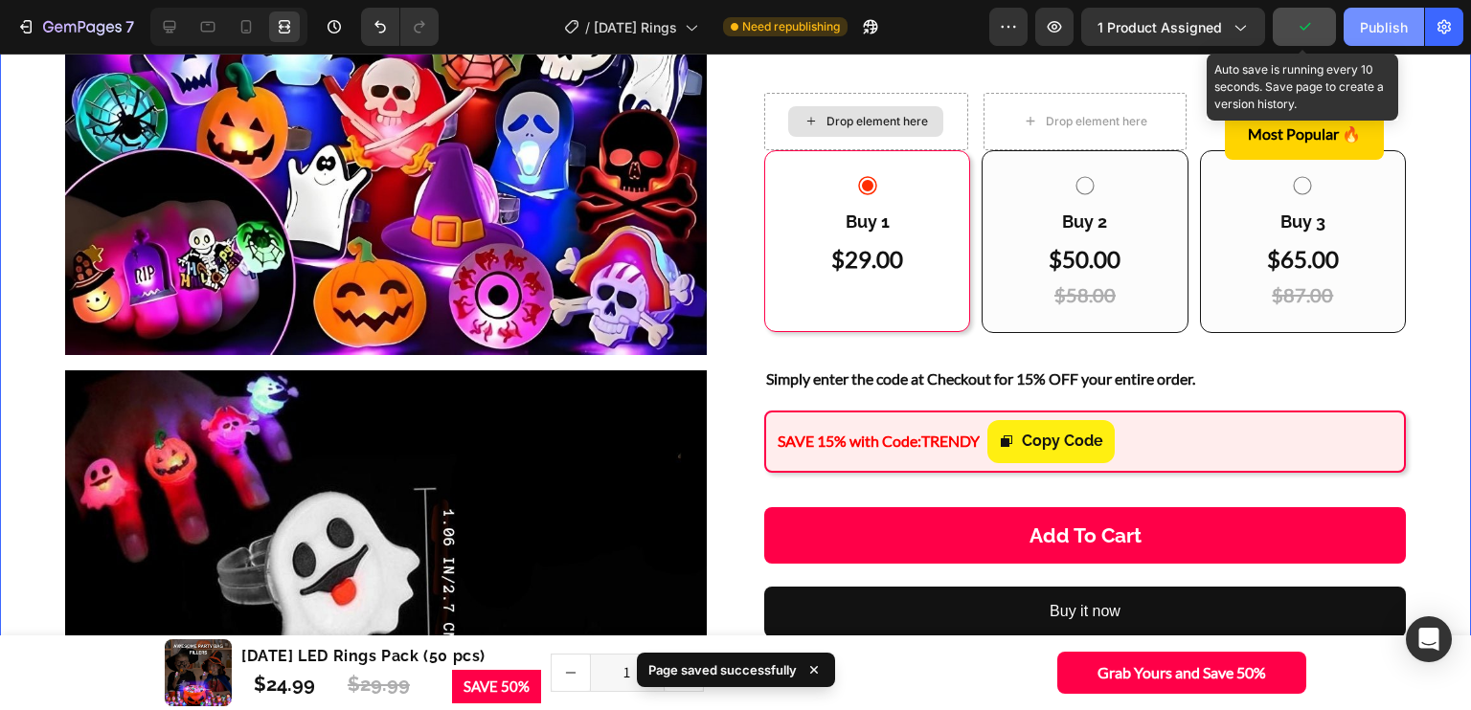
click at [1367, 18] on div "Publish" at bounding box center [1383, 27] width 48 height 20
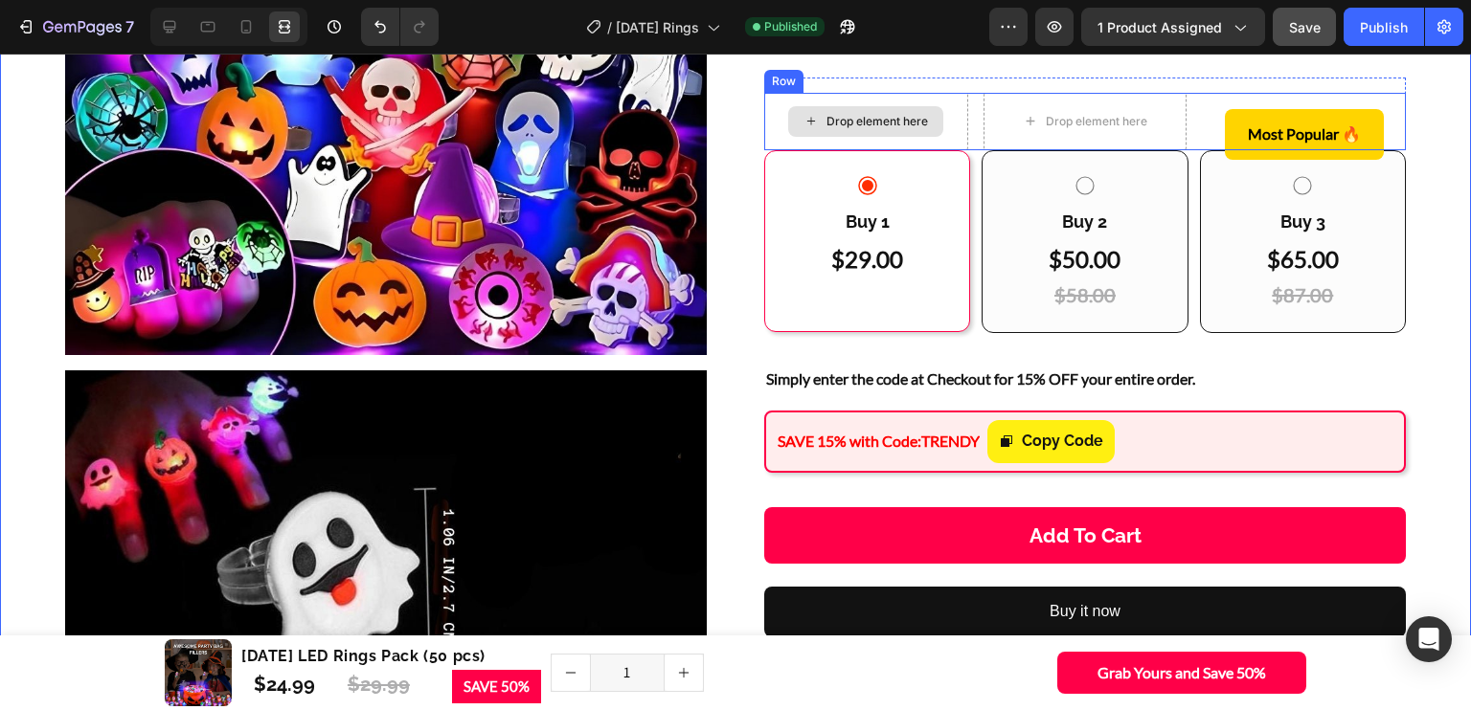
click at [1227, 160] on button "Most Popular 🔥" at bounding box center [1303, 134] width 159 height 51
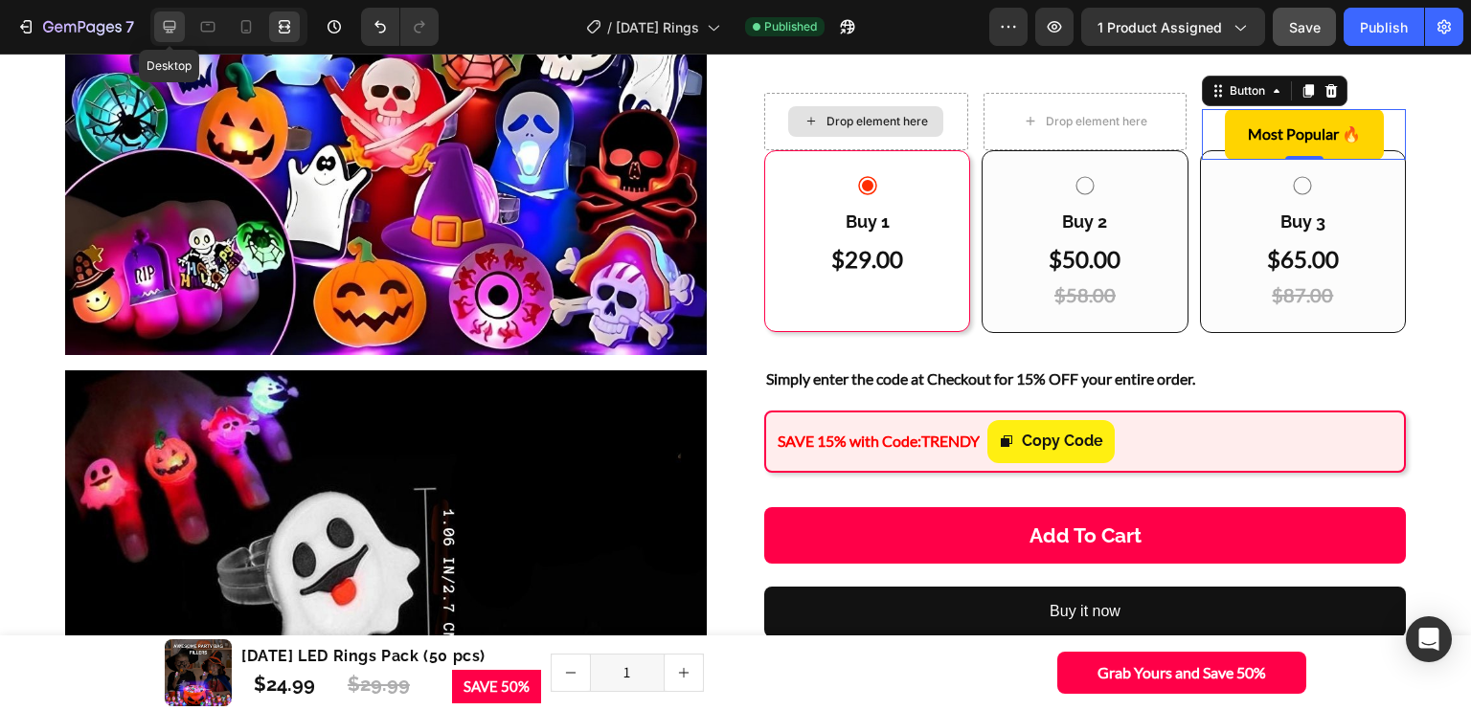
click at [172, 29] on icon at bounding box center [170, 27] width 12 height 12
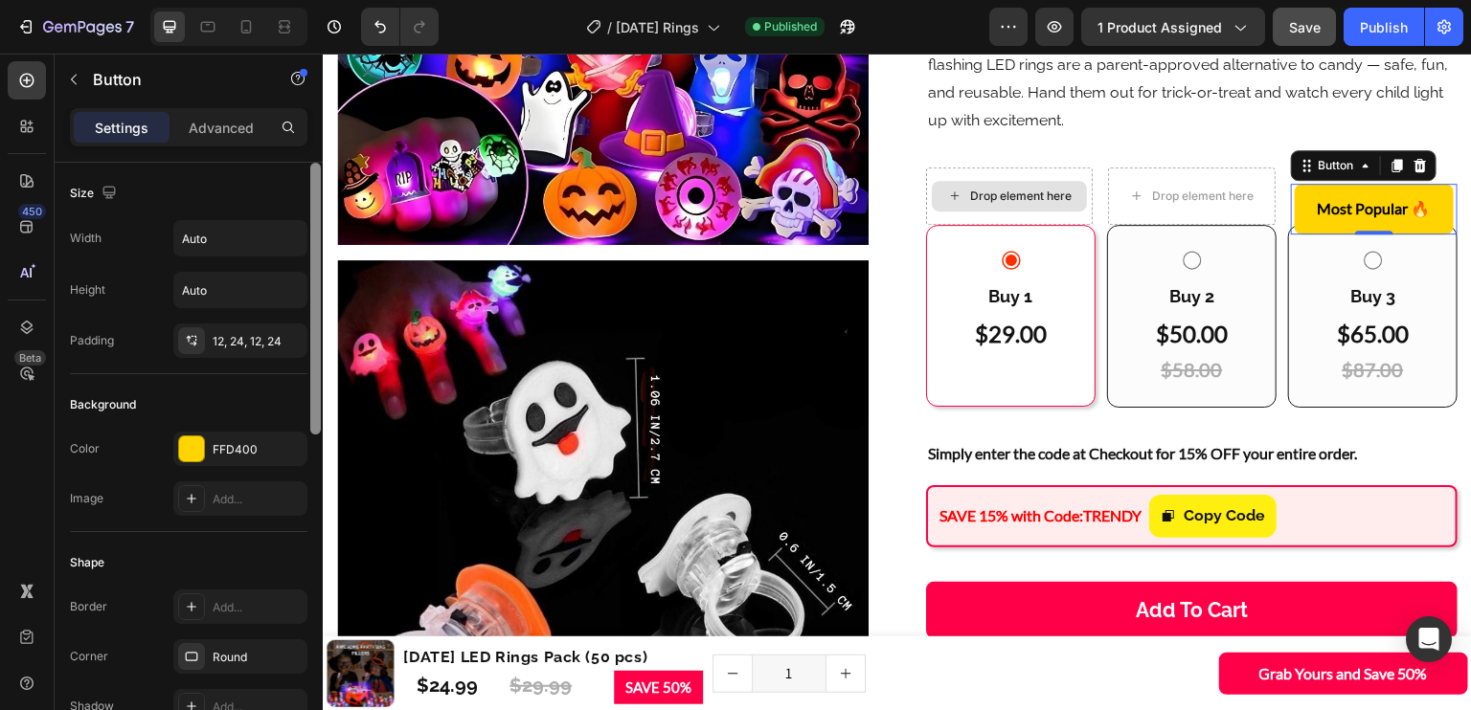
scroll to position [603, 0]
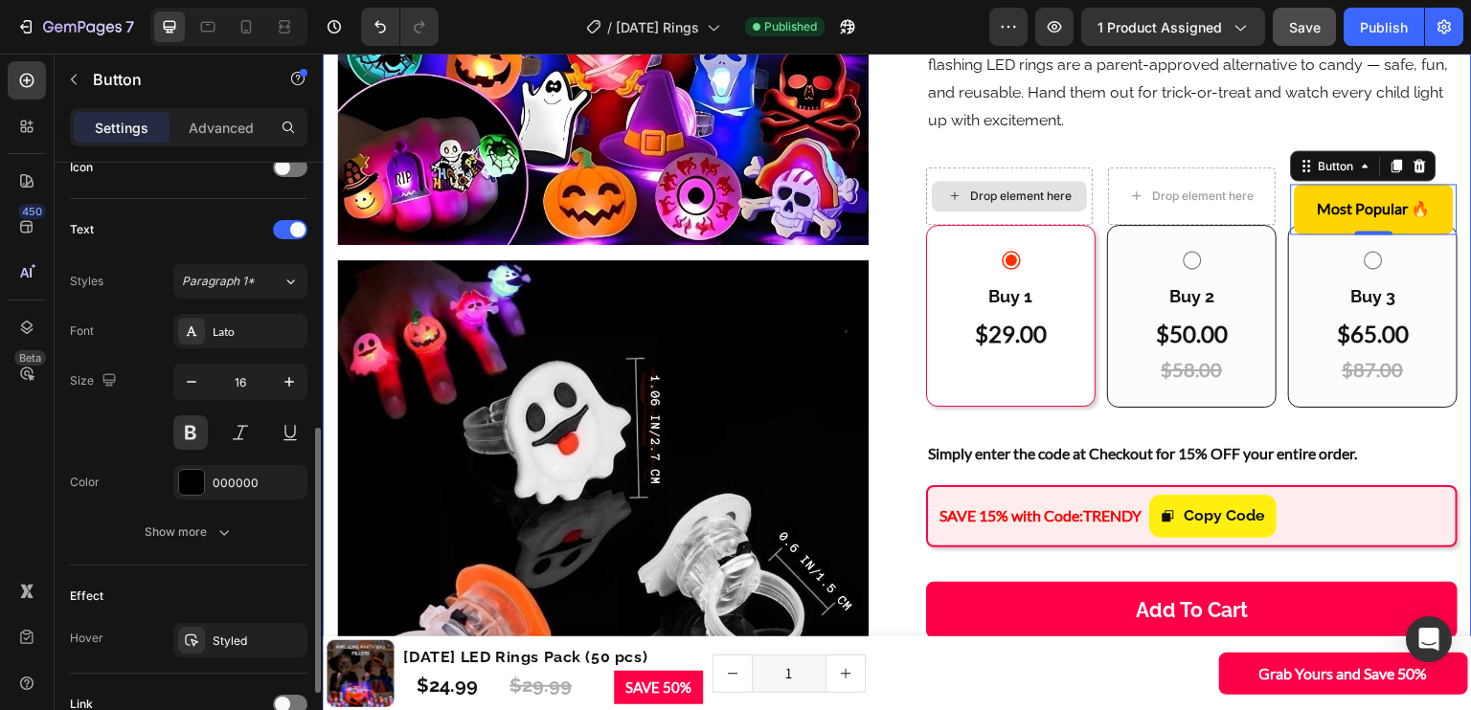
drag, startPoint x: 632, startPoint y: 234, endPoint x: 644, endPoint y: 301, distance: 68.2
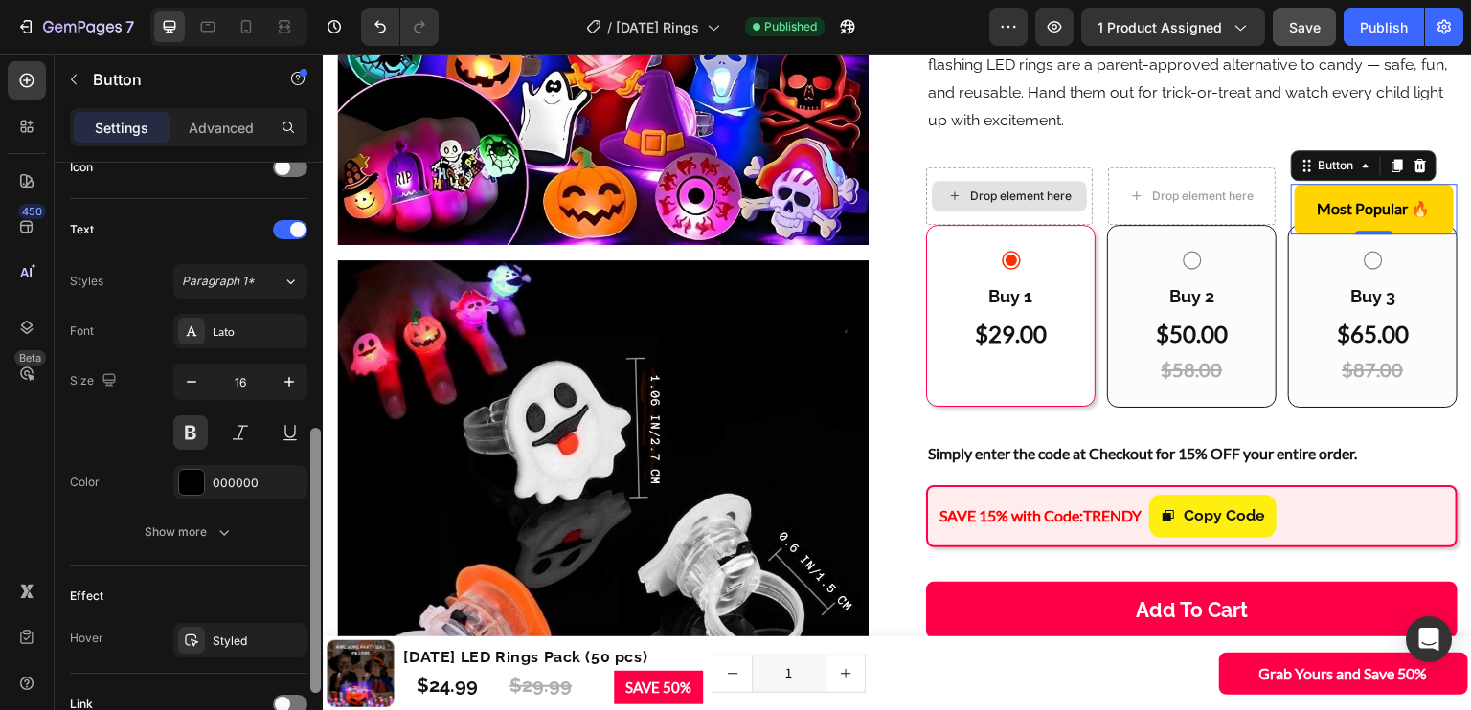
scroll to position [0, 0]
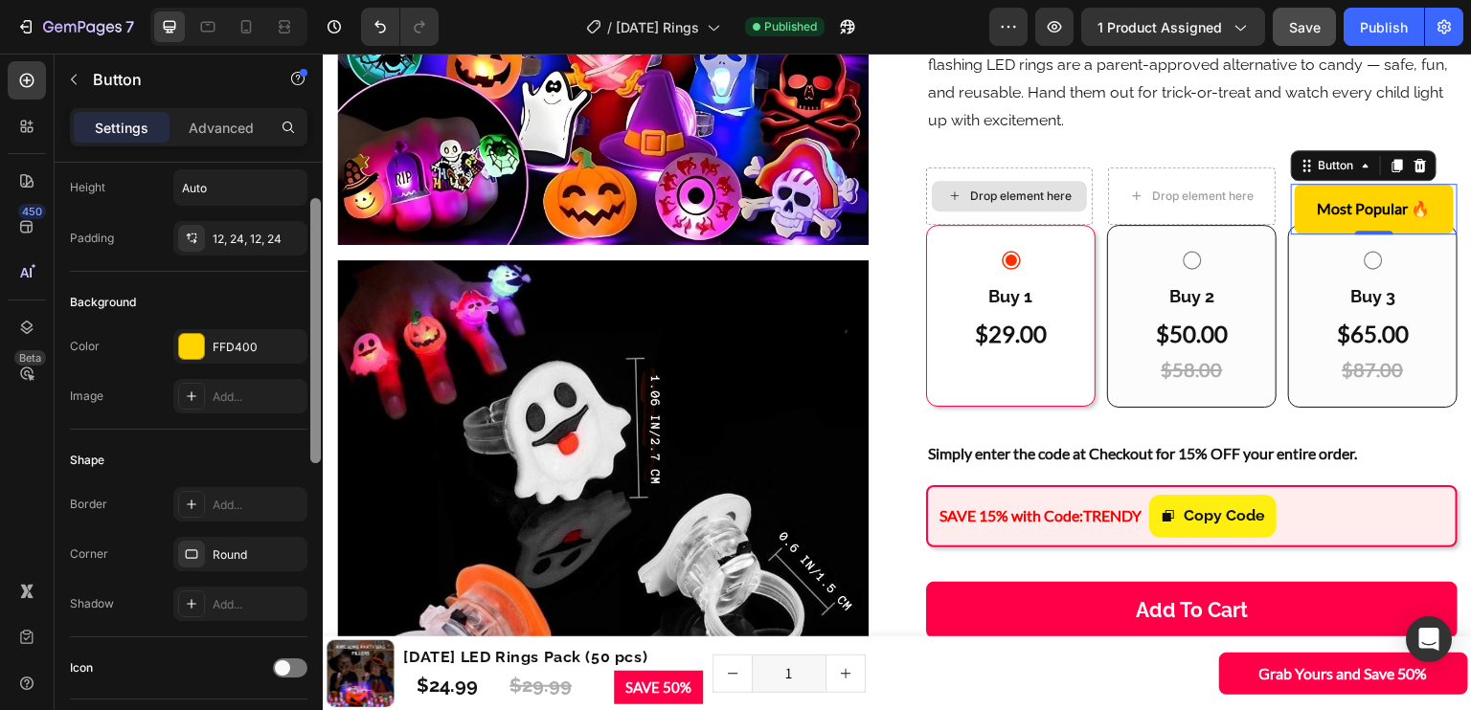
drag, startPoint x: 316, startPoint y: 257, endPoint x: 309, endPoint y: 302, distance: 45.5
click at [309, 302] on div at bounding box center [315, 457] width 14 height 603
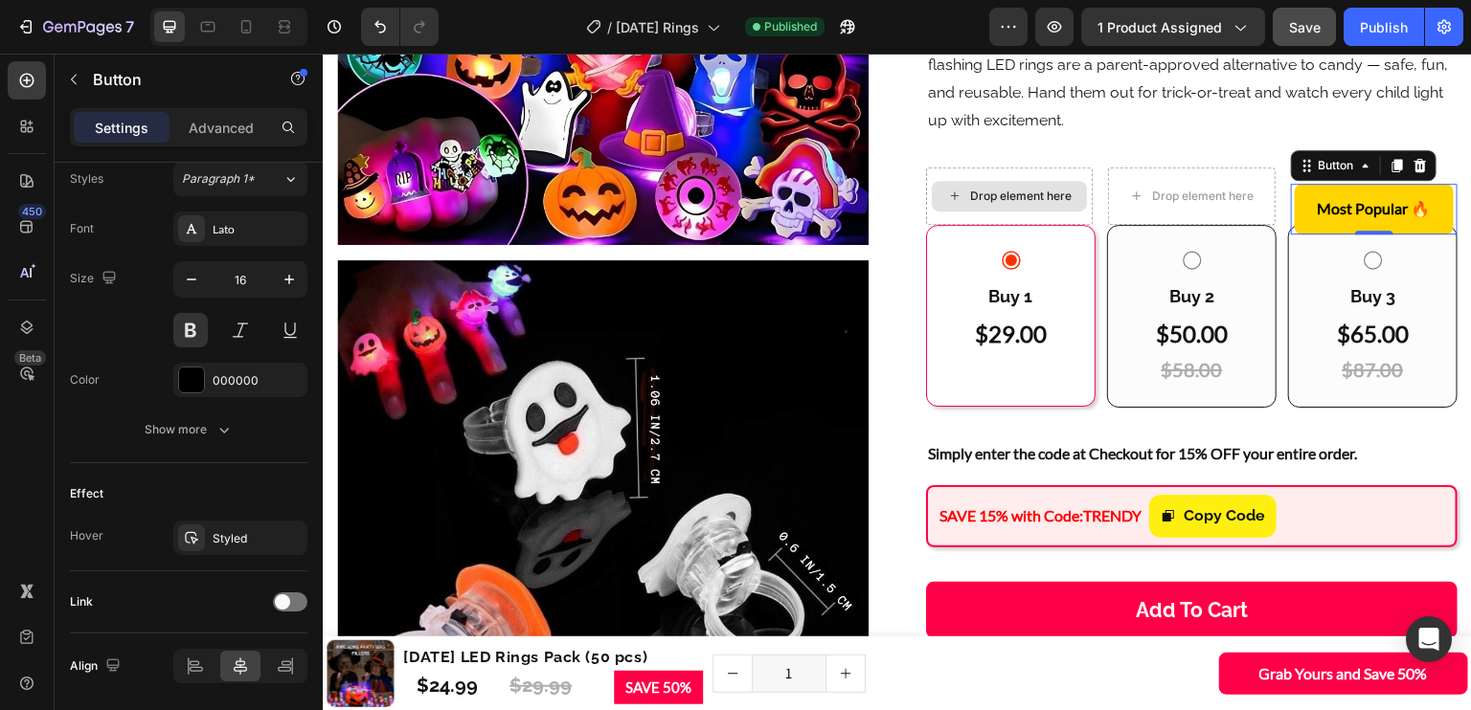
scroll to position [102, 0]
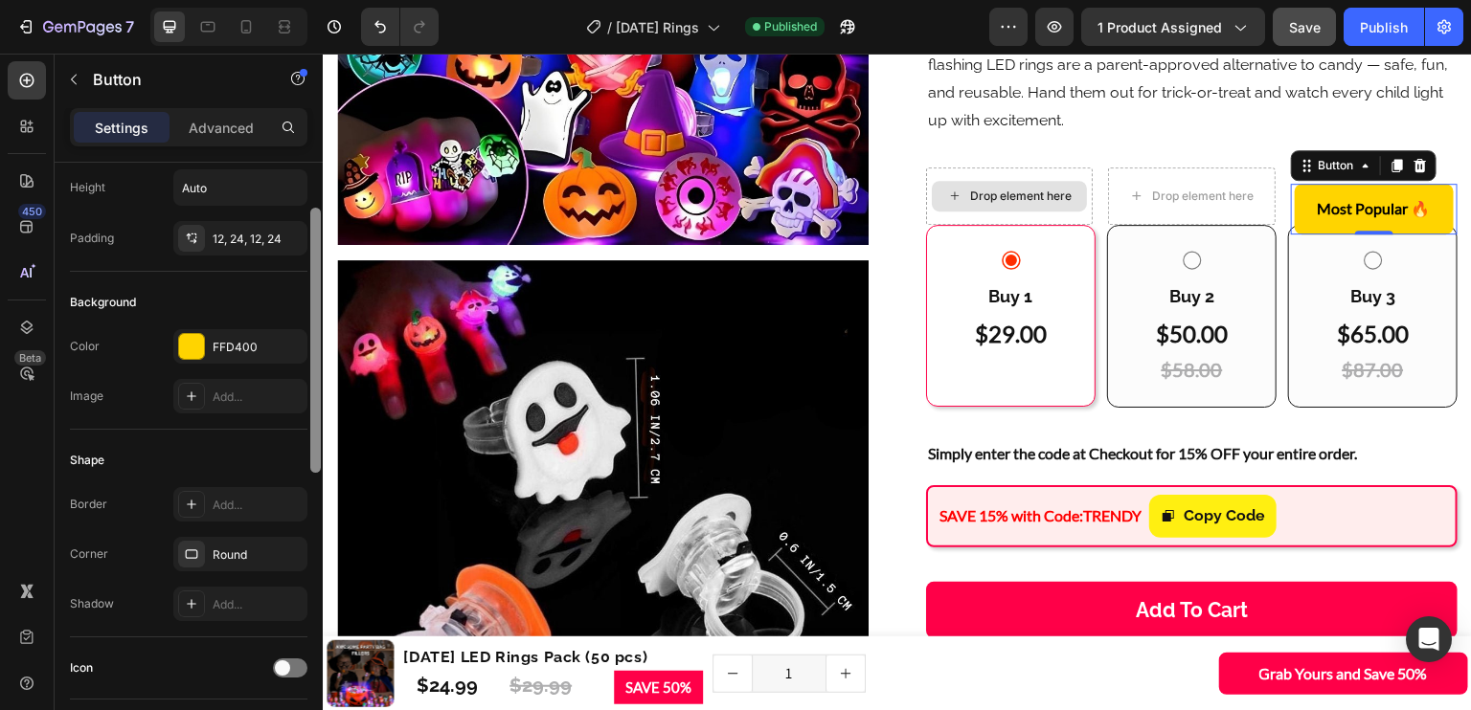
click at [312, 247] on div at bounding box center [315, 464] width 14 height 603
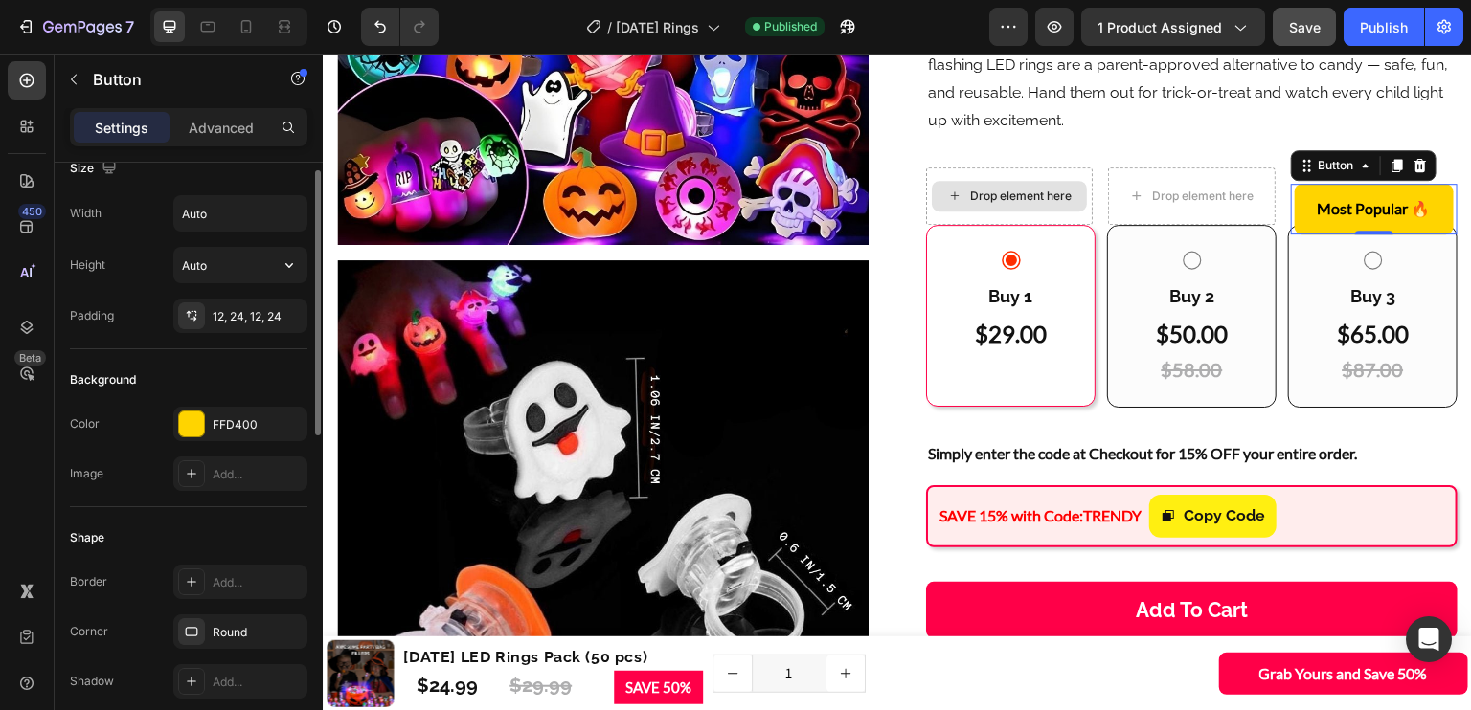
scroll to position [20, 0]
click at [238, 309] on div "12, 24, 12, 24" at bounding box center [240, 320] width 134 height 34
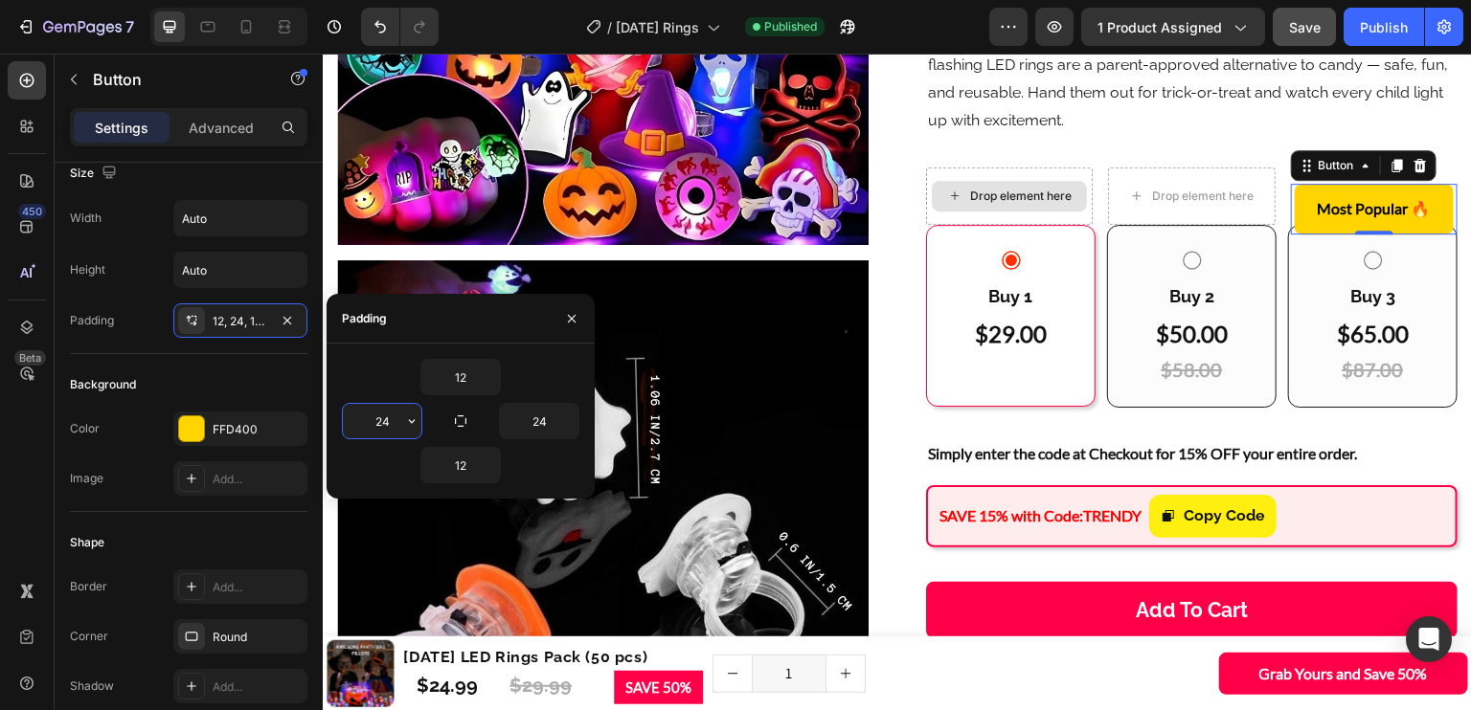
click at [370, 425] on input "24" at bounding box center [382, 421] width 79 height 34
type input "12"
click at [534, 419] on input "24" at bounding box center [539, 421] width 79 height 34
type input "12"
click at [463, 427] on icon "button" at bounding box center [460, 421] width 15 height 15
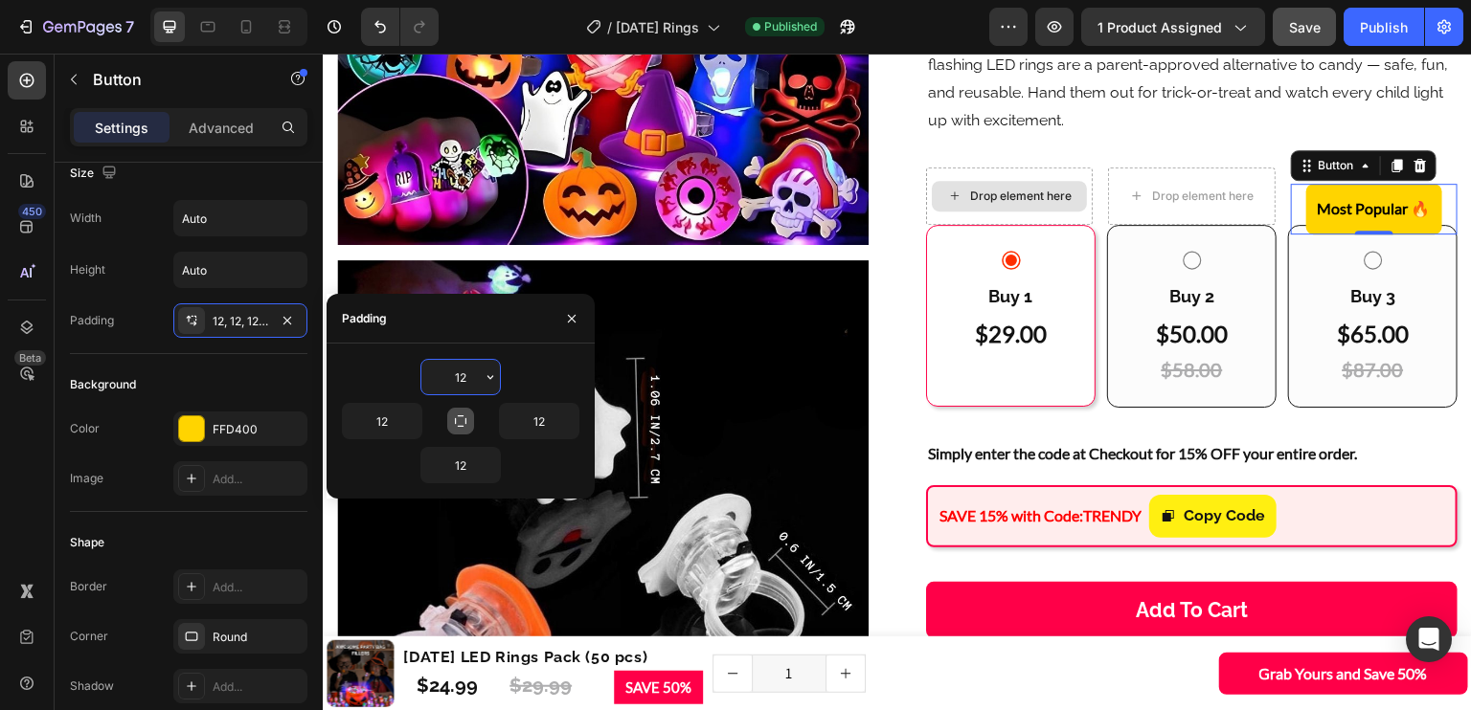
click at [463, 378] on input "12" at bounding box center [460, 377] width 79 height 34
type input "4"
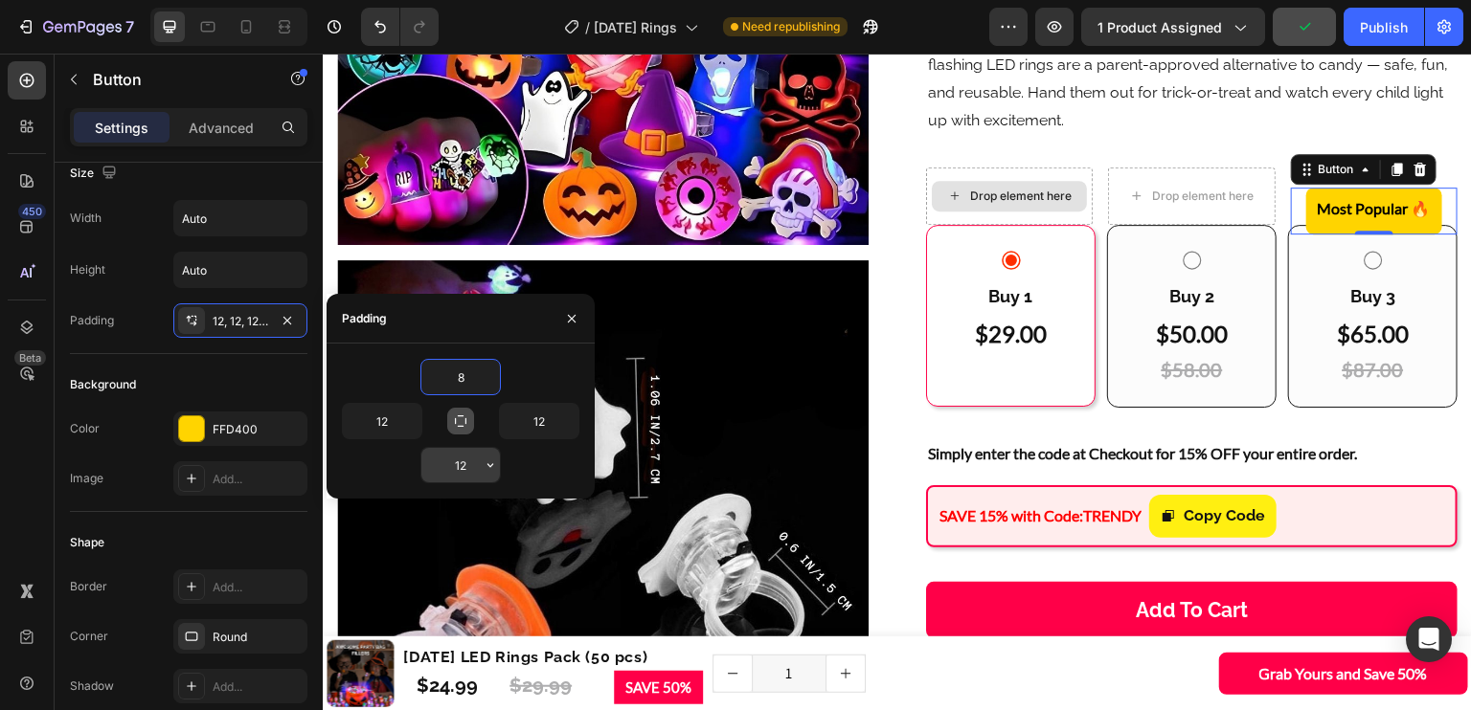
type input "8"
click at [460, 452] on input "12" at bounding box center [460, 465] width 79 height 34
type input "8"
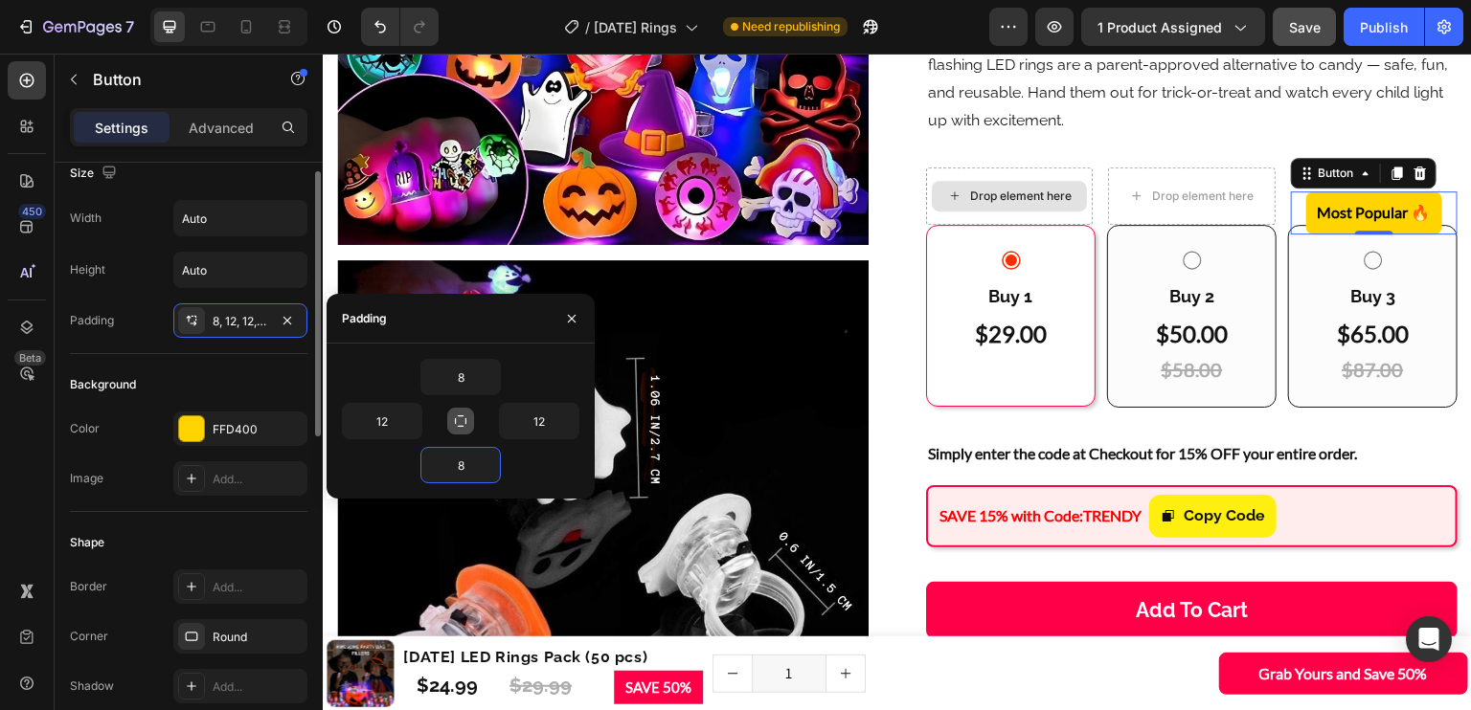
click at [304, 179] on div "Size" at bounding box center [188, 173] width 237 height 31
